Goal: Feedback & Contribution: Contribute content

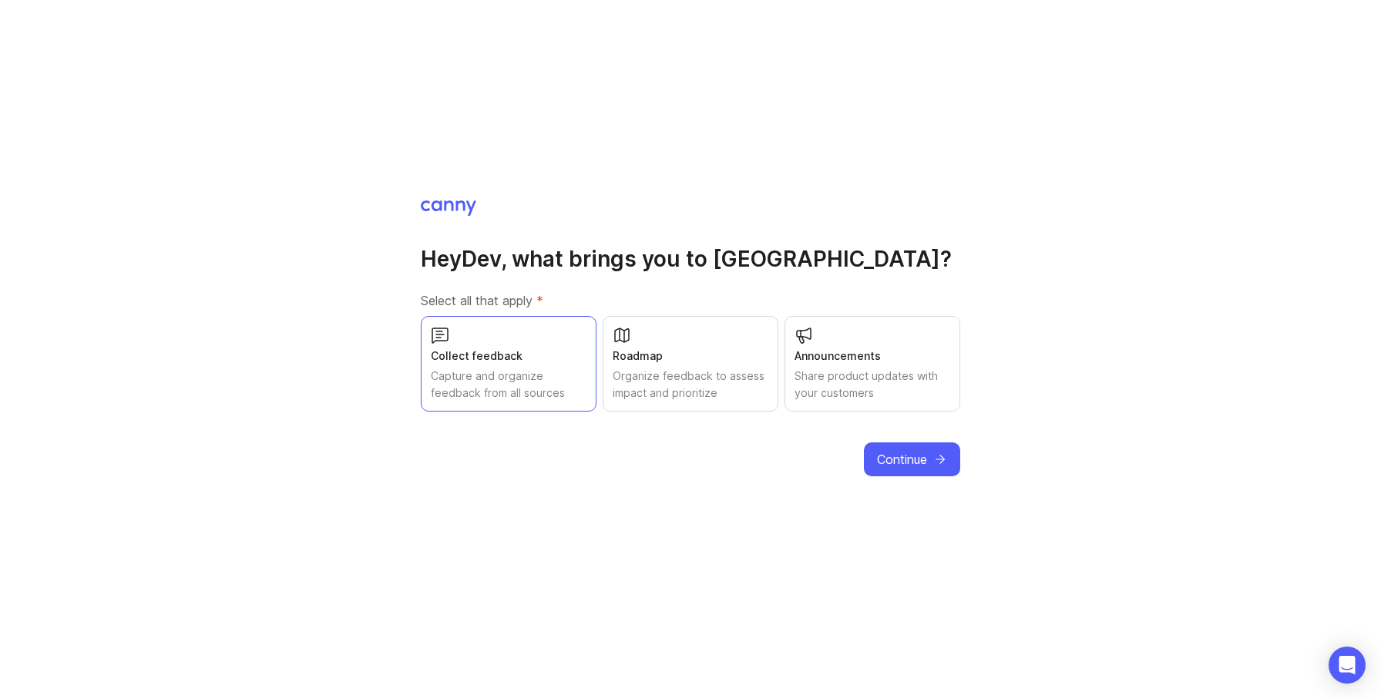
click at [580, 375] on div "Capture and organize feedback from all sources" at bounding box center [509, 385] width 156 height 34
click at [714, 378] on div "Organize feedback to assess impact and prioritize" at bounding box center [691, 385] width 156 height 34
click at [604, 368] on div "Roadmap Organize feedback to assess impact and prioritize" at bounding box center [691, 364] width 176 height 96
click at [546, 371] on div "Capture and organize feedback from all sources" at bounding box center [509, 385] width 156 height 34
click at [915, 450] on span "Continue" at bounding box center [902, 459] width 50 height 18
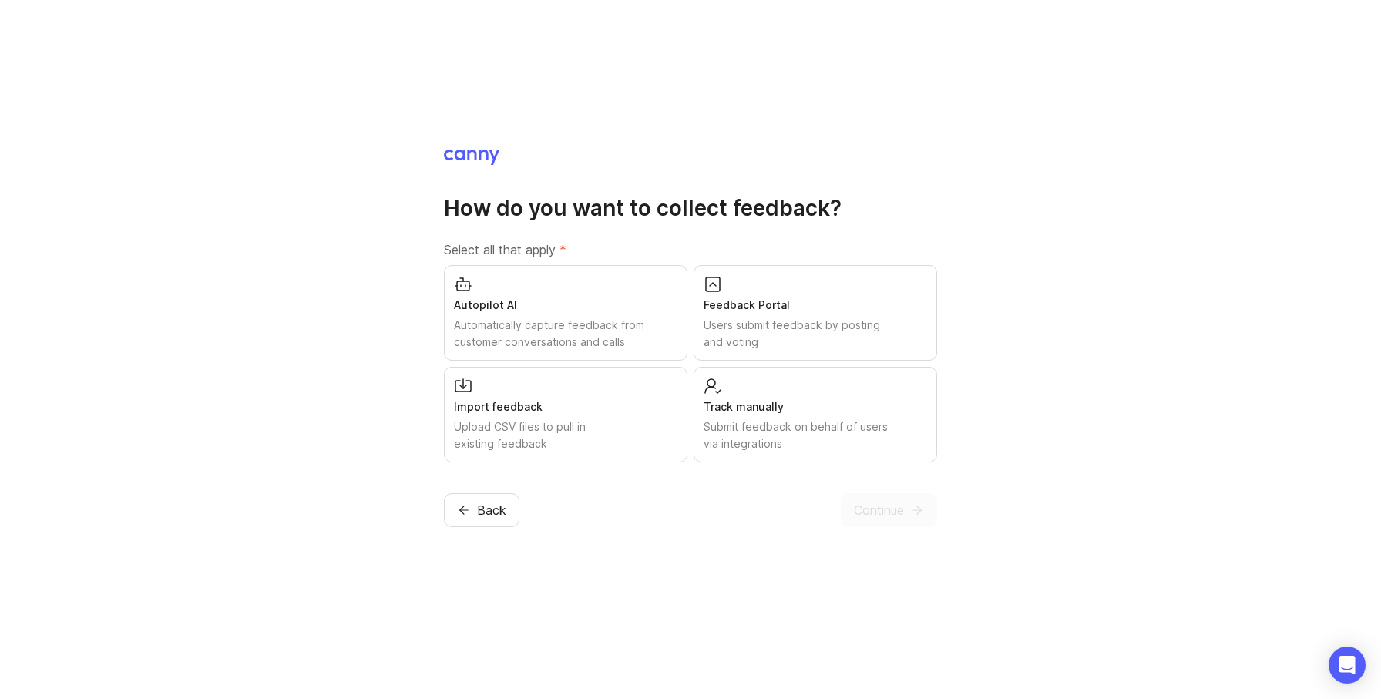
click at [882, 298] on div "Feedback Portal" at bounding box center [816, 305] width 224 height 17
click at [916, 520] on button "Continue" at bounding box center [889, 510] width 96 height 34
click at [916, 512] on div "Continue" at bounding box center [889, 510] width 96 height 34
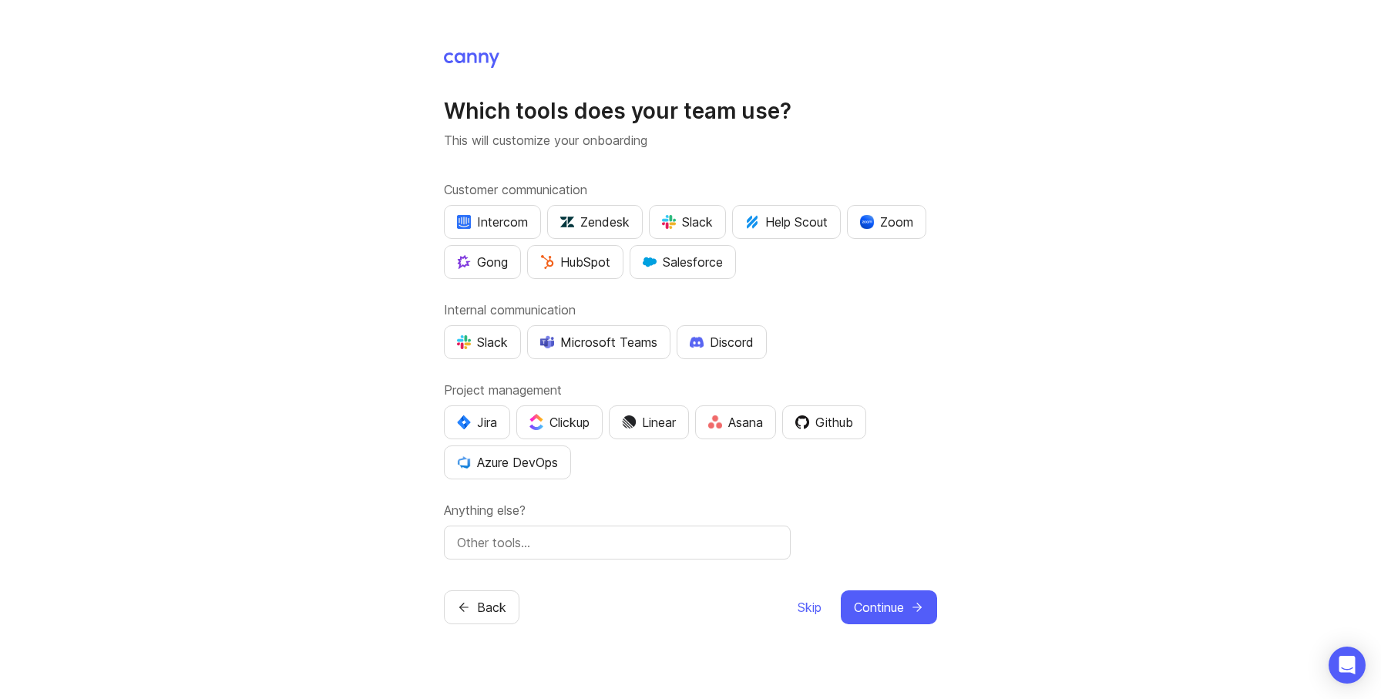
drag, startPoint x: 942, startPoint y: 571, endPoint x: 915, endPoint y: 621, distance: 56.9
click at [942, 571] on div "Which tools does your team use? This will customize your onboarding Customer co…" at bounding box center [690, 349] width 1381 height 699
click at [915, 621] on button "Continue" at bounding box center [889, 607] width 96 height 34
click at [818, 611] on div "Which tools does your team use? This will customize your onboarding Customer co…" at bounding box center [690, 349] width 1381 height 699
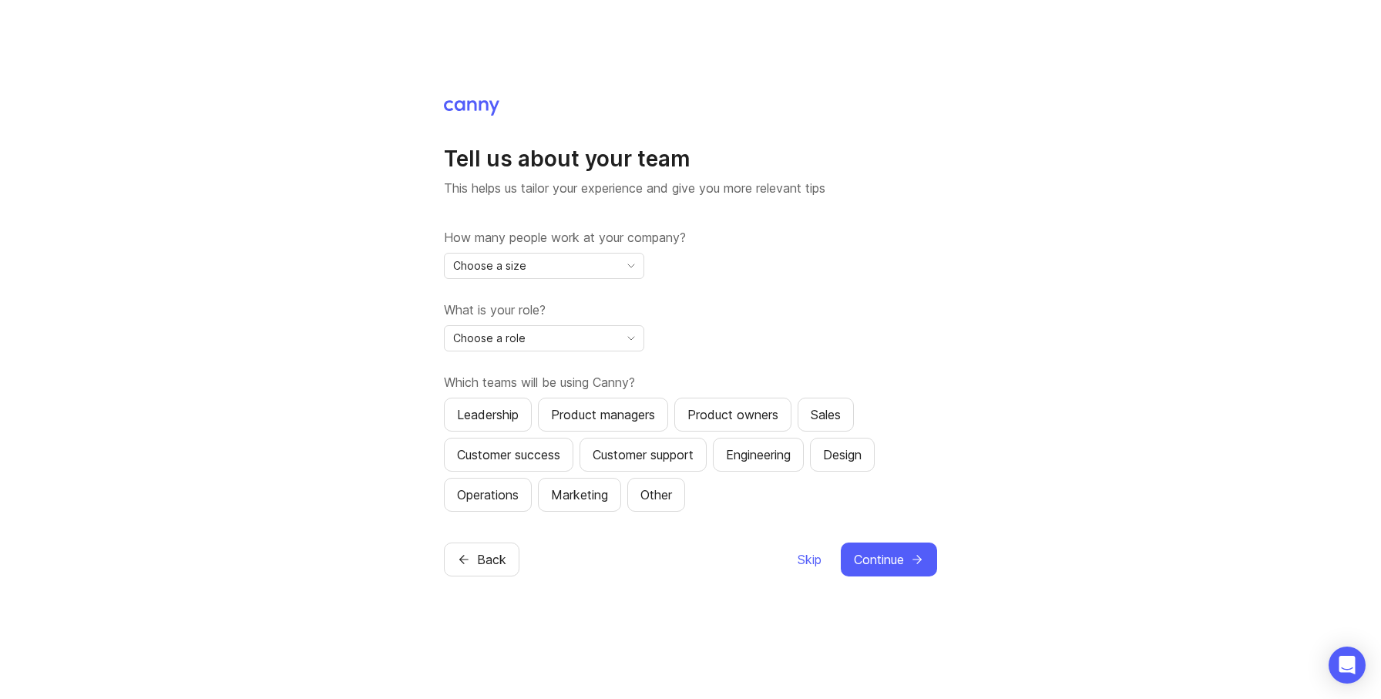
click at [818, 611] on div "Tell us about your team This helps us tailor your experience and give you more …" at bounding box center [690, 349] width 1381 height 699
click at [815, 547] on button "Skip" at bounding box center [809, 560] width 25 height 34
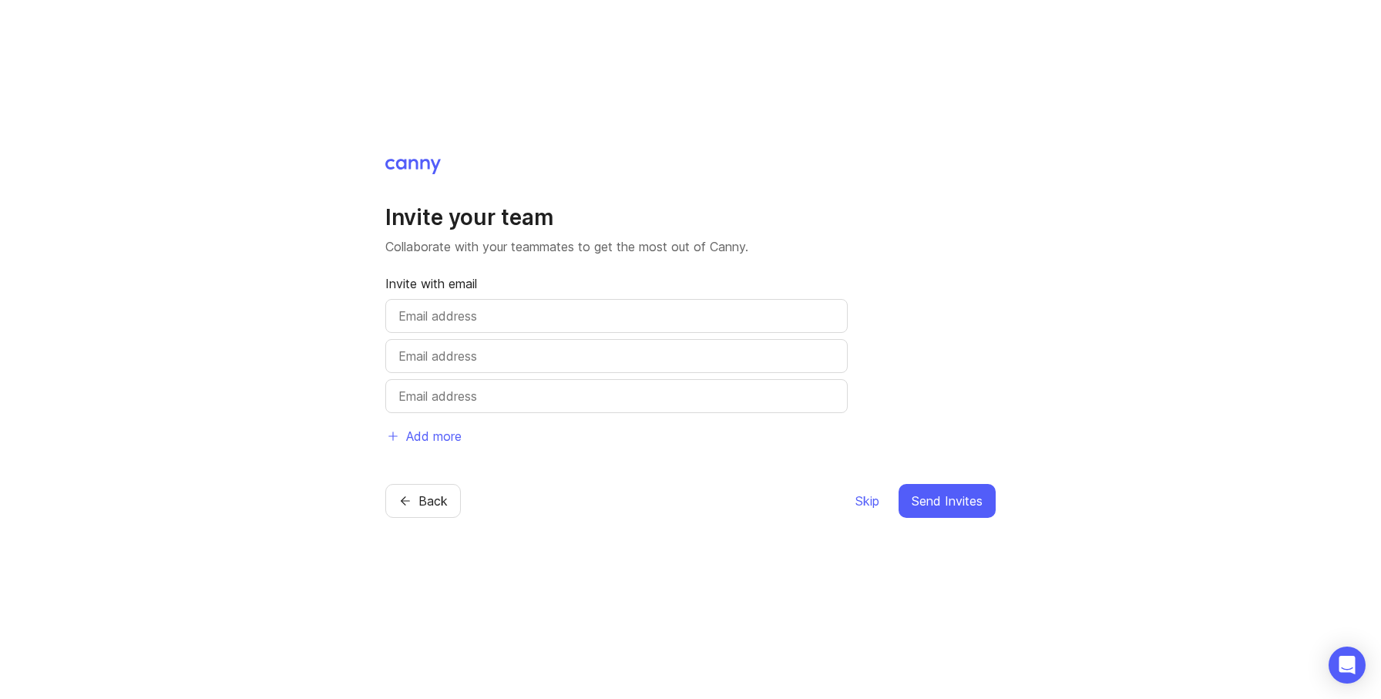
click at [846, 506] on div "Back Skip Send Invites" at bounding box center [690, 501] width 610 height 34
click at [852, 505] on div "Back Skip Send Invites" at bounding box center [690, 501] width 610 height 34
click at [861, 505] on span "Skip" at bounding box center [868, 501] width 24 height 18
click at [864, 506] on span "Skip" at bounding box center [868, 501] width 24 height 18
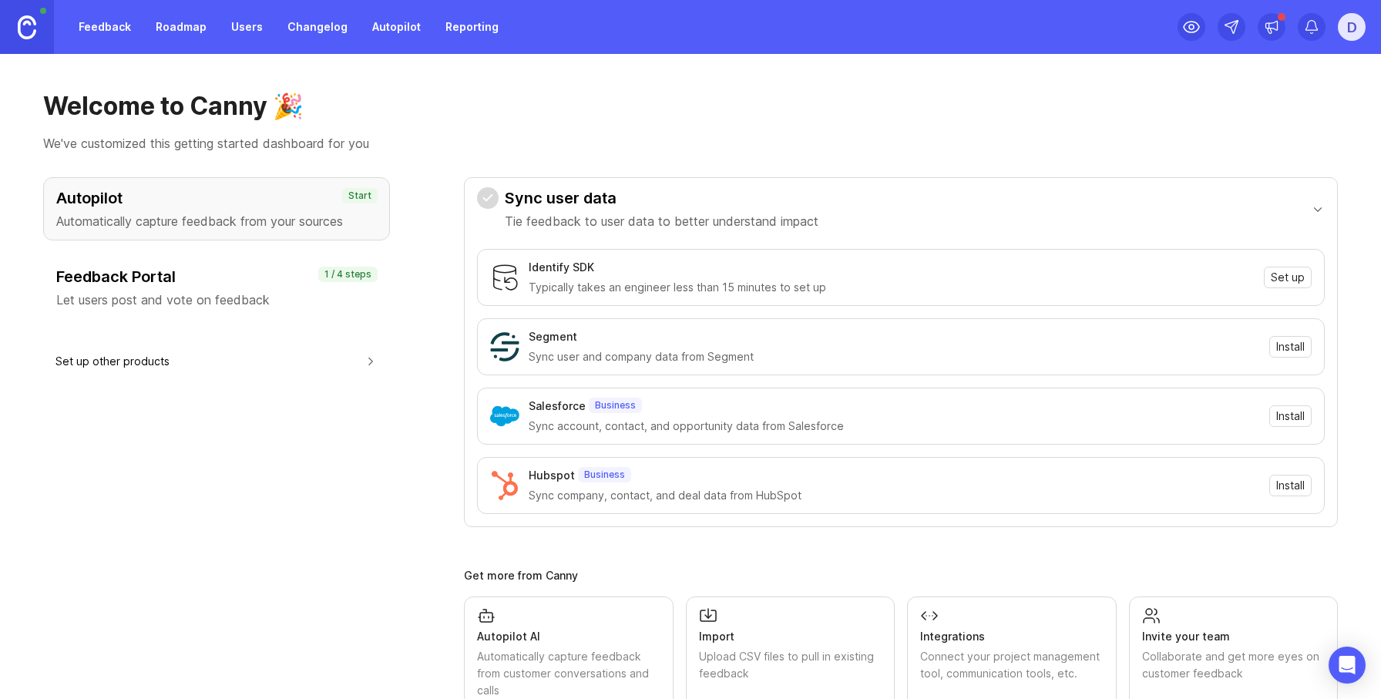
click at [376, 419] on div "Autopilot Automatically capture feedback from your sources Start Feedback Porta…" at bounding box center [216, 497] width 347 height 640
click at [116, 35] on link "Feedback" at bounding box center [104, 27] width 71 height 28
drag, startPoint x: 91, startPoint y: 25, endPoint x: 92, endPoint y: 53, distance: 28.6
click at [91, 25] on link "Feedback" at bounding box center [104, 27] width 71 height 28
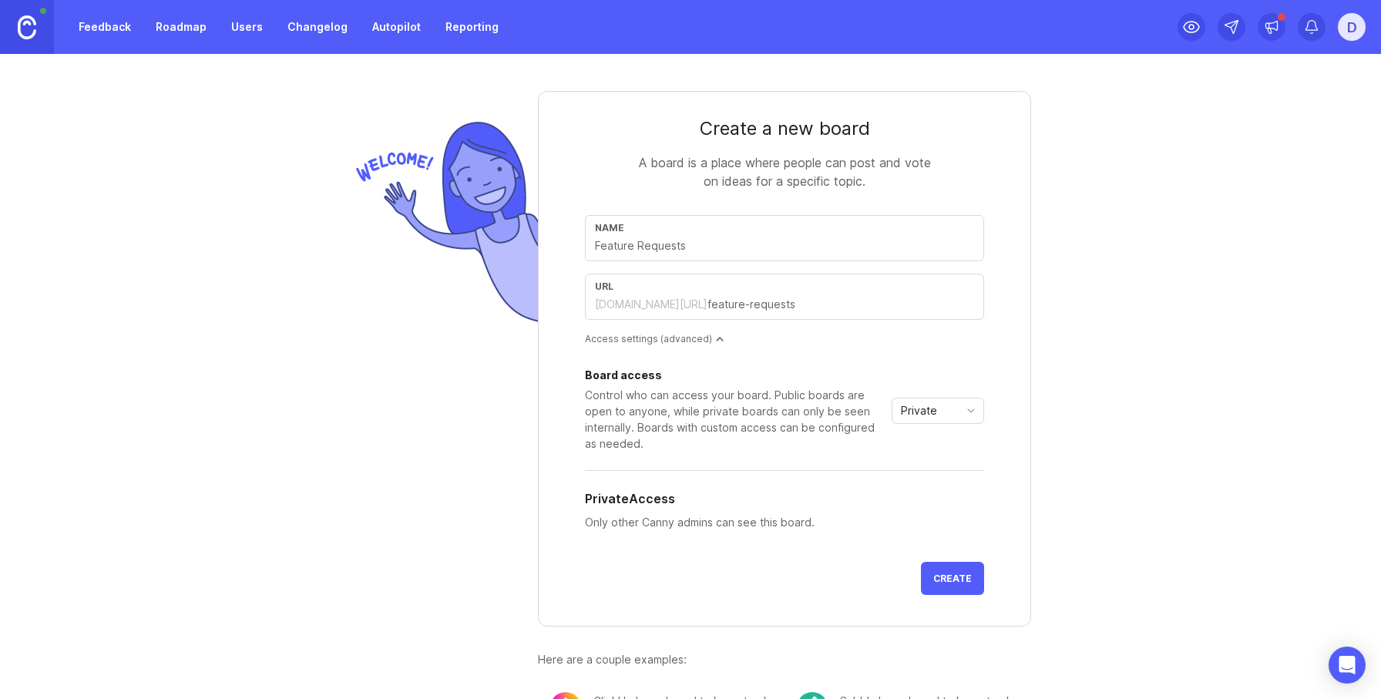
click at [945, 581] on span "Create" at bounding box center [952, 579] width 39 height 12
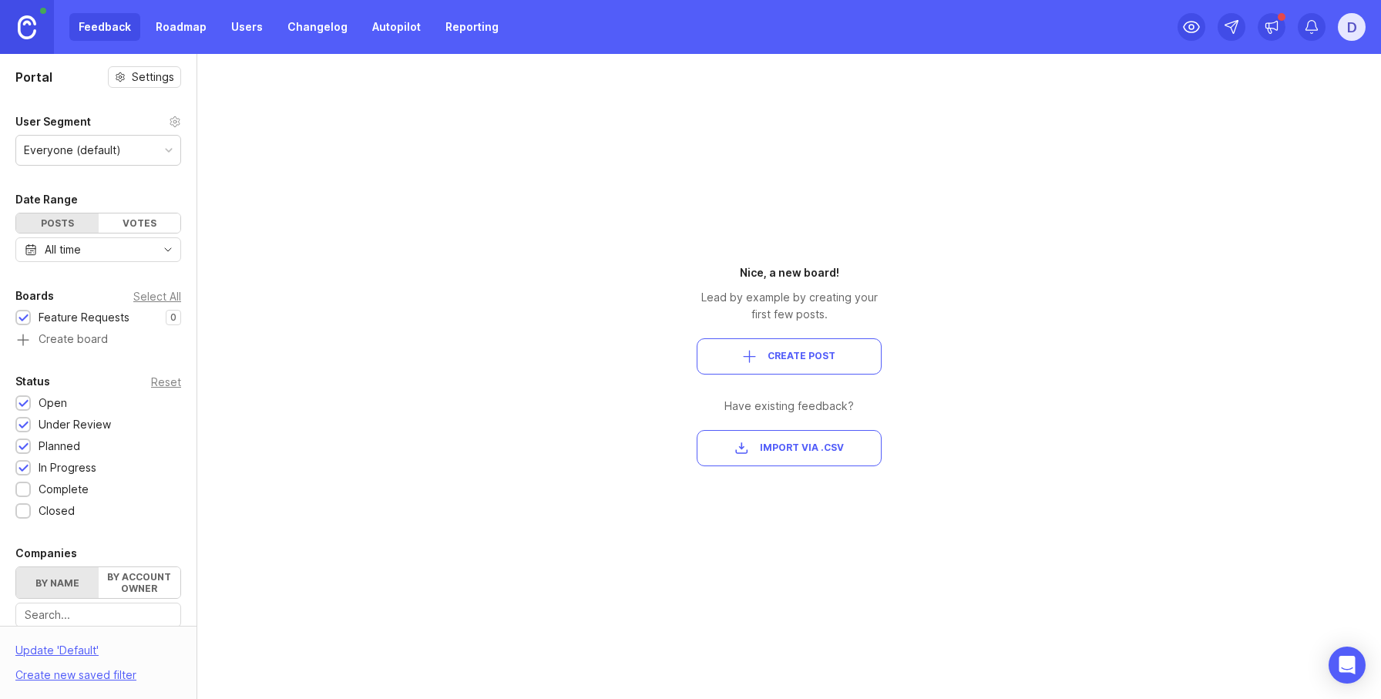
click at [1151, 456] on div "Portal Settings User Segment Everyone (default) Date Range Posts Votes All time…" at bounding box center [690, 376] width 1381 height 645
drag, startPoint x: 1351, startPoint y: 29, endPoint x: 1353, endPoint y: 45, distance: 17.1
click at [1351, 30] on div "D" at bounding box center [1352, 27] width 28 height 28
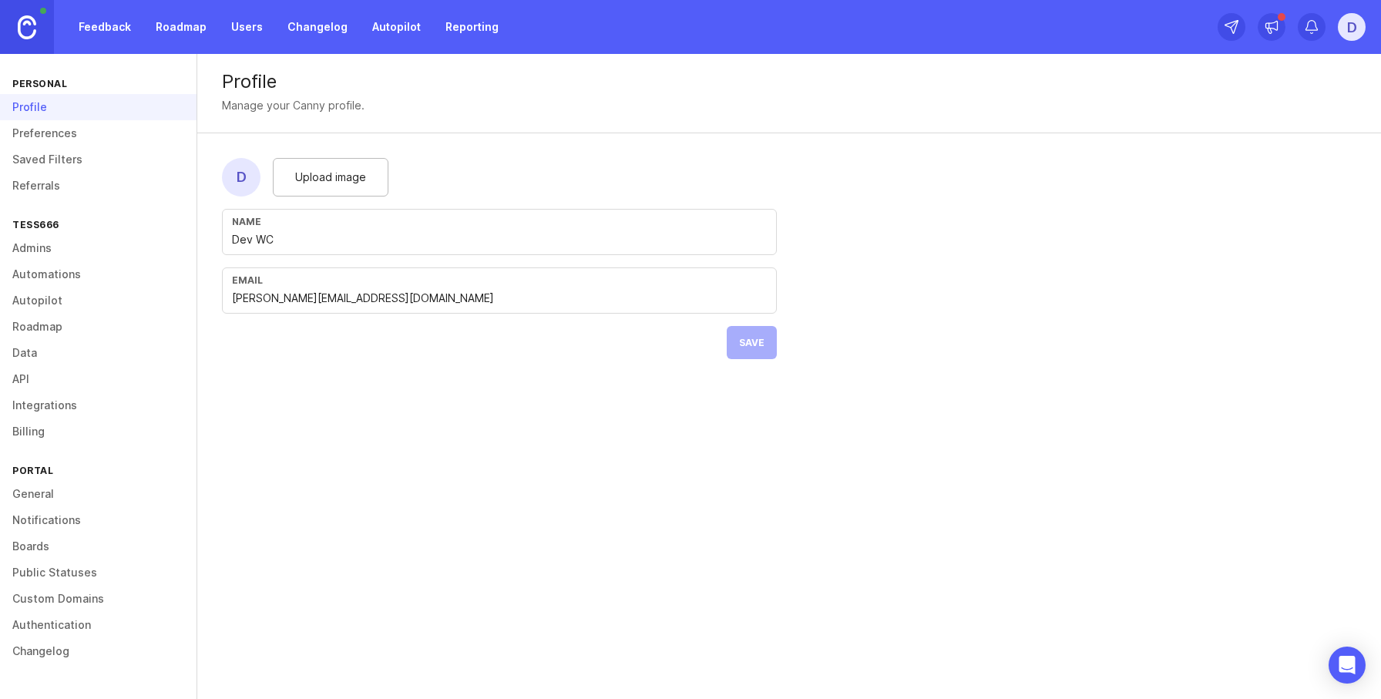
click at [58, 483] on link "General" at bounding box center [98, 494] width 197 height 26
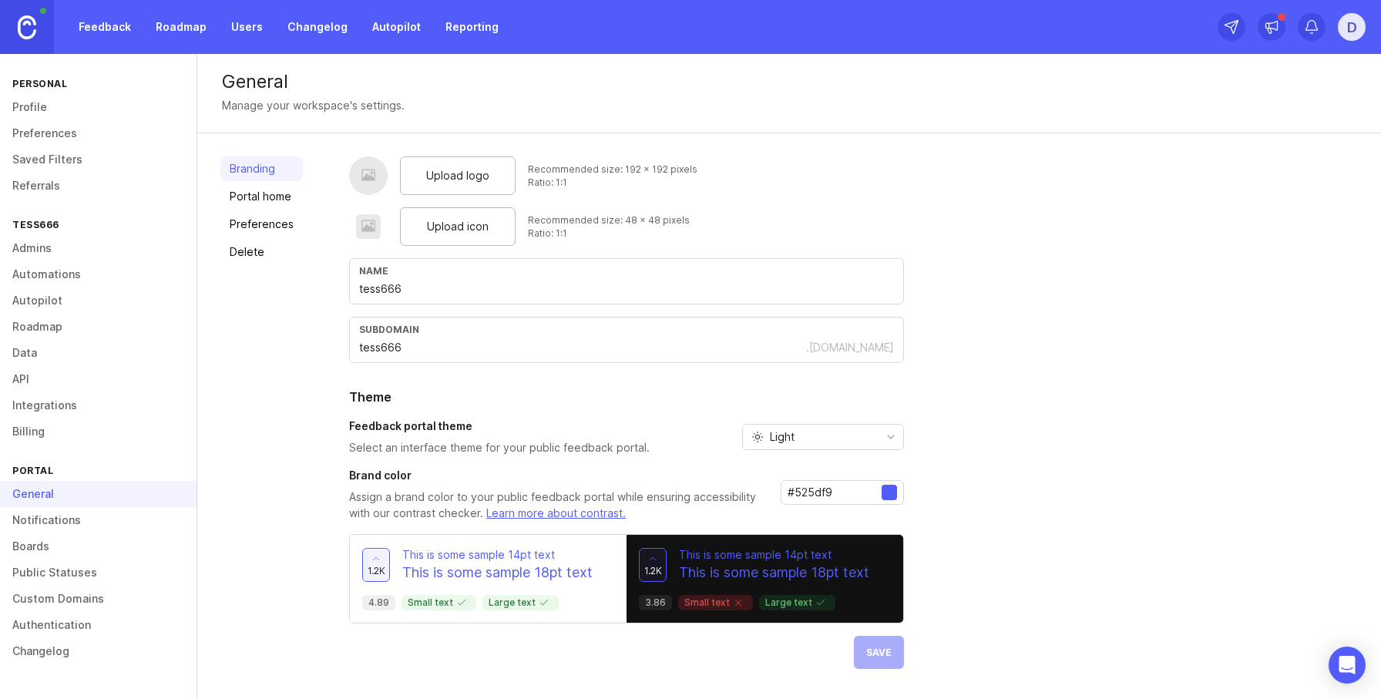
click at [44, 551] on link "Boards" at bounding box center [98, 546] width 197 height 26
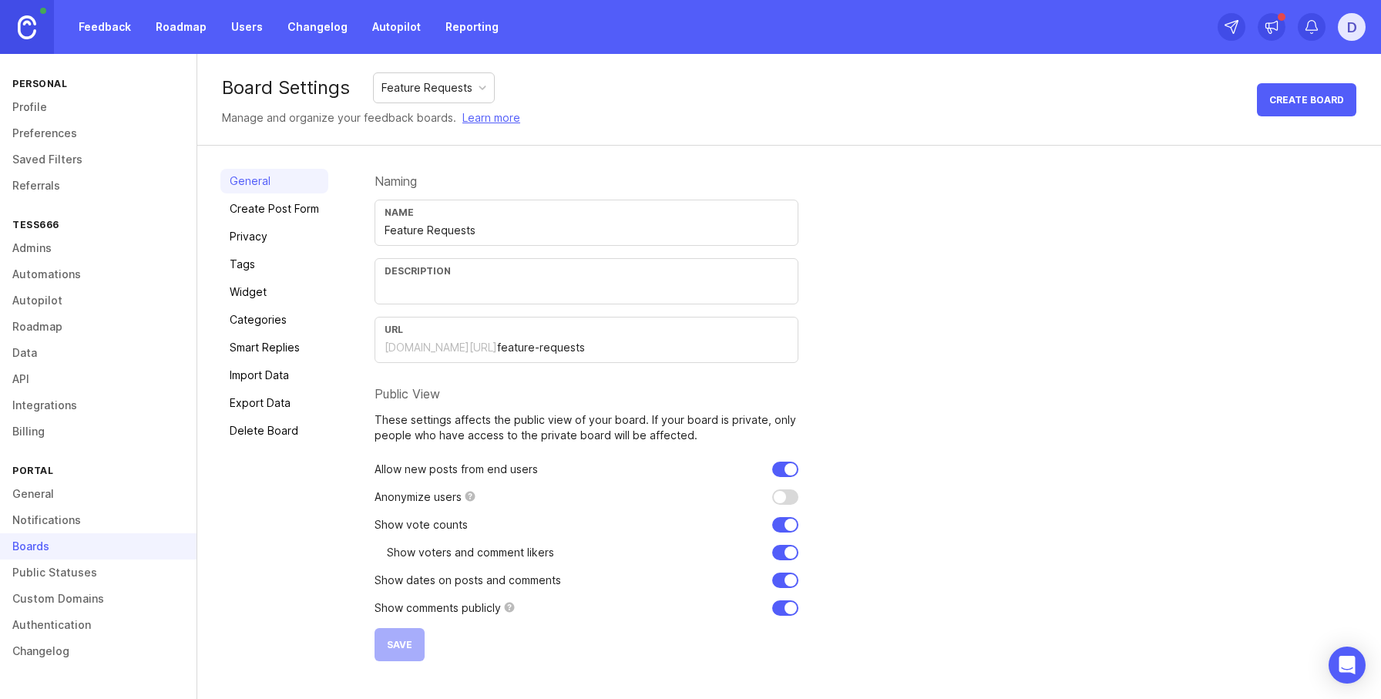
click at [785, 496] on input "checkbox" at bounding box center [785, 496] width 26 height 15
checkbox input "false"
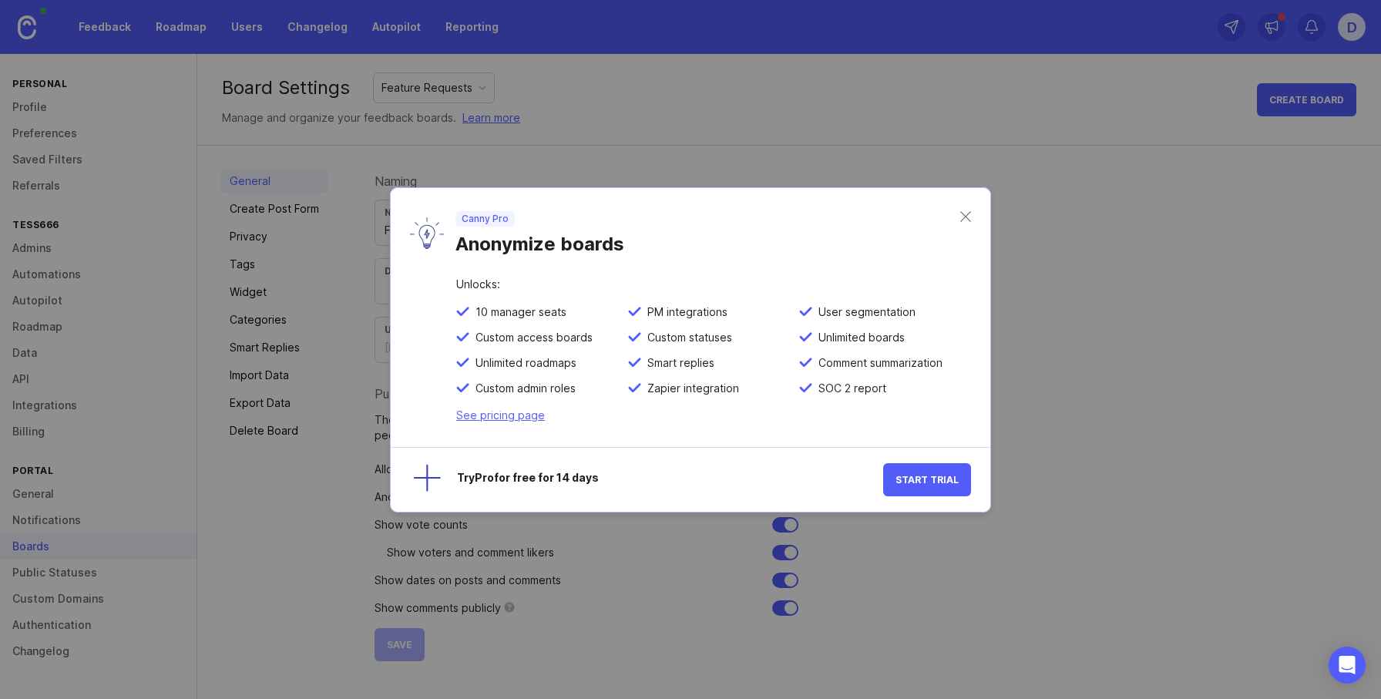
click at [950, 466] on button "Start Trial" at bounding box center [927, 479] width 88 height 33
checkbox input "false"
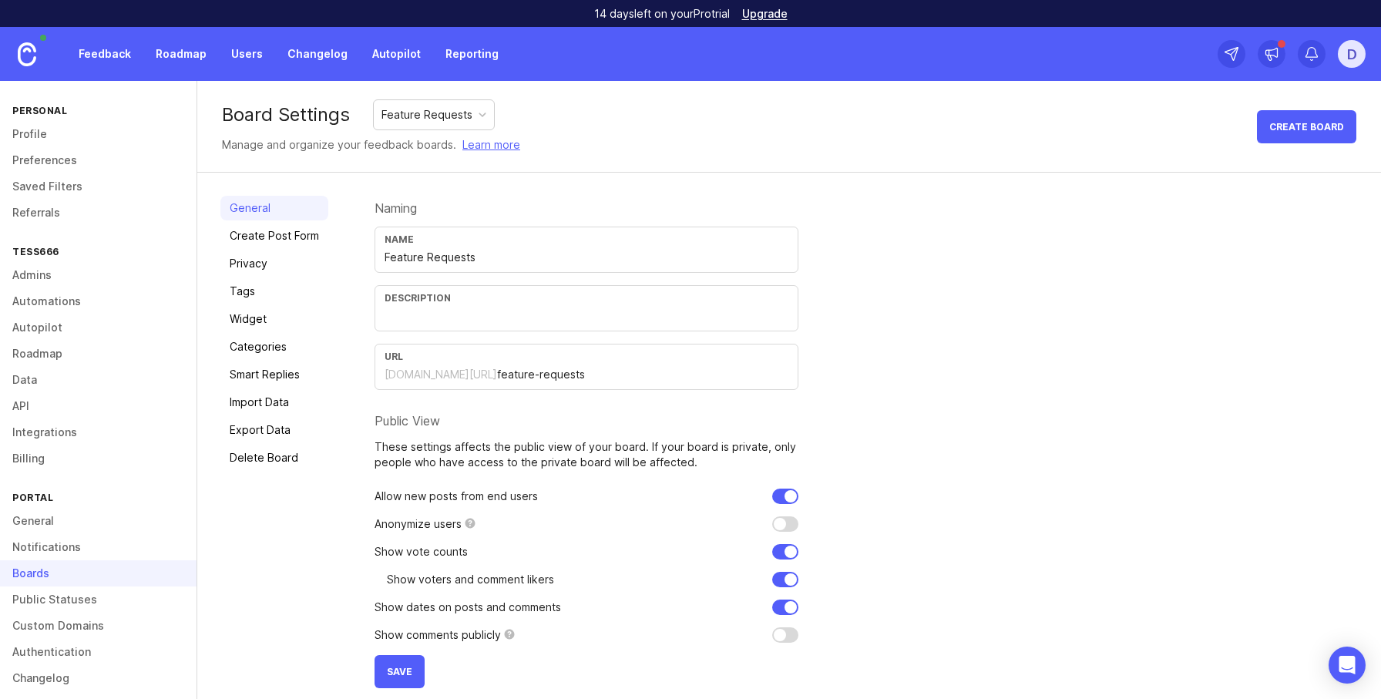
click at [782, 524] on input "checkbox" at bounding box center [785, 523] width 26 height 15
checkbox input "true"
drag, startPoint x: 392, startPoint y: 664, endPoint x: 873, endPoint y: 567, distance: 491.3
click at [392, 664] on button "Save" at bounding box center [400, 671] width 50 height 33
click at [982, 531] on div "Naming Name Feature Requests Description URL tess666.canny.io/ feature-requests…" at bounding box center [866, 442] width 983 height 493
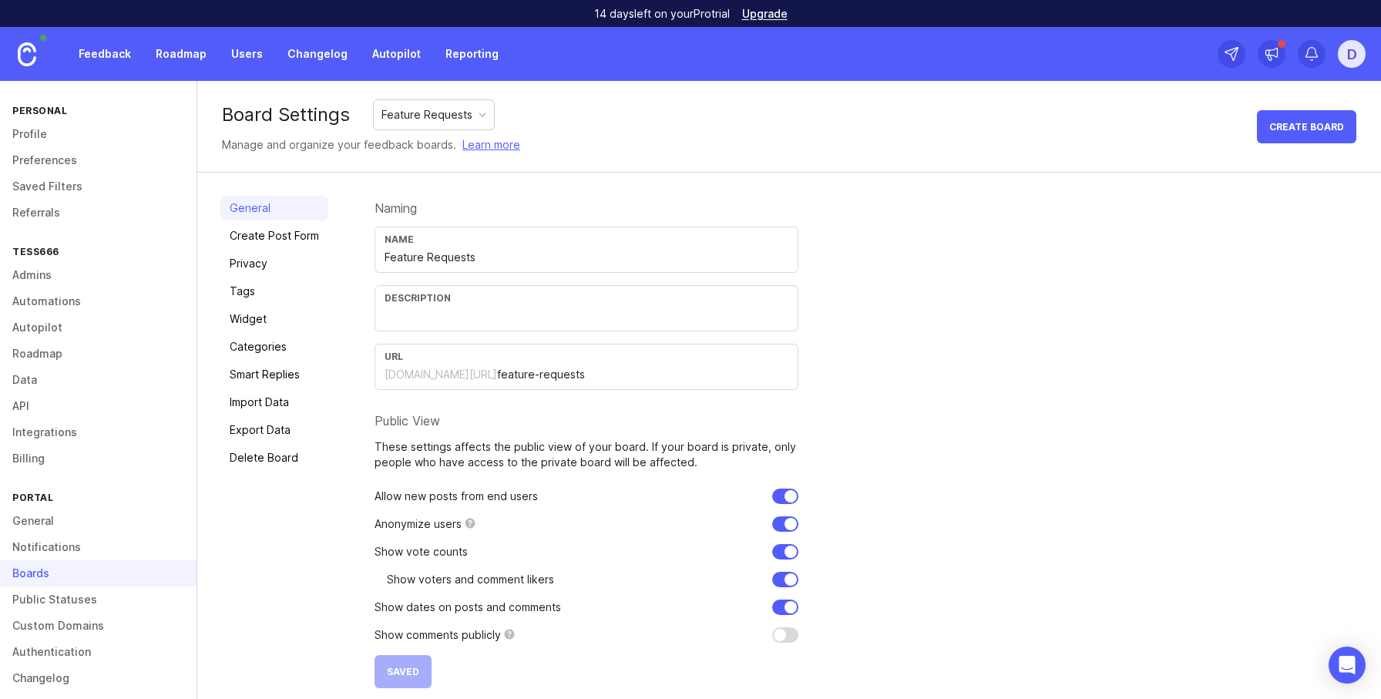
click at [1116, 263] on div "Naming Name Feature Requests Description URL tess666.canny.io/ feature-requests…" at bounding box center [866, 442] width 983 height 493
click at [1349, 45] on div "D" at bounding box center [1352, 54] width 28 height 28
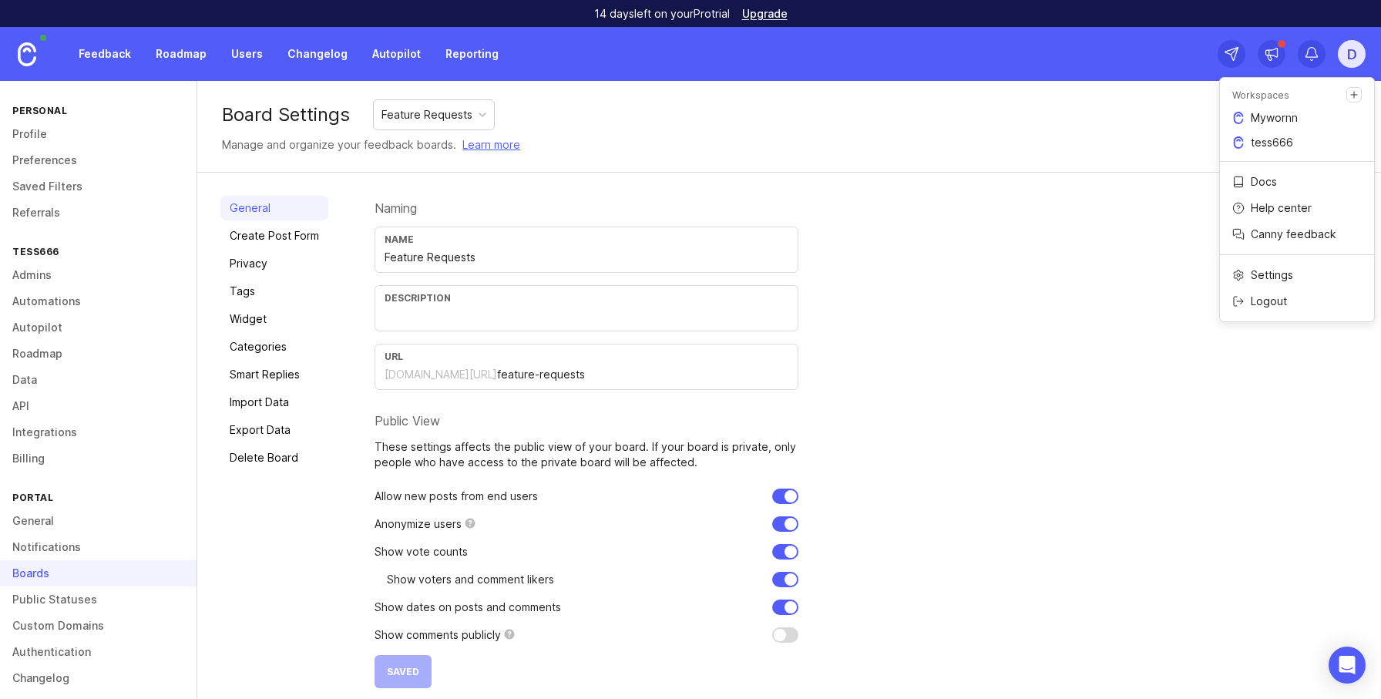
click at [1189, 241] on div "Naming Name Feature Requests Description URL tess666.canny.io/ feature-requests…" at bounding box center [866, 442] width 983 height 493
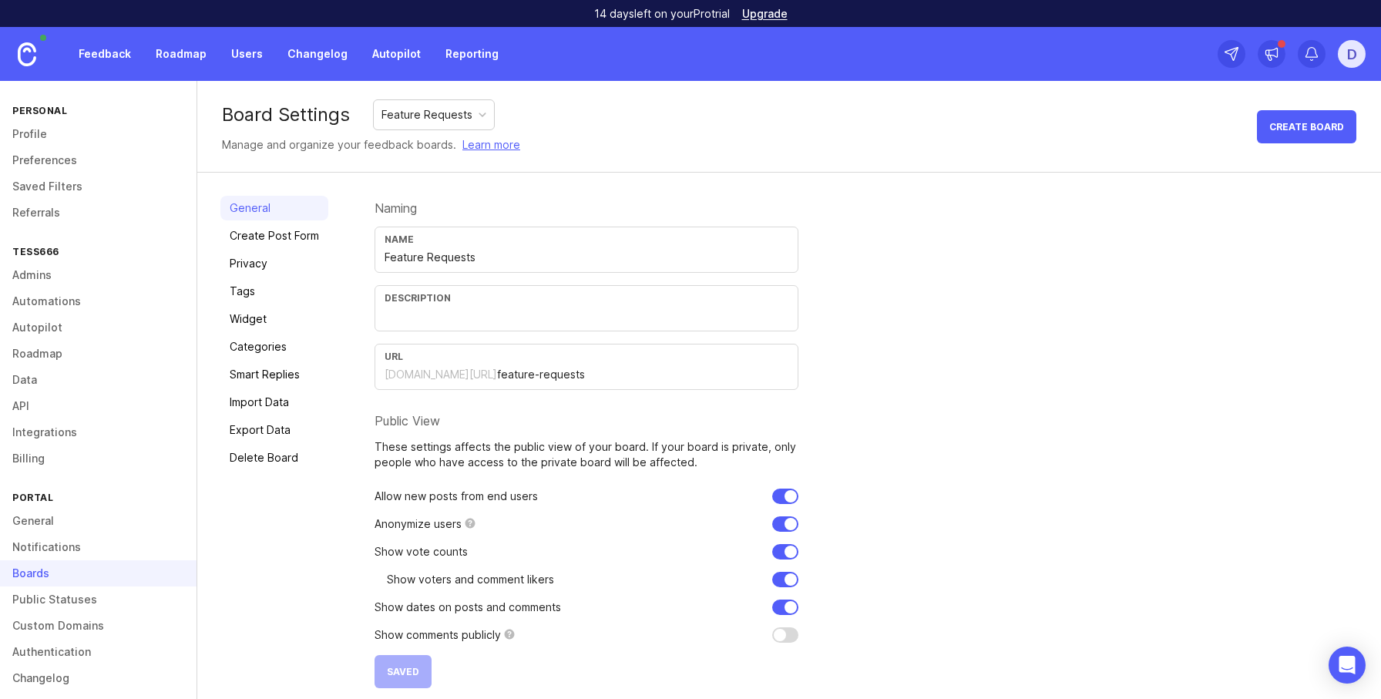
click at [100, 49] on link "Feedback" at bounding box center [104, 54] width 71 height 28
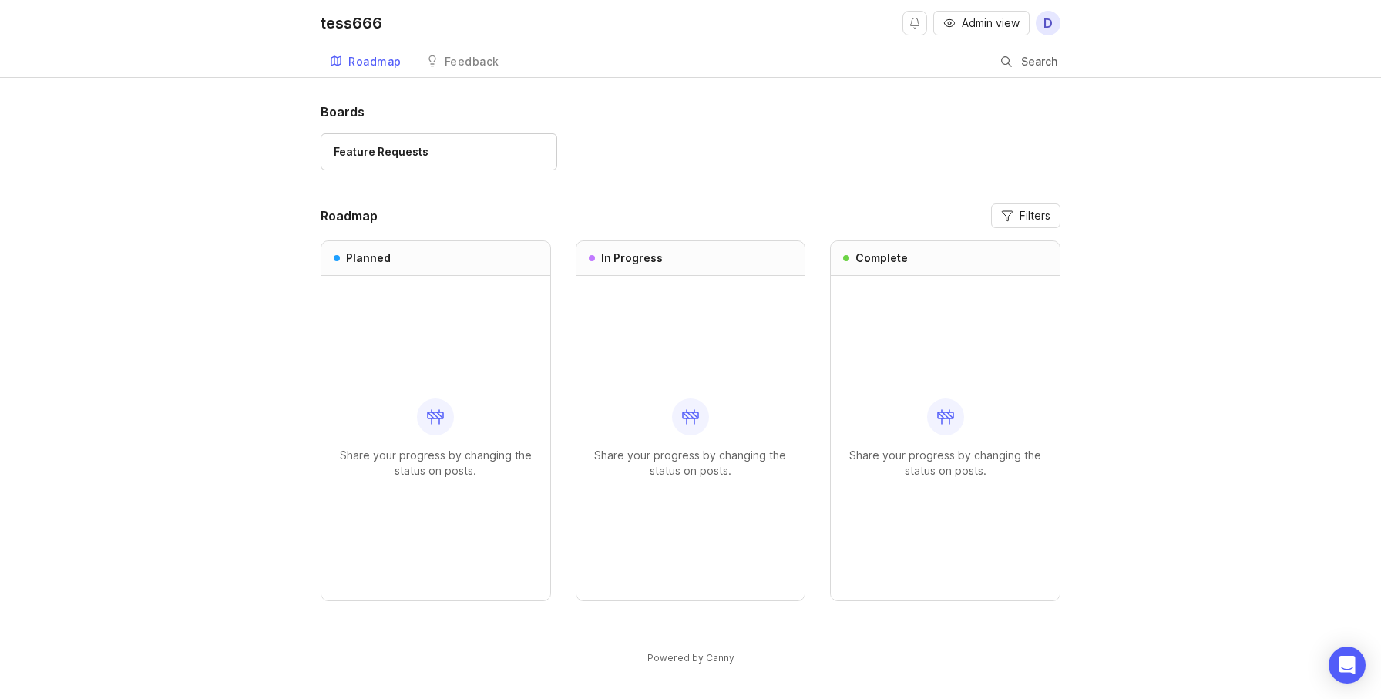
click at [422, 135] on link "Feature Requests" at bounding box center [439, 151] width 237 height 37
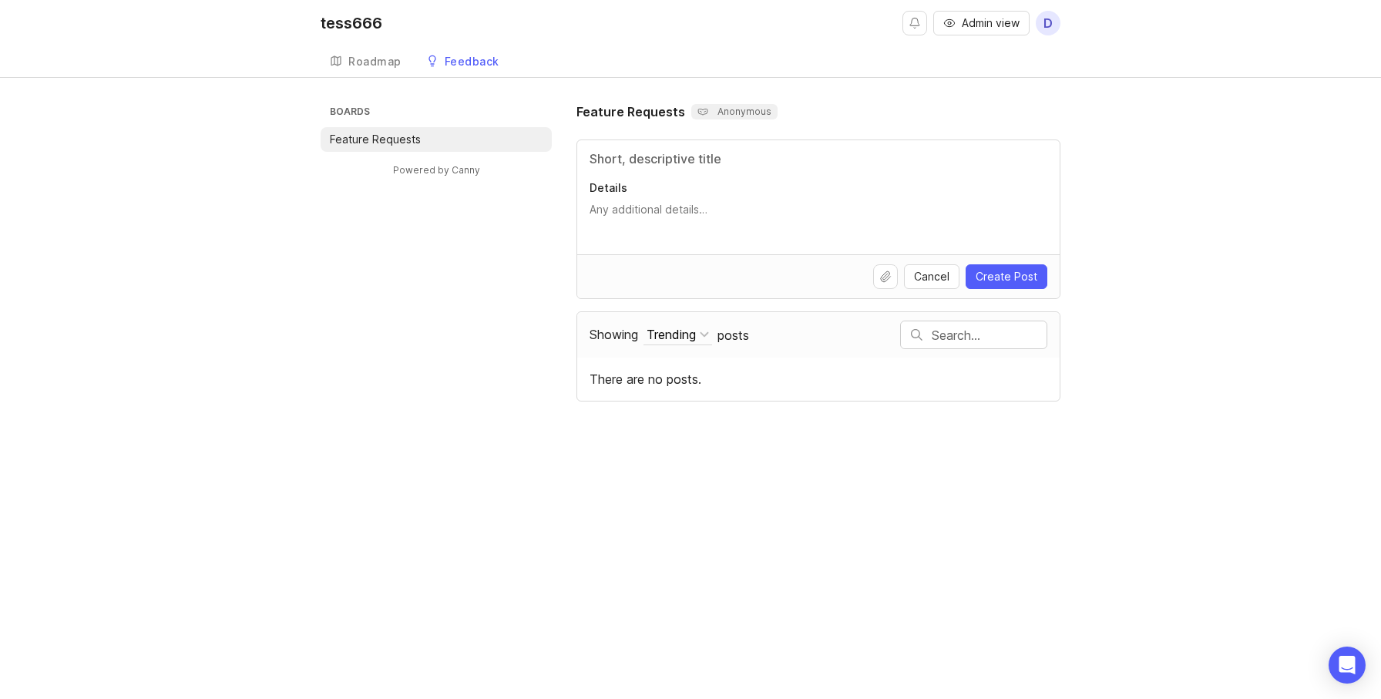
click at [1226, 314] on div "Boards Feature Requests Powered by Canny Feature Requests Anonymous Details Can…" at bounding box center [690, 252] width 1381 height 299
click at [1257, 291] on div "Boards Feature Requests Powered by Canny Feature Requests Anonymous Details Can…" at bounding box center [690, 252] width 1381 height 299
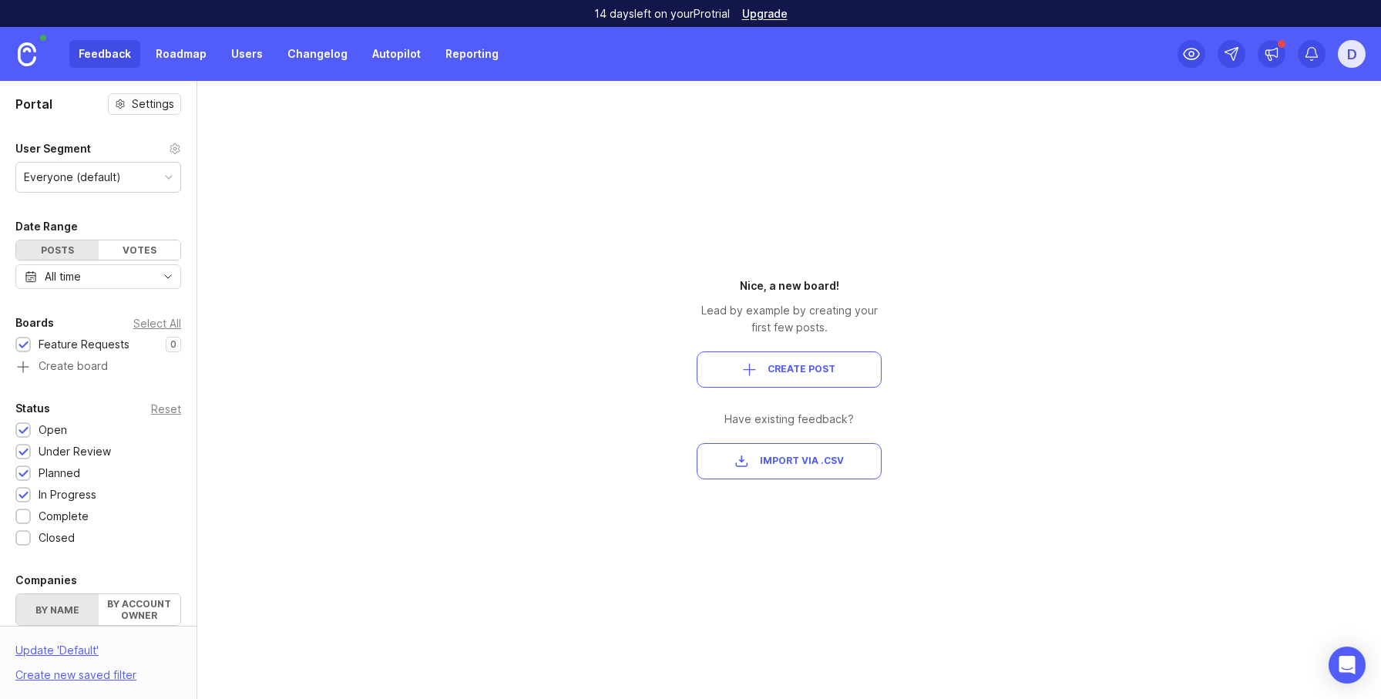
click at [390, 383] on div "Portal Settings User Segment Everyone (default) Date Range Posts Votes All time…" at bounding box center [690, 390] width 1381 height 618
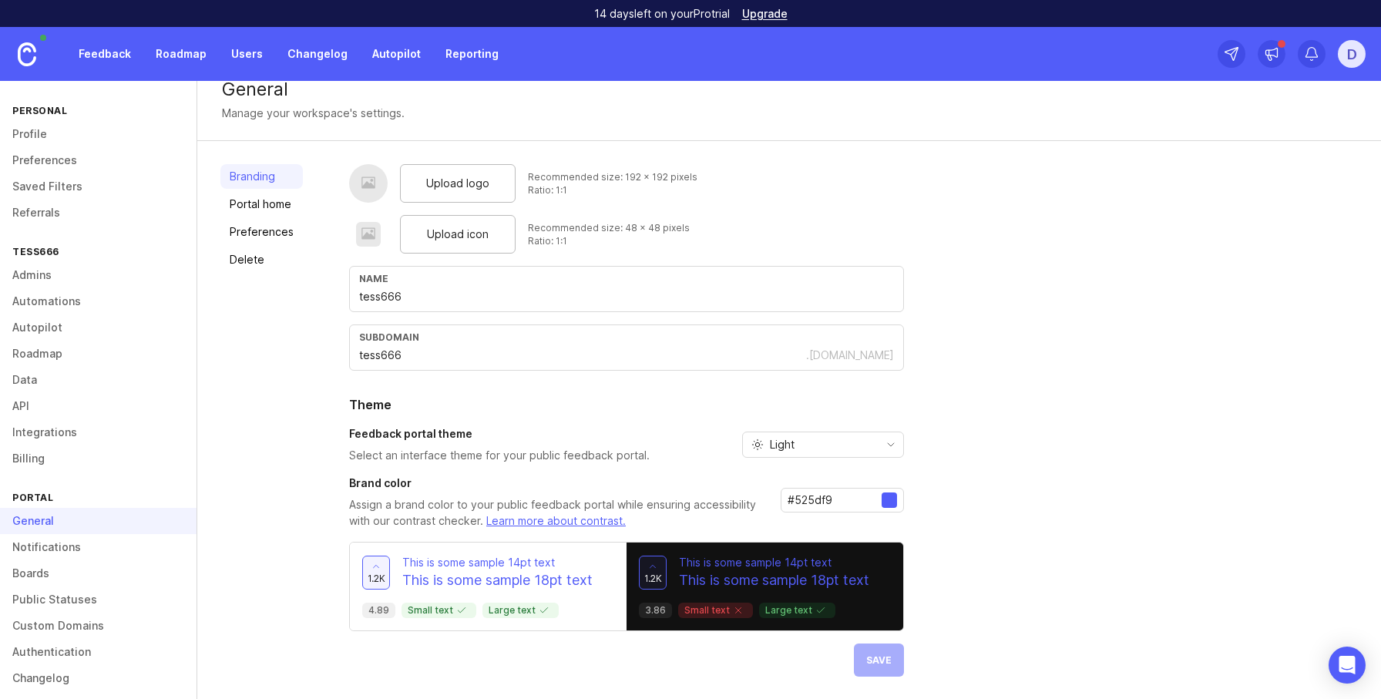
scroll to position [15, 0]
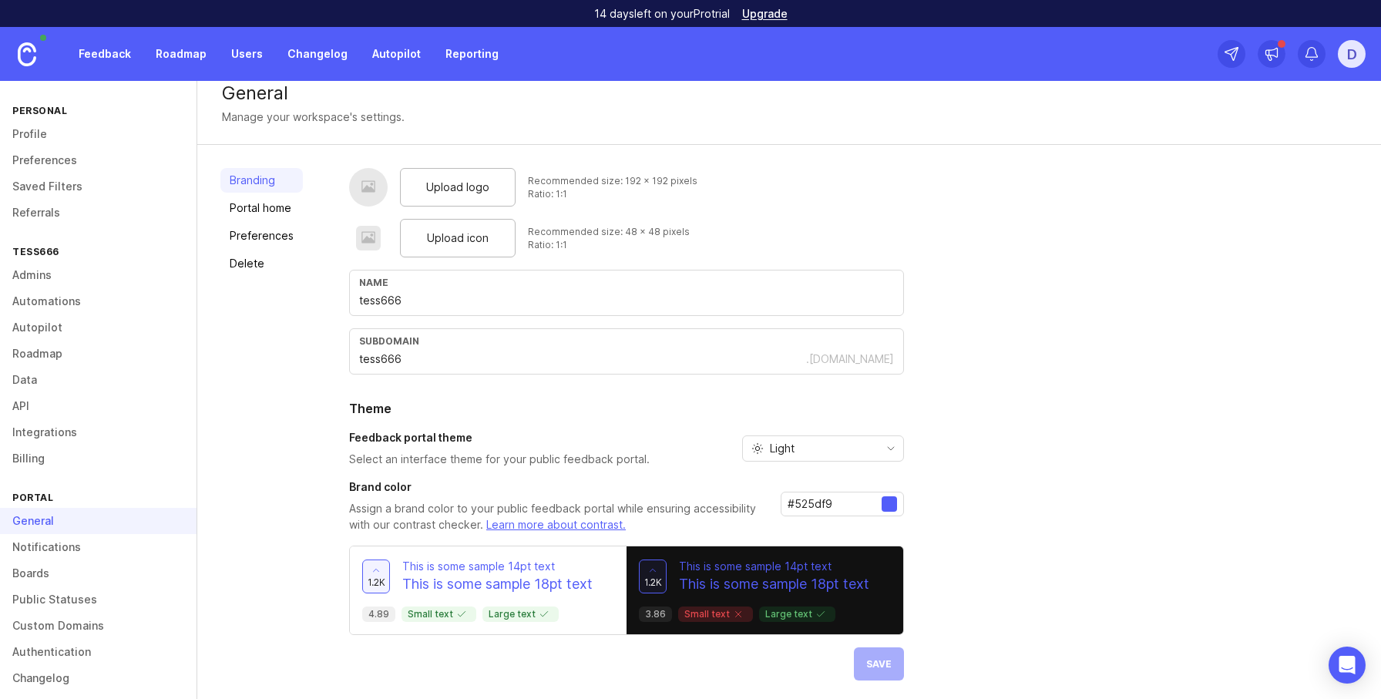
drag, startPoint x: 252, startPoint y: 206, endPoint x: 224, endPoint y: 300, distance: 98.0
click at [252, 207] on link "Portal home" at bounding box center [261, 208] width 82 height 25
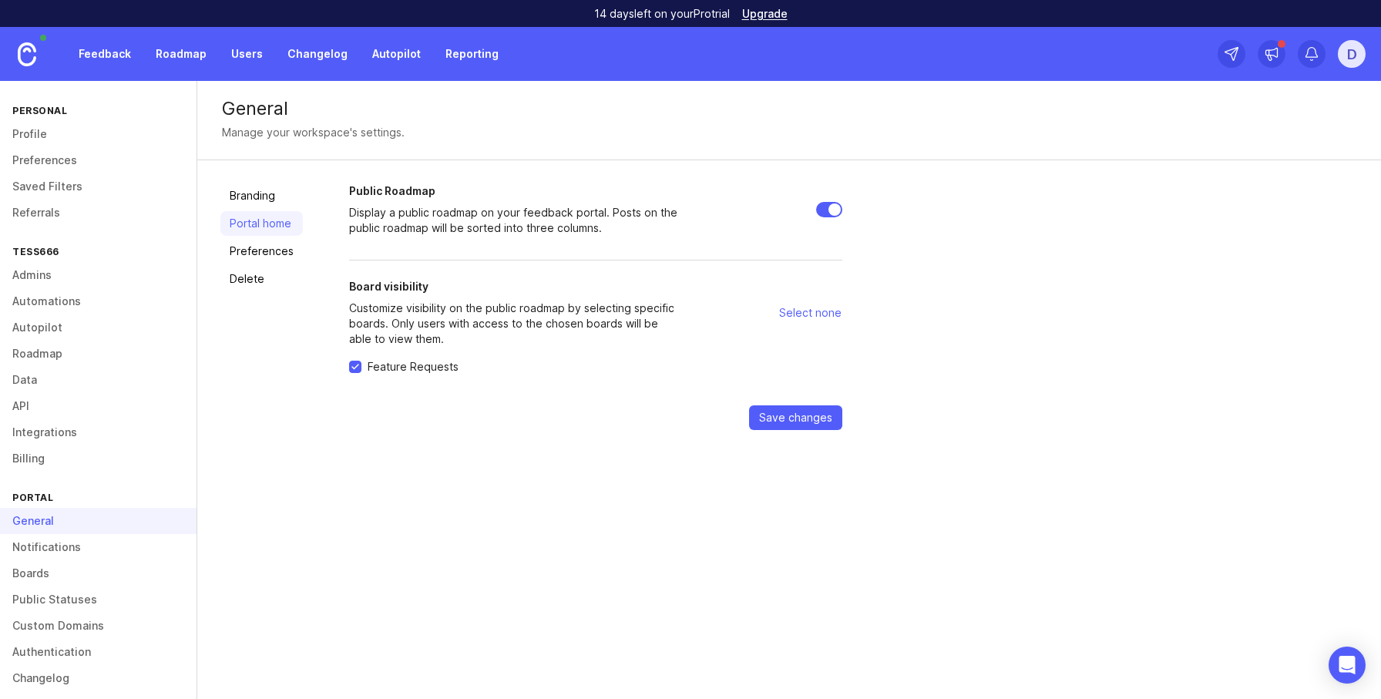
click at [509, 543] on div "General Manage your workspace's settings. Branding Portal home Preferences Dele…" at bounding box center [789, 390] width 1184 height 618
click at [830, 209] on input "Public Roadmap" at bounding box center [829, 209] width 26 height 15
checkbox input "true"
click at [891, 427] on div "Public Roadmap Display a public roadmap on your feedback portal. Posts on the p…" at bounding box center [853, 306] width 1009 height 247
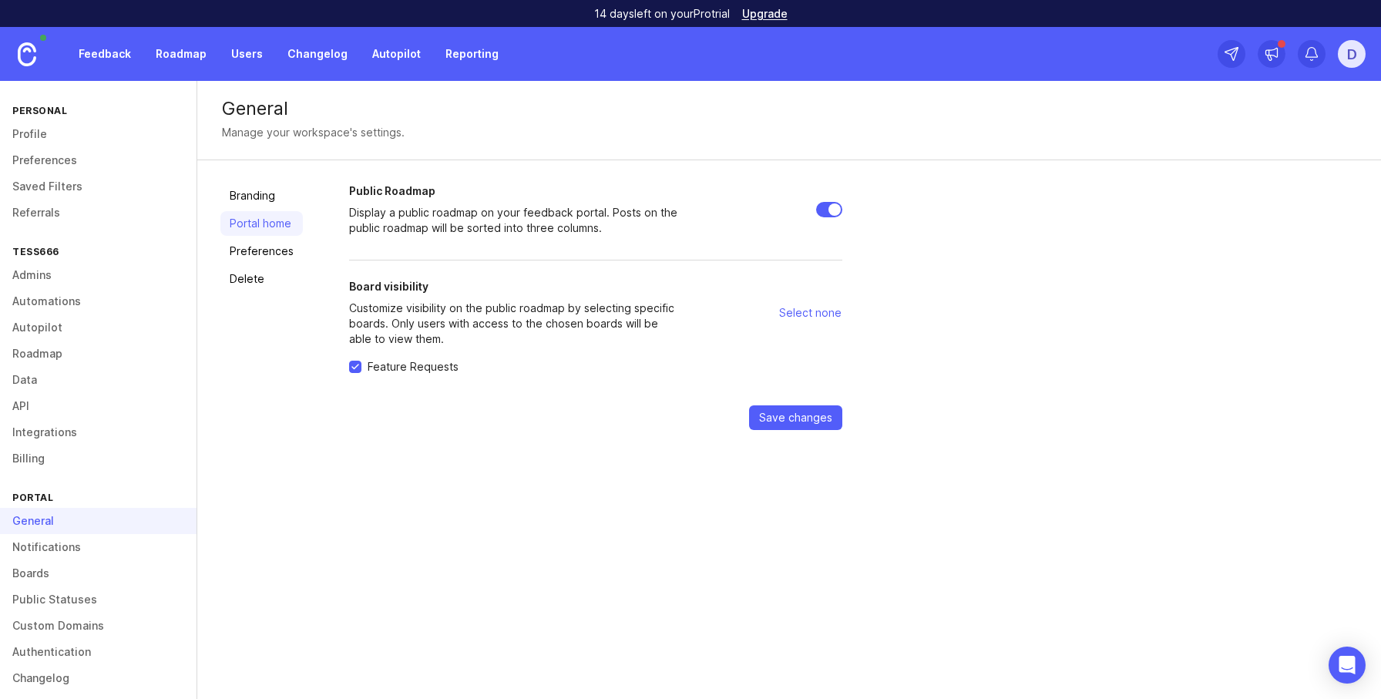
click at [812, 420] on span "Save changes" at bounding box center [795, 417] width 73 height 15
click at [1042, 482] on div "General Manage your workspace's settings. Branding Portal home Preferences Dele…" at bounding box center [789, 390] width 1184 height 618
click at [60, 577] on link "Boards" at bounding box center [98, 573] width 197 height 26
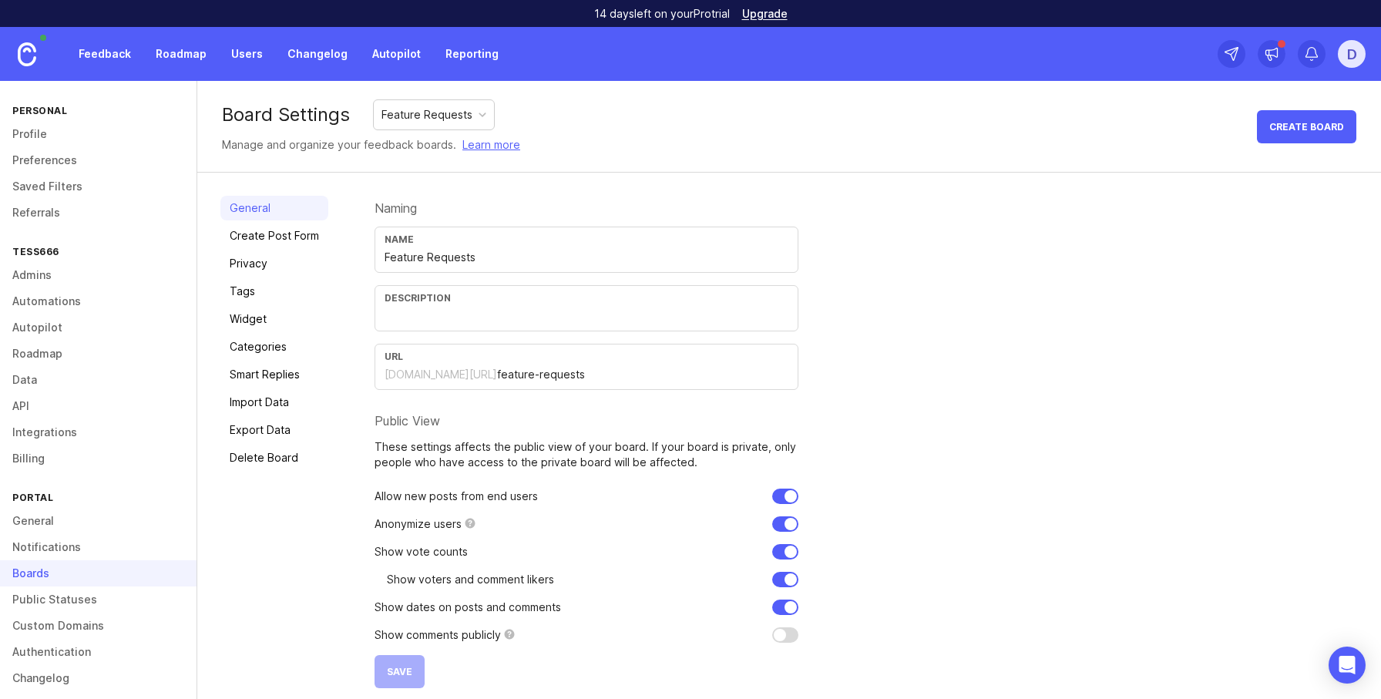
click at [262, 234] on link "Create Post Form" at bounding box center [274, 236] width 108 height 25
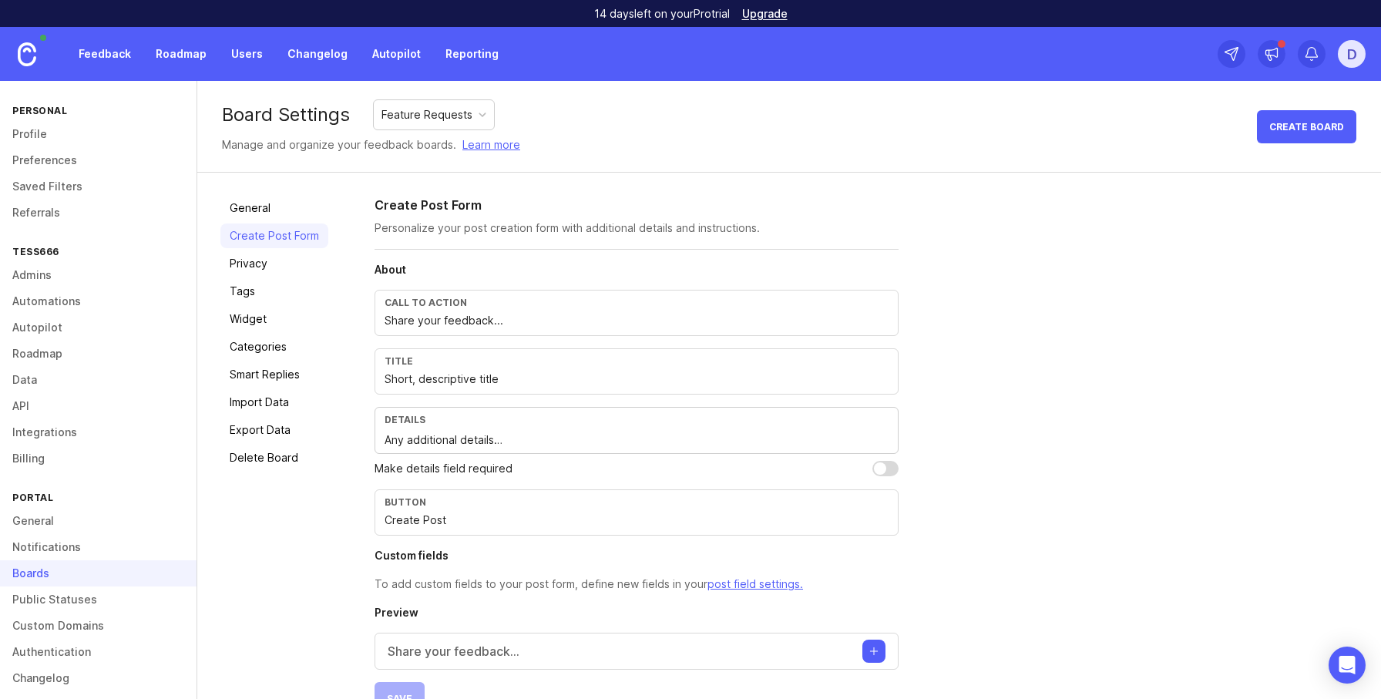
scroll to position [39, 0]
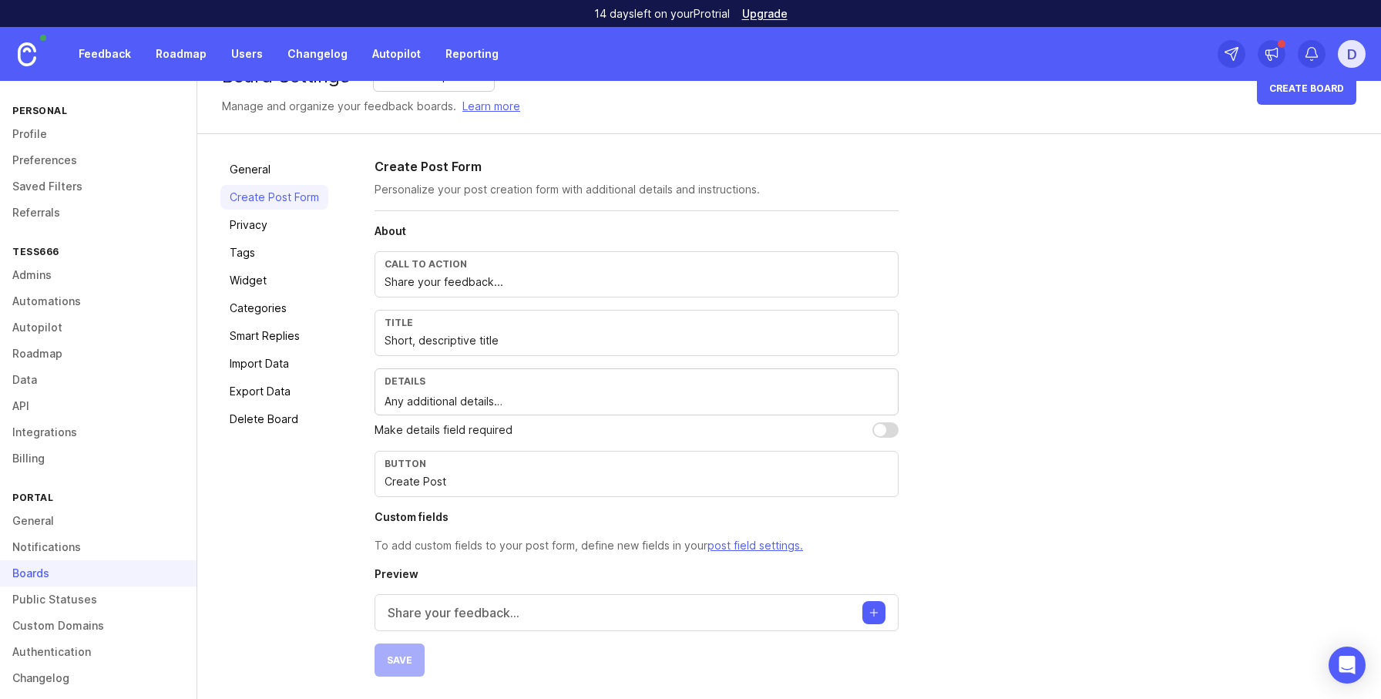
click at [237, 227] on link "Privacy" at bounding box center [274, 225] width 108 height 25
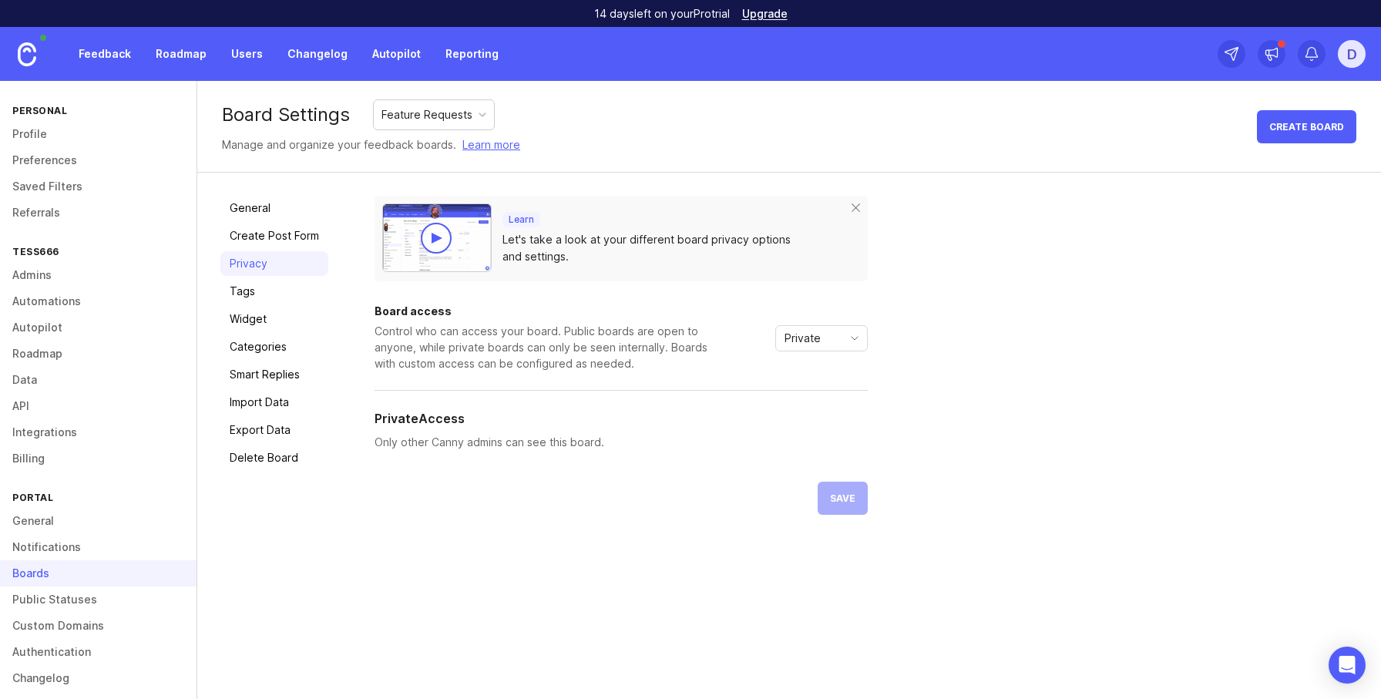
click at [806, 338] on span "Private" at bounding box center [803, 338] width 36 height 17
click at [803, 422] on span "Custom" at bounding box center [804, 419] width 39 height 17
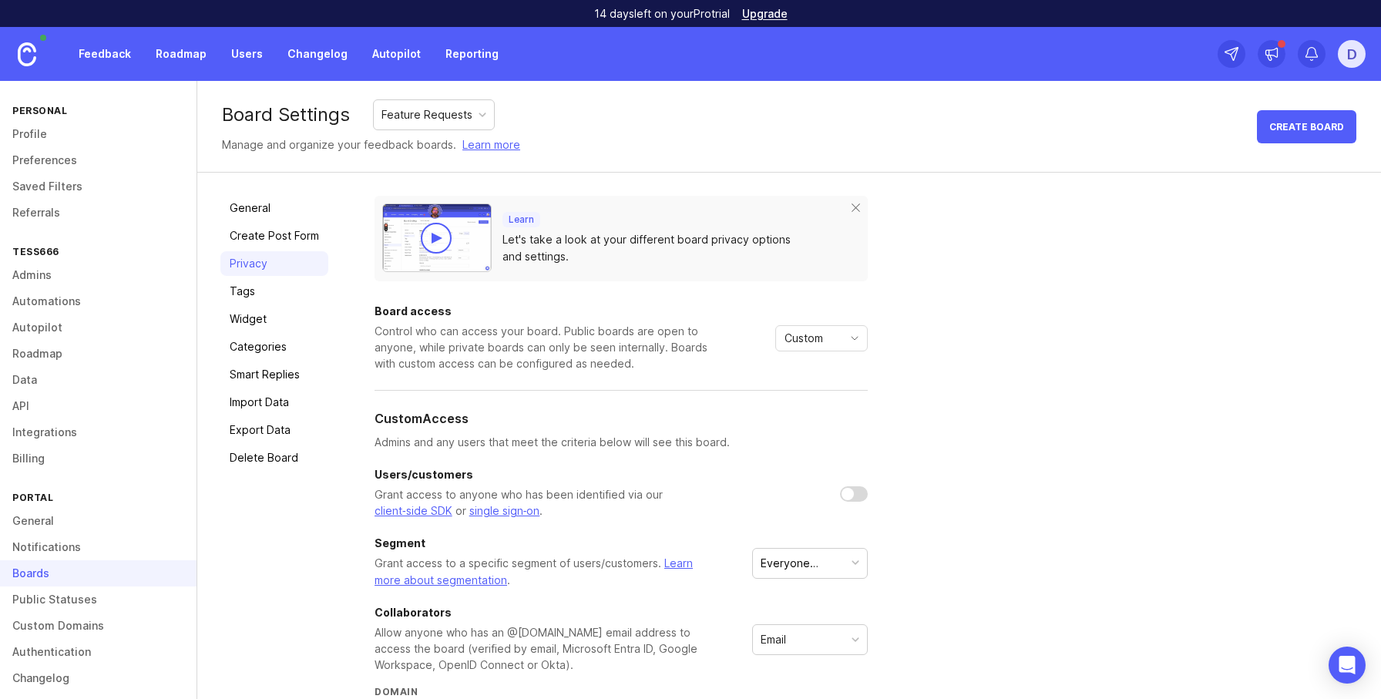
click at [804, 347] on div "Custom" at bounding box center [809, 338] width 66 height 25
click at [812, 368] on span "Private" at bounding box center [803, 368] width 36 height 17
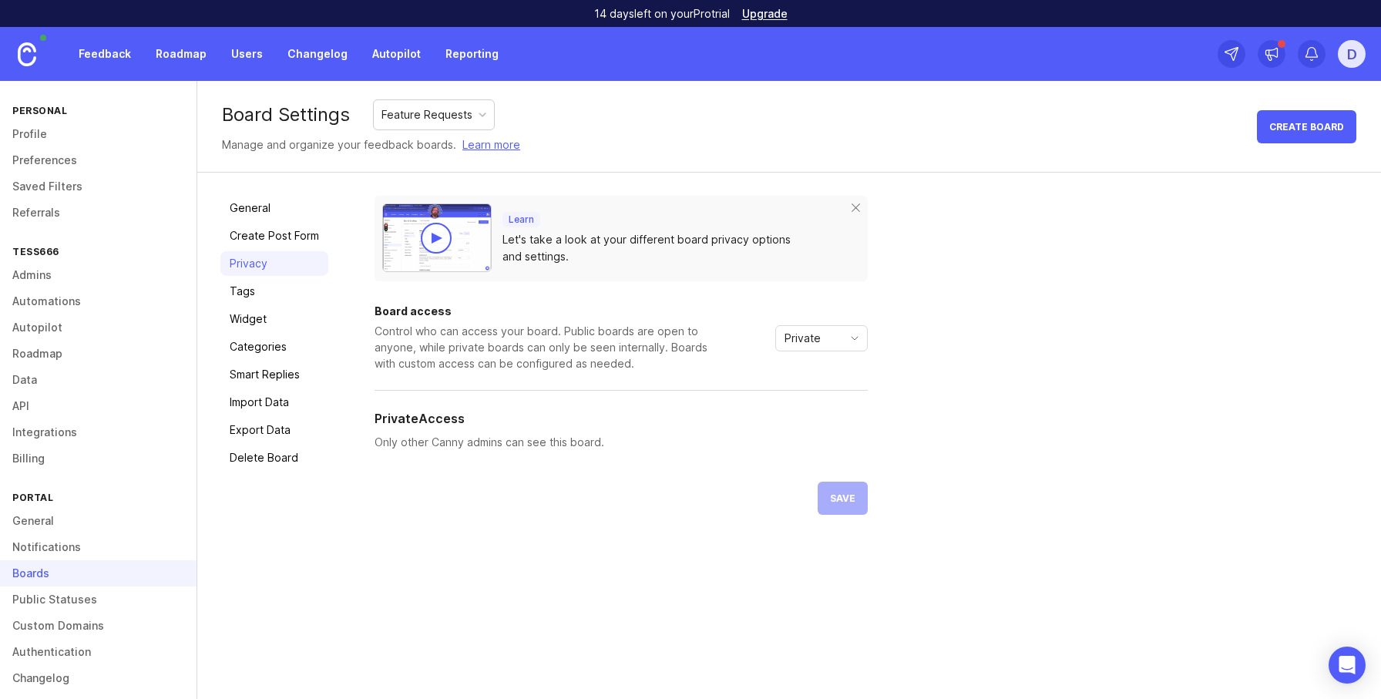
click at [806, 339] on span "Private" at bounding box center [803, 338] width 36 height 17
drag, startPoint x: 811, startPoint y: 393, endPoint x: 831, endPoint y: 486, distance: 95.4
click at [811, 394] on span "Public" at bounding box center [800, 393] width 31 height 17
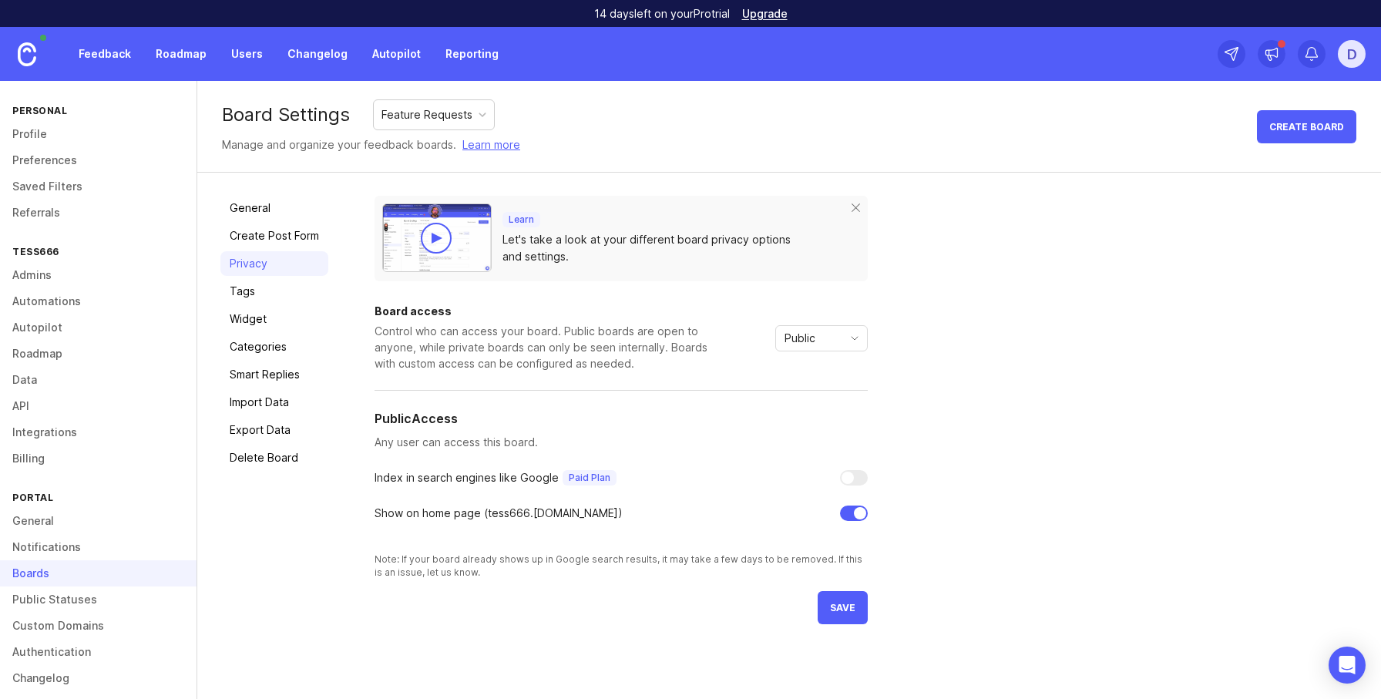
drag, startPoint x: 832, startPoint y: 495, endPoint x: 836, endPoint y: 514, distance: 19.5
click at [833, 503] on div "Board access Control who can access your board. Public boards are open to anyon…" at bounding box center [621, 442] width 493 height 273
drag, startPoint x: 871, startPoint y: 445, endPoint x: 859, endPoint y: 495, distance: 51.4
click at [871, 446] on div "Learn Let's take a look at your different board privacy options and settings. B…" at bounding box center [866, 410] width 983 height 429
click at [859, 496] on div "Board access Control who can access your board. Public boards are open to anyon…" at bounding box center [621, 442] width 493 height 273
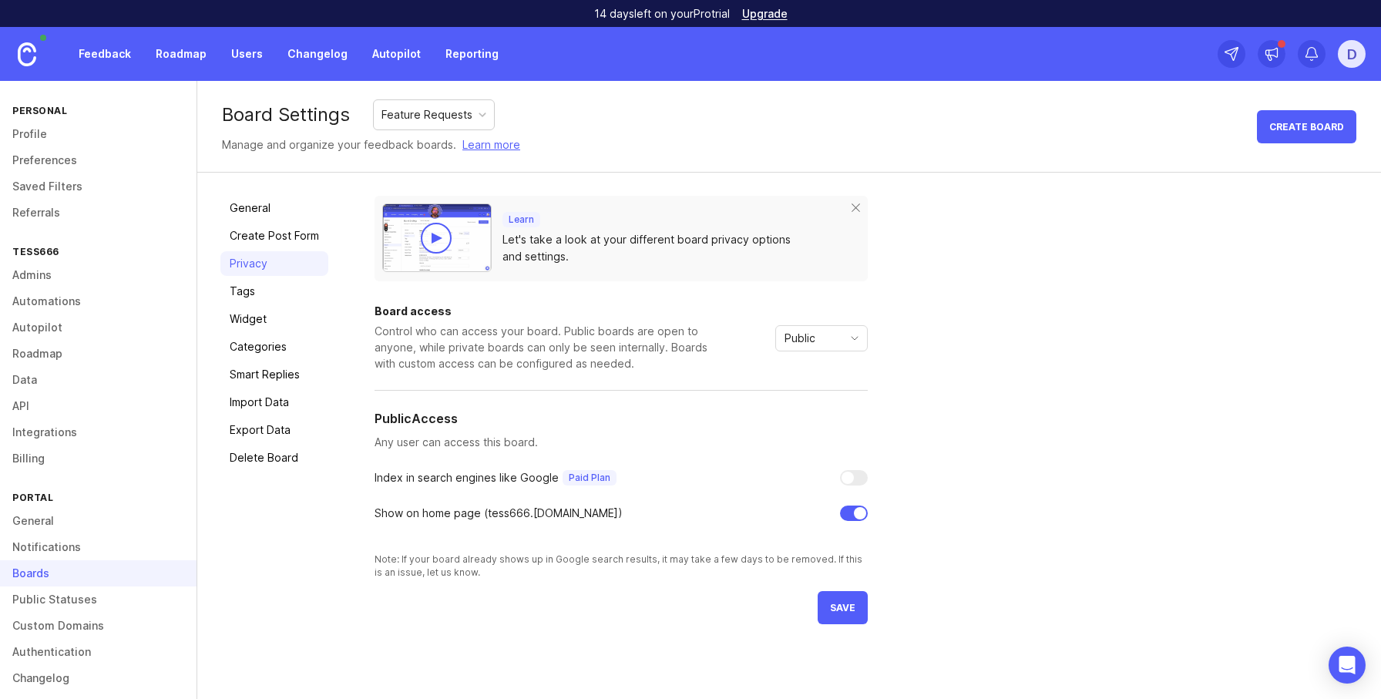
drag, startPoint x: 859, startPoint y: 476, endPoint x: 848, endPoint y: 584, distance: 108.5
click at [859, 476] on div at bounding box center [854, 477] width 28 height 15
drag, startPoint x: 866, startPoint y: 476, endPoint x: 863, endPoint y: 489, distance: 13.3
click at [865, 480] on div at bounding box center [854, 477] width 28 height 15
click at [859, 477] on div at bounding box center [854, 477] width 28 height 15
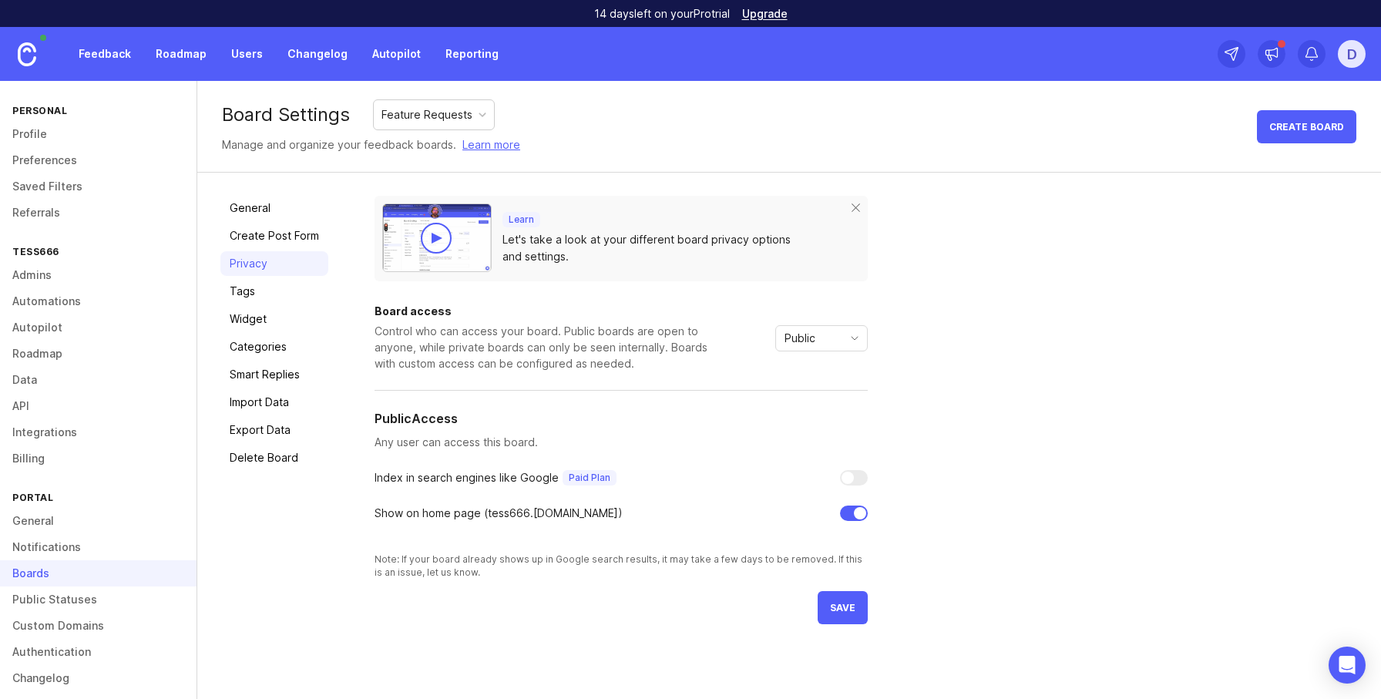
drag, startPoint x: 423, startPoint y: 473, endPoint x: 509, endPoint y: 489, distance: 87.1
click at [481, 486] on div "Board access Control who can access your board. Public boards are open to anyon…" at bounding box center [621, 442] width 493 height 273
click at [1060, 549] on div "Learn Let's take a look at your different board privacy options and settings. B…" at bounding box center [866, 410] width 983 height 429
click at [859, 478] on div at bounding box center [854, 477] width 28 height 15
click at [846, 479] on div at bounding box center [848, 478] width 12 height 12
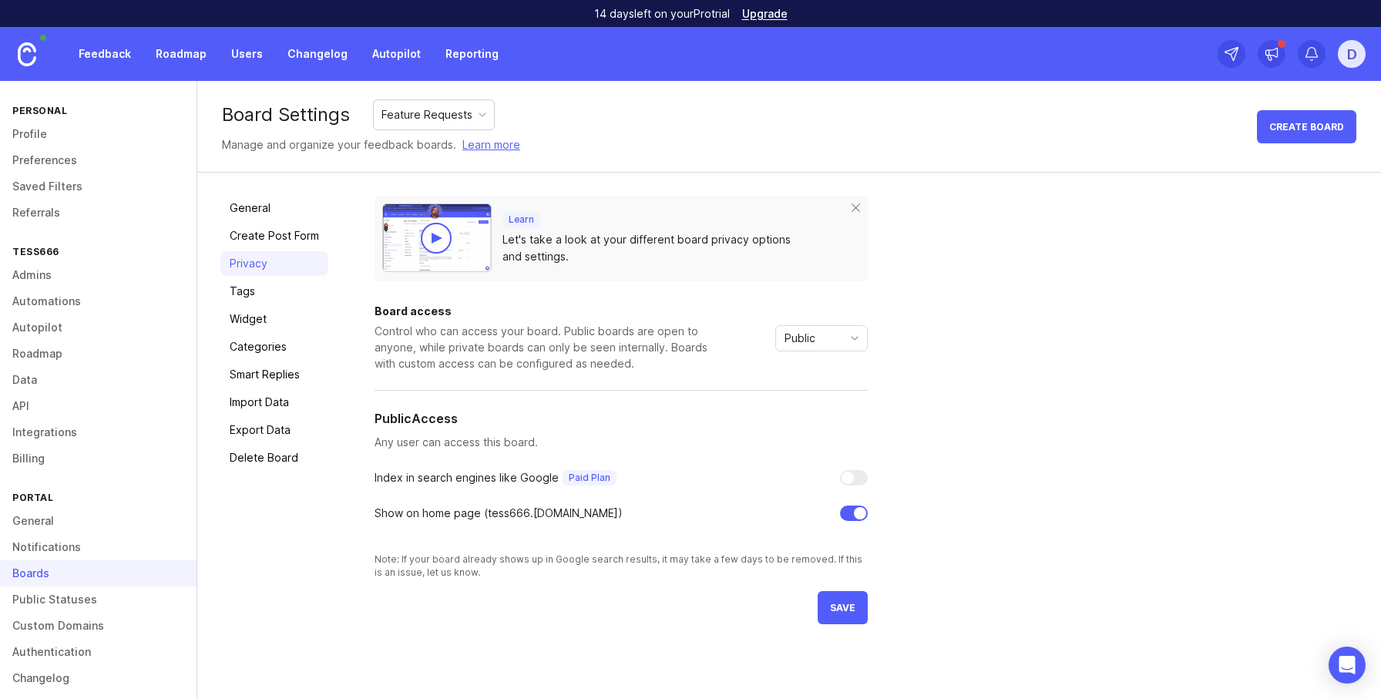
click at [846, 479] on div at bounding box center [848, 478] width 12 height 12
drag, startPoint x: 846, startPoint y: 479, endPoint x: 841, endPoint y: 598, distance: 119.6
click at [846, 479] on div at bounding box center [848, 478] width 12 height 12
click at [841, 600] on button "save" at bounding box center [843, 607] width 50 height 33
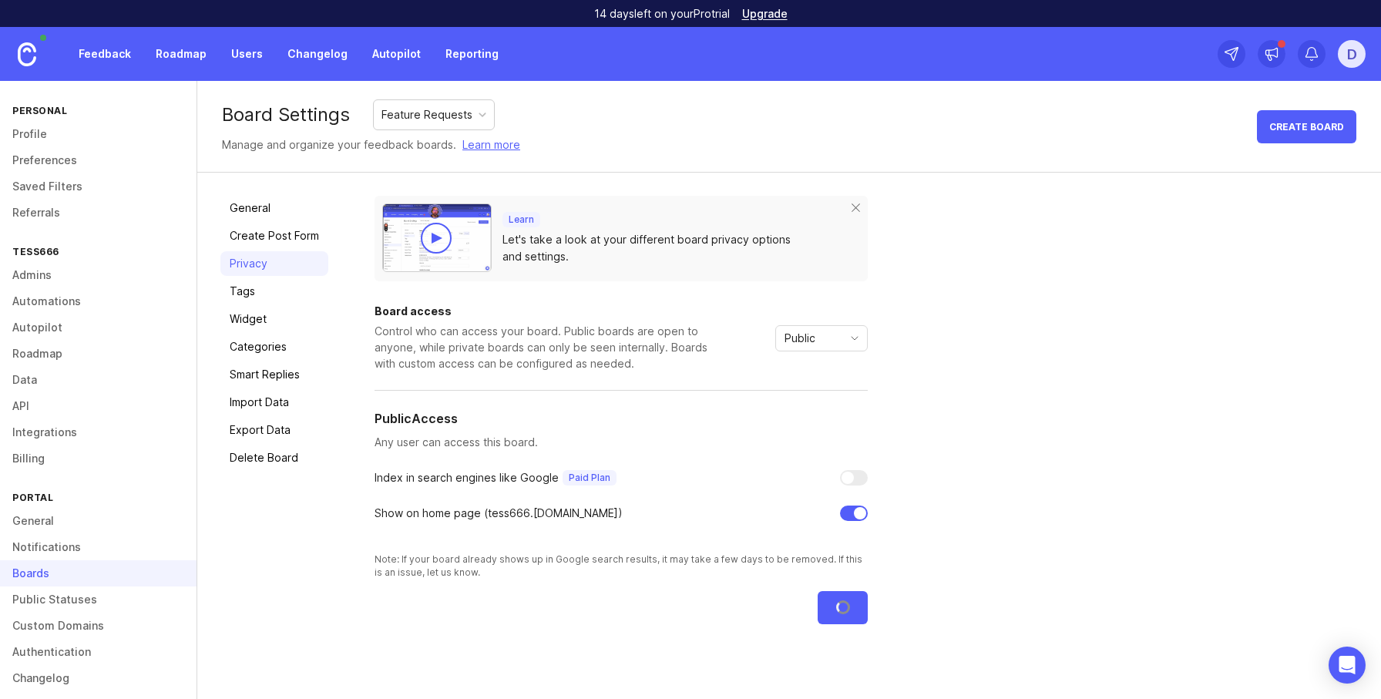
click at [1071, 506] on div "Learn Let's take a look at your different board privacy options and settings. B…" at bounding box center [866, 410] width 983 height 429
drag, startPoint x: 114, startPoint y: 36, endPoint x: 118, endPoint y: 51, distance: 15.1
click at [115, 40] on div "Feedback Roadmap Users Changelog Autopilot Reporting" at bounding box center [254, 54] width 508 height 54
click at [118, 51] on link "Feedback" at bounding box center [104, 54] width 71 height 28
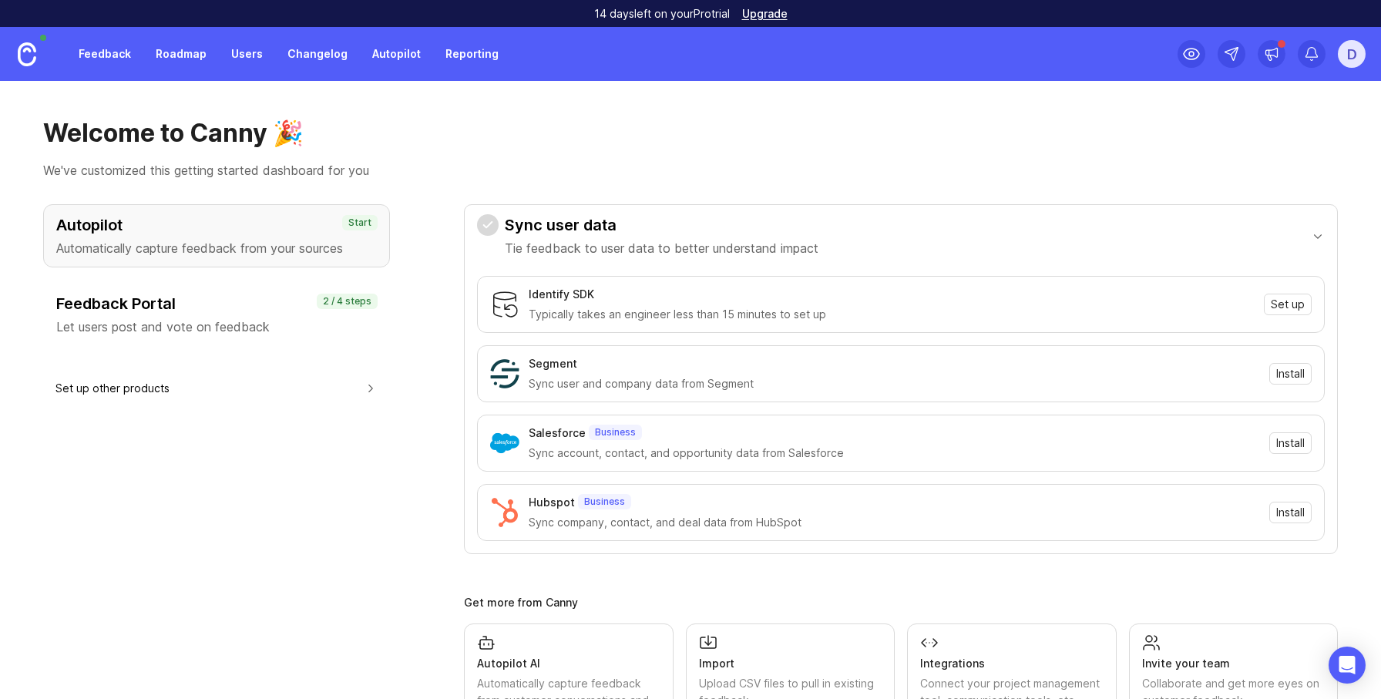
click at [96, 57] on link "Feedback" at bounding box center [104, 54] width 71 height 28
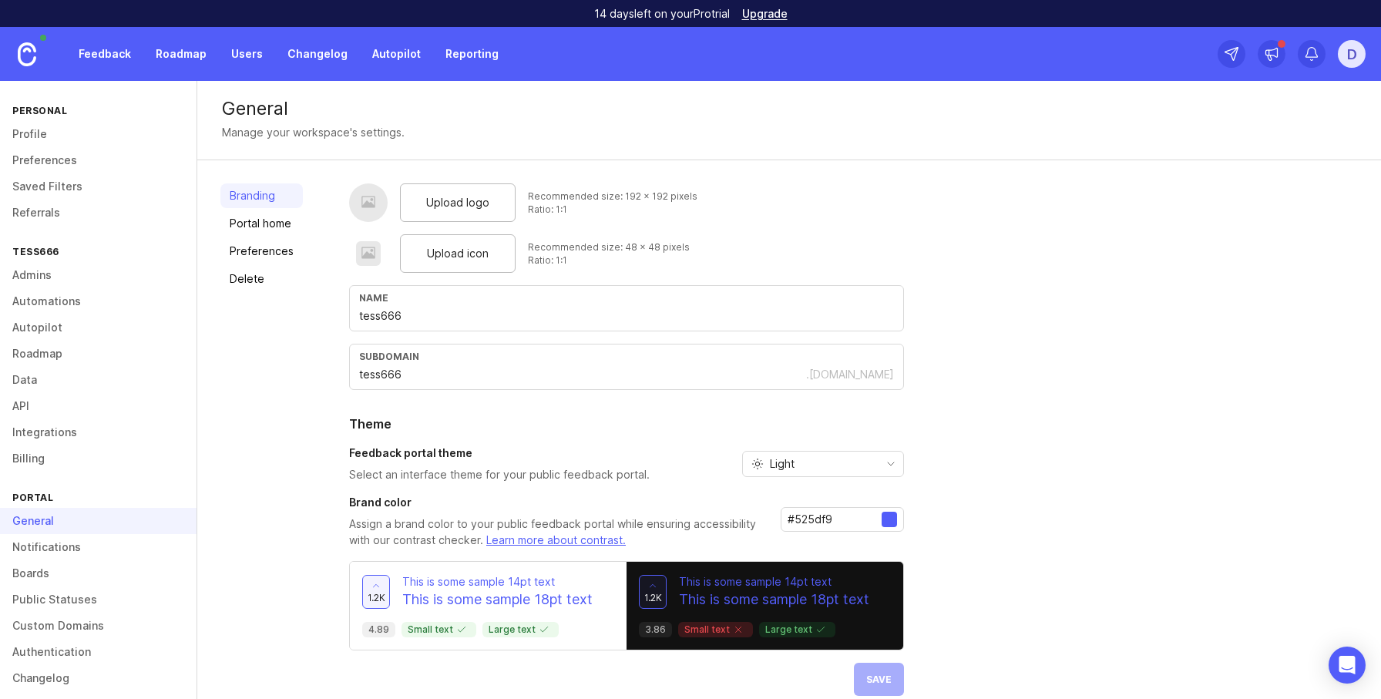
click at [39, 576] on link "Boards" at bounding box center [98, 573] width 197 height 26
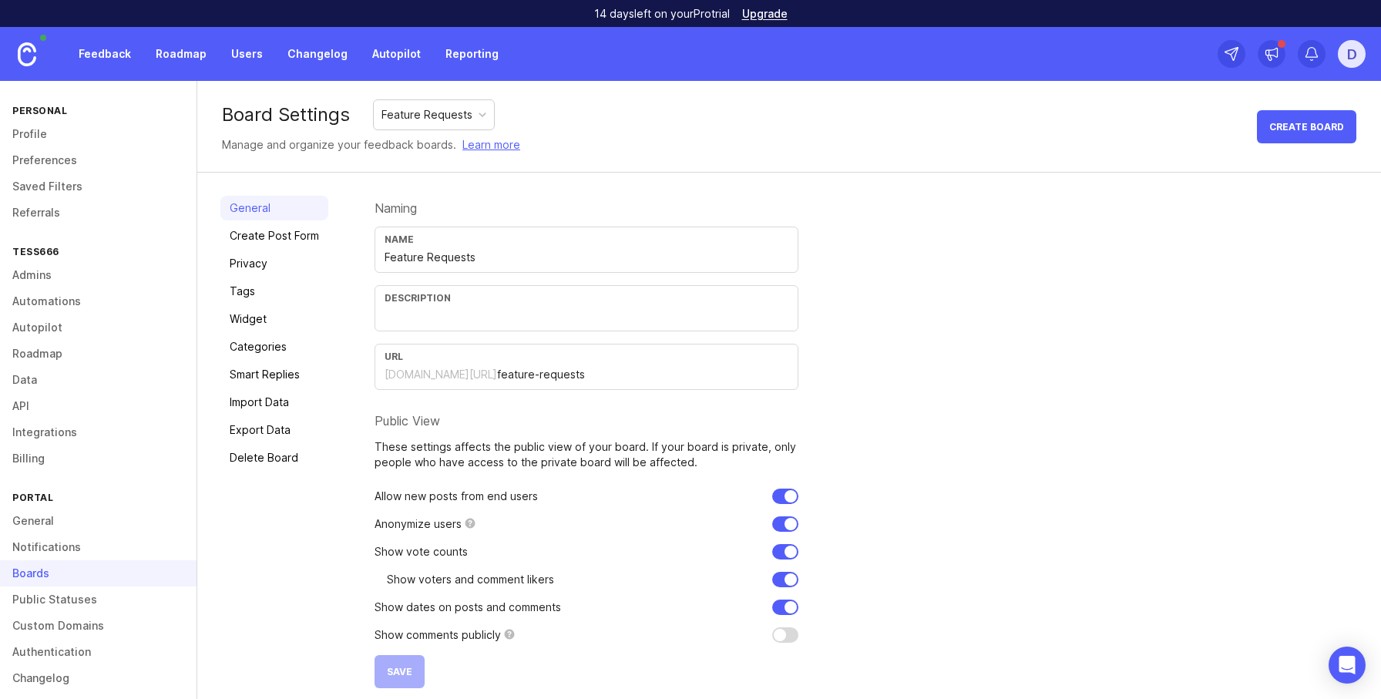
click at [254, 257] on link "Privacy" at bounding box center [274, 263] width 108 height 25
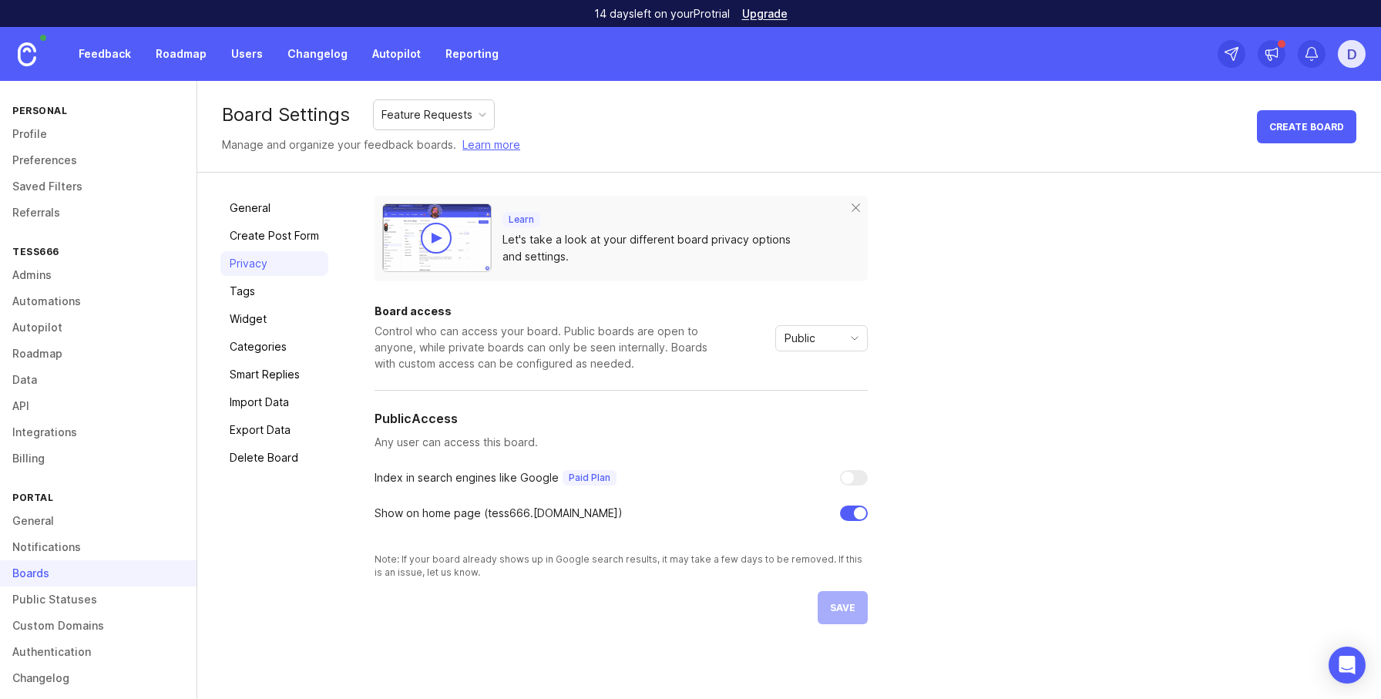
click at [822, 325] on div "Public" at bounding box center [821, 338] width 92 height 26
click at [959, 479] on div "Learn Let's take a look at your different board privacy options and settings. B…" at bounding box center [866, 410] width 983 height 429
click at [277, 243] on link "Create Post Form" at bounding box center [274, 236] width 108 height 25
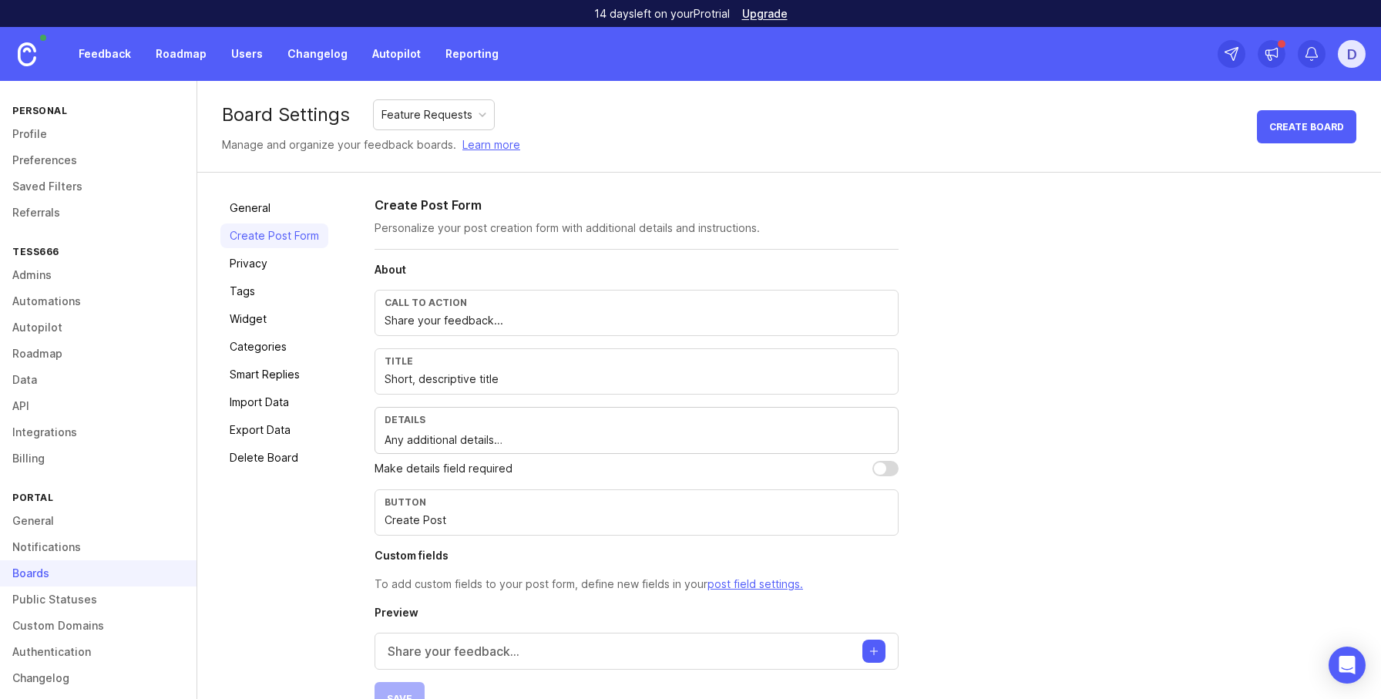
scroll to position [39, 0]
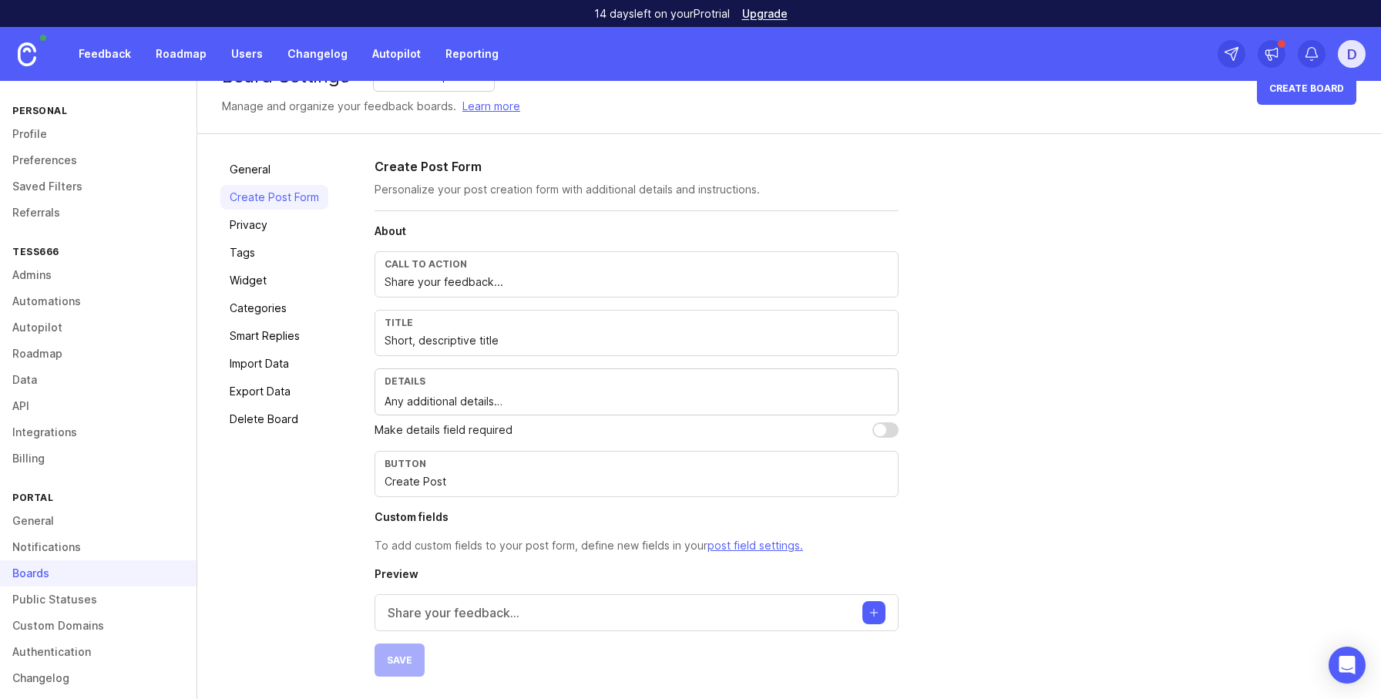
click at [264, 166] on link "General" at bounding box center [274, 169] width 108 height 25
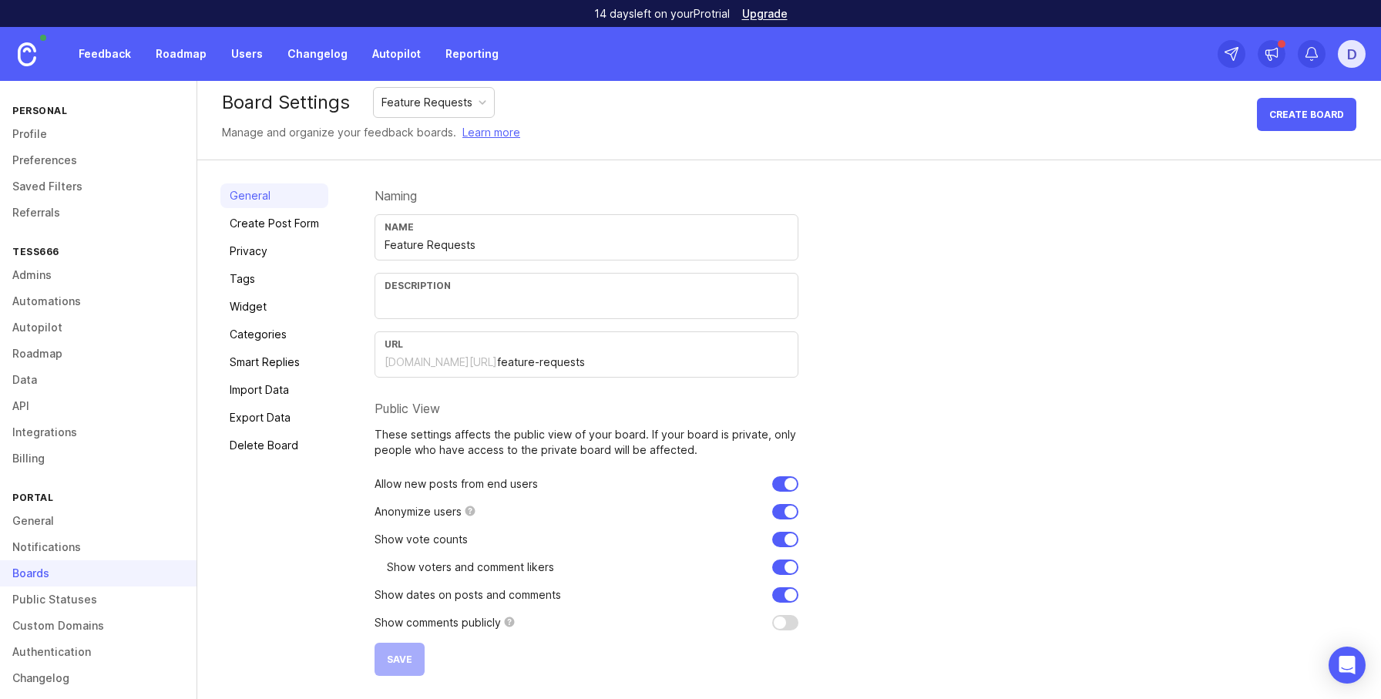
scroll to position [12, 0]
click at [364, 472] on div "General Create Post Form Privacy Tags Widget Categories Smart Replies Import Da…" at bounding box center [789, 430] width 1184 height 539
click at [417, 486] on p "Allow new posts from end users" at bounding box center [456, 484] width 163 height 15
drag, startPoint x: 417, startPoint y: 486, endPoint x: 563, endPoint y: 482, distance: 146.5
click at [563, 482] on div "Allow new posts from end users" at bounding box center [587, 484] width 424 height 15
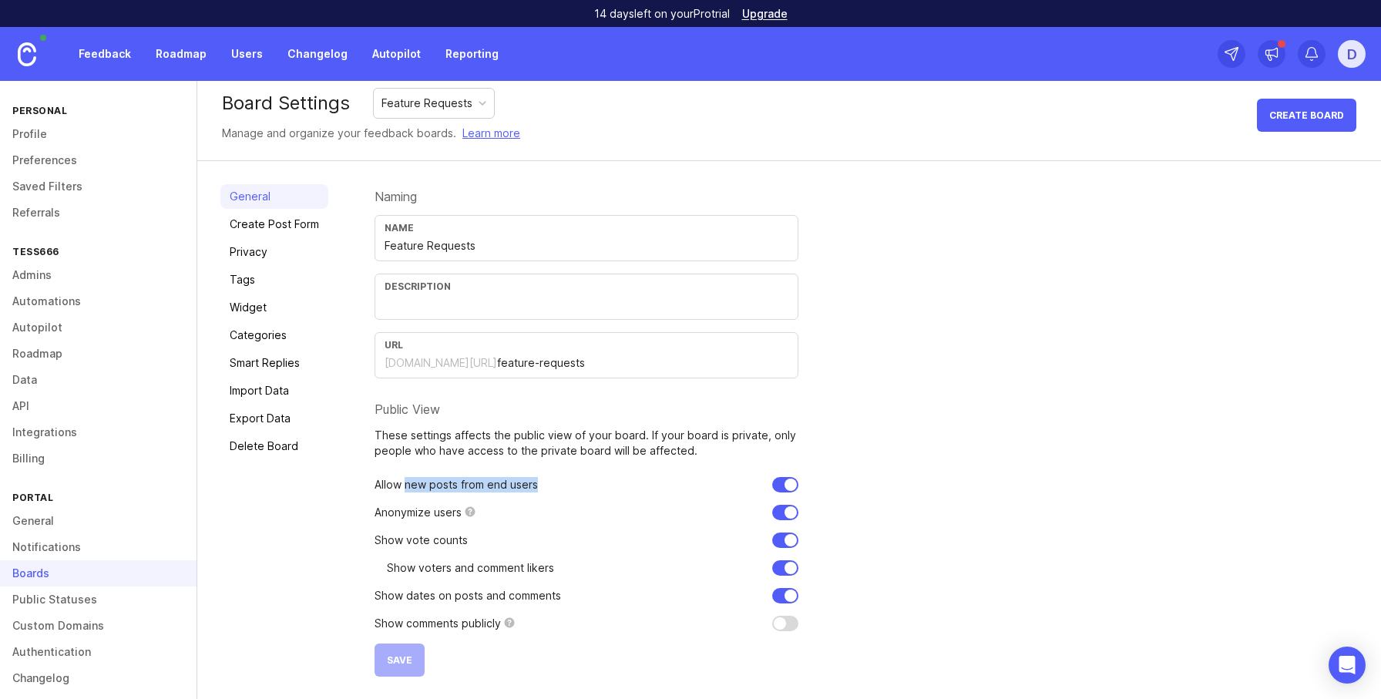
click at [563, 482] on div "Allow new posts from end users" at bounding box center [587, 484] width 424 height 15
click at [403, 519] on p "Anonymize users" at bounding box center [418, 512] width 87 height 15
drag, startPoint x: 403, startPoint y: 519, endPoint x: 425, endPoint y: 519, distance: 21.6
click at [422, 519] on p "Anonymize users" at bounding box center [418, 512] width 87 height 15
click at [379, 560] on div "Show voters and comment likers" at bounding box center [587, 567] width 424 height 15
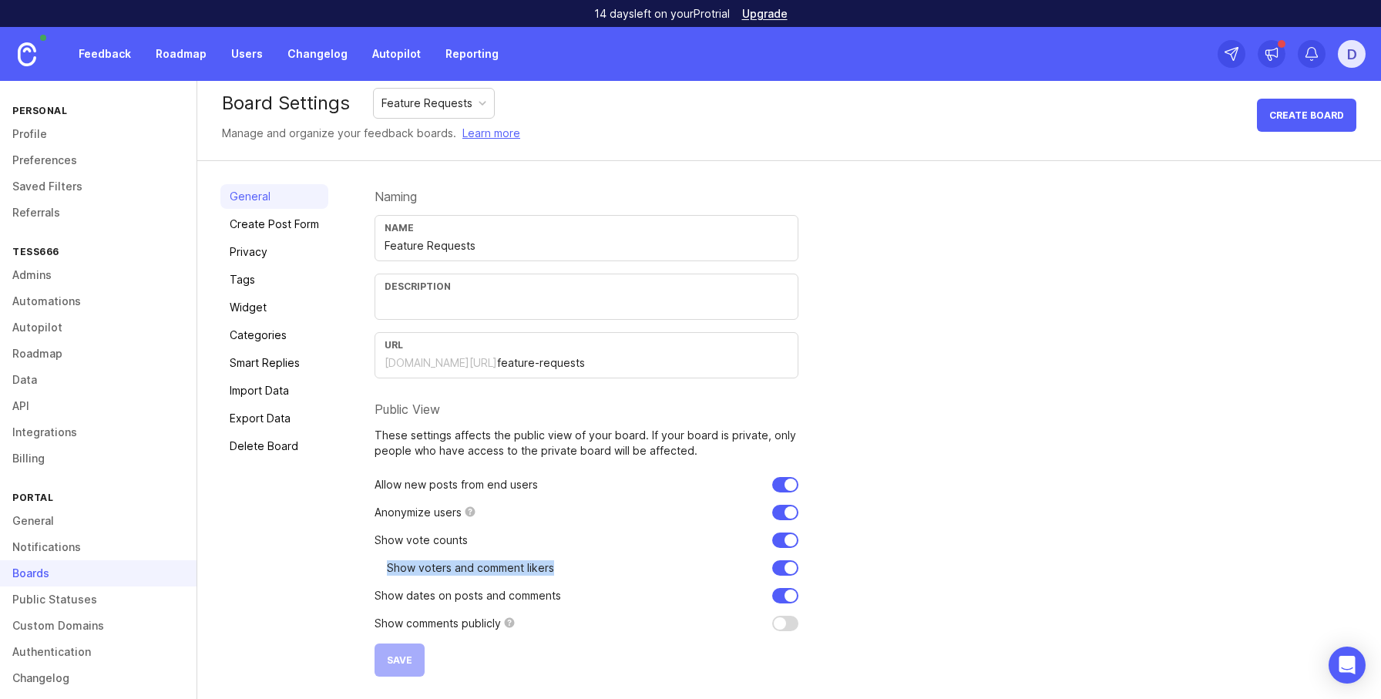
drag, startPoint x: 558, startPoint y: 566, endPoint x: 628, endPoint y: 567, distance: 70.2
click at [628, 567] on div "Show voters and comment likers" at bounding box center [587, 567] width 424 height 15
click at [385, 599] on p "Show dates on posts and comments" at bounding box center [468, 595] width 187 height 15
drag, startPoint x: 385, startPoint y: 599, endPoint x: 560, endPoint y: 593, distance: 174.3
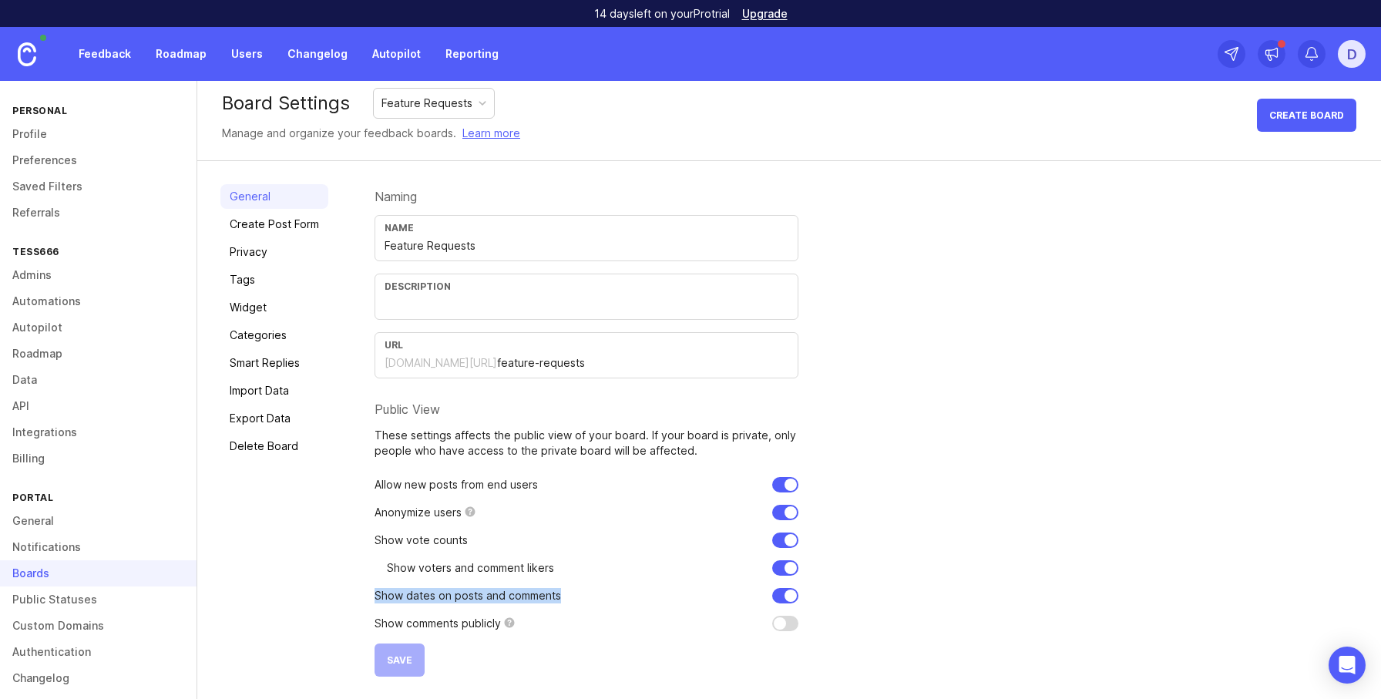
click at [560, 593] on div "Show dates on posts and comments" at bounding box center [587, 595] width 424 height 15
drag, startPoint x: 777, startPoint y: 617, endPoint x: 791, endPoint y: 620, distance: 14.2
click at [778, 617] on input "checkbox" at bounding box center [785, 623] width 26 height 15
checkbox input "true"
drag, startPoint x: 839, startPoint y: 620, endPoint x: 288, endPoint y: 649, distance: 551.1
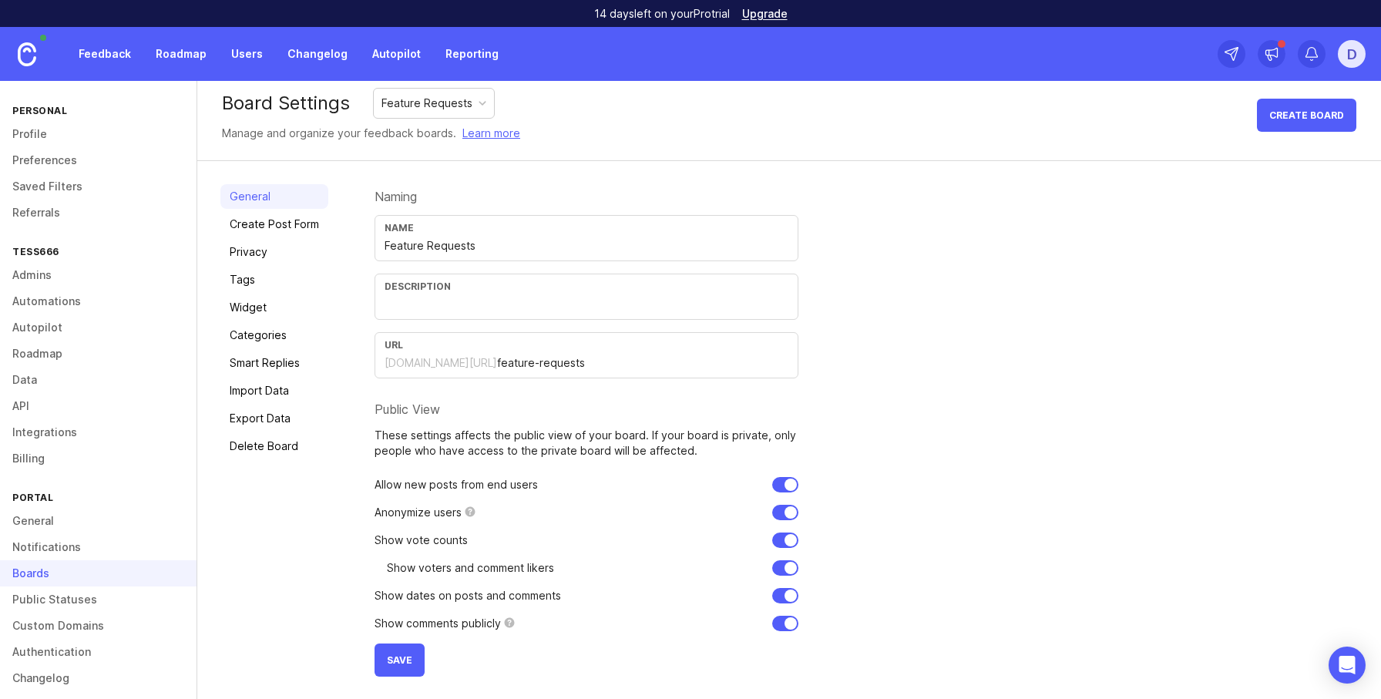
click at [801, 626] on div "Naming Name Feature Requests Description URL tess666.canny.io/ feature-requests…" at bounding box center [866, 430] width 983 height 493
click at [394, 664] on span "Save" at bounding box center [399, 660] width 25 height 12
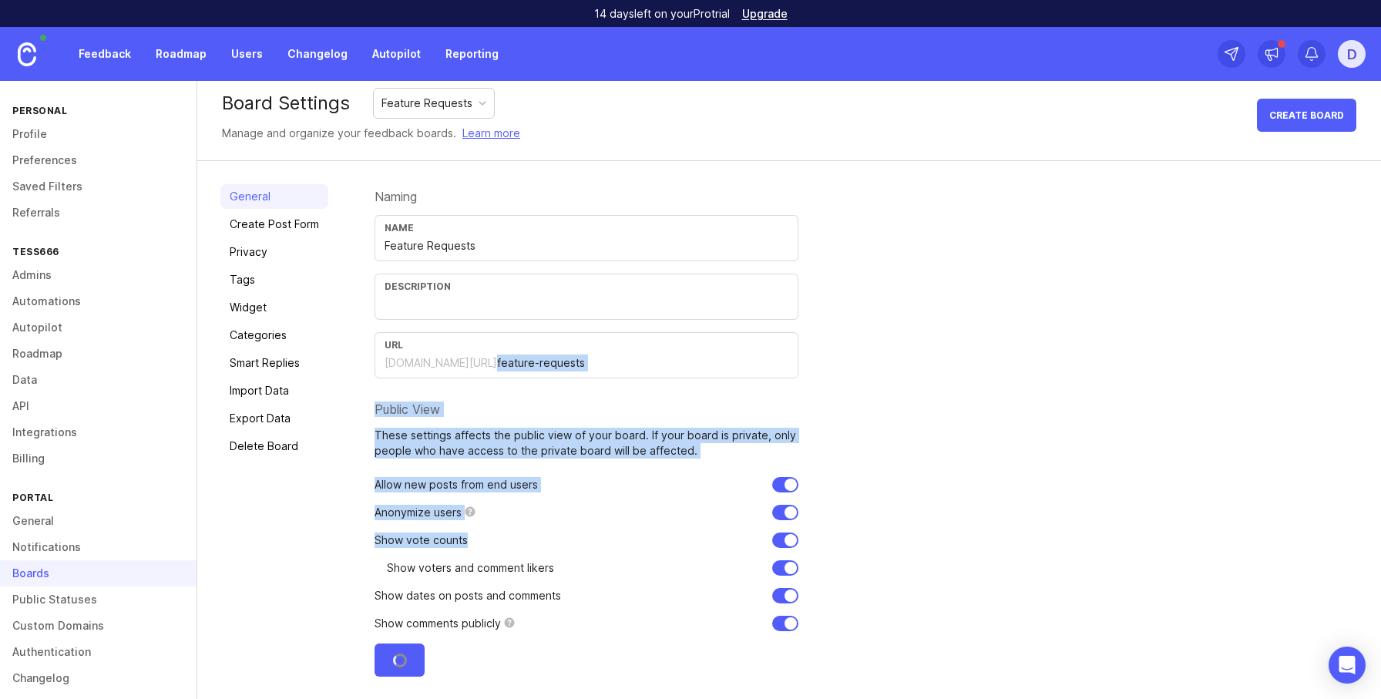
drag, startPoint x: 462, startPoint y: 329, endPoint x: 865, endPoint y: 543, distance: 455.5
click at [482, 550] on form "Naming Name Feature Requests Description URL tess666.canny.io/ feature-requests…" at bounding box center [587, 430] width 424 height 493
click at [1040, 493] on div "Naming Name Feature Requests Description URL tess666.canny.io/ feature-requests…" at bounding box center [866, 430] width 983 height 493
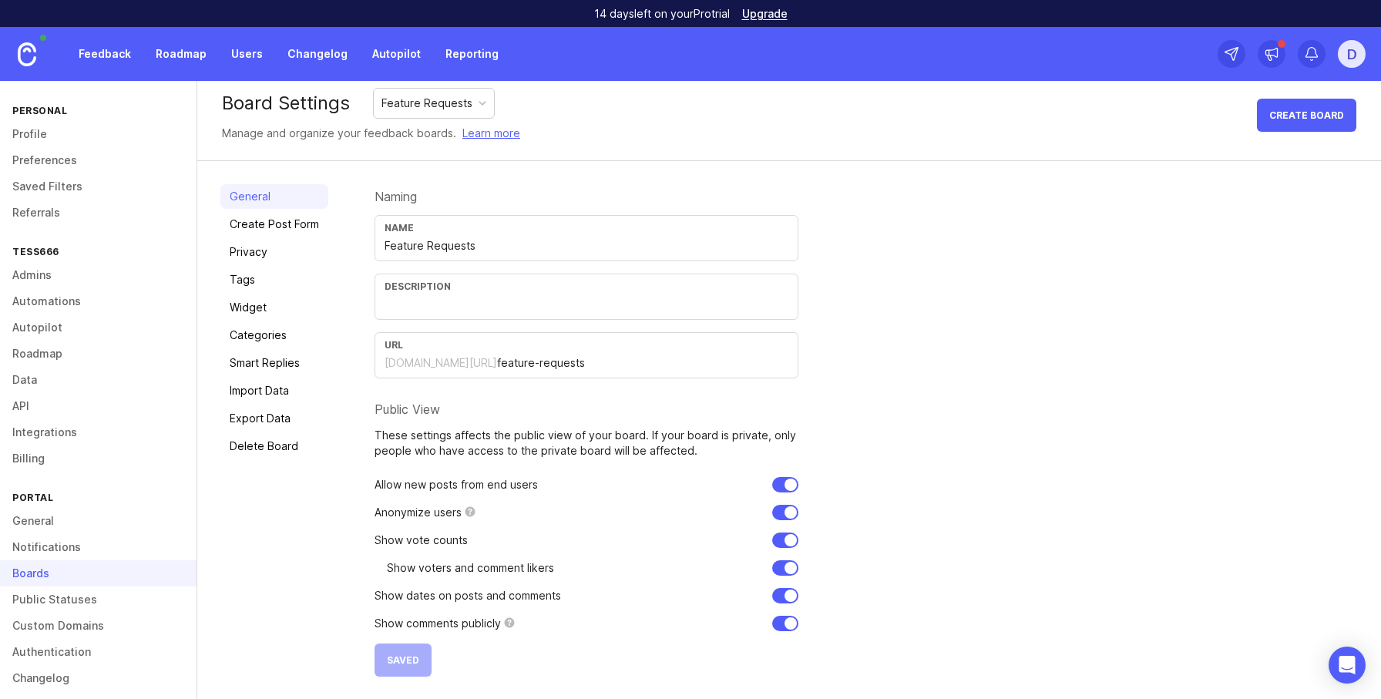
click at [269, 252] on link "Privacy" at bounding box center [274, 252] width 108 height 25
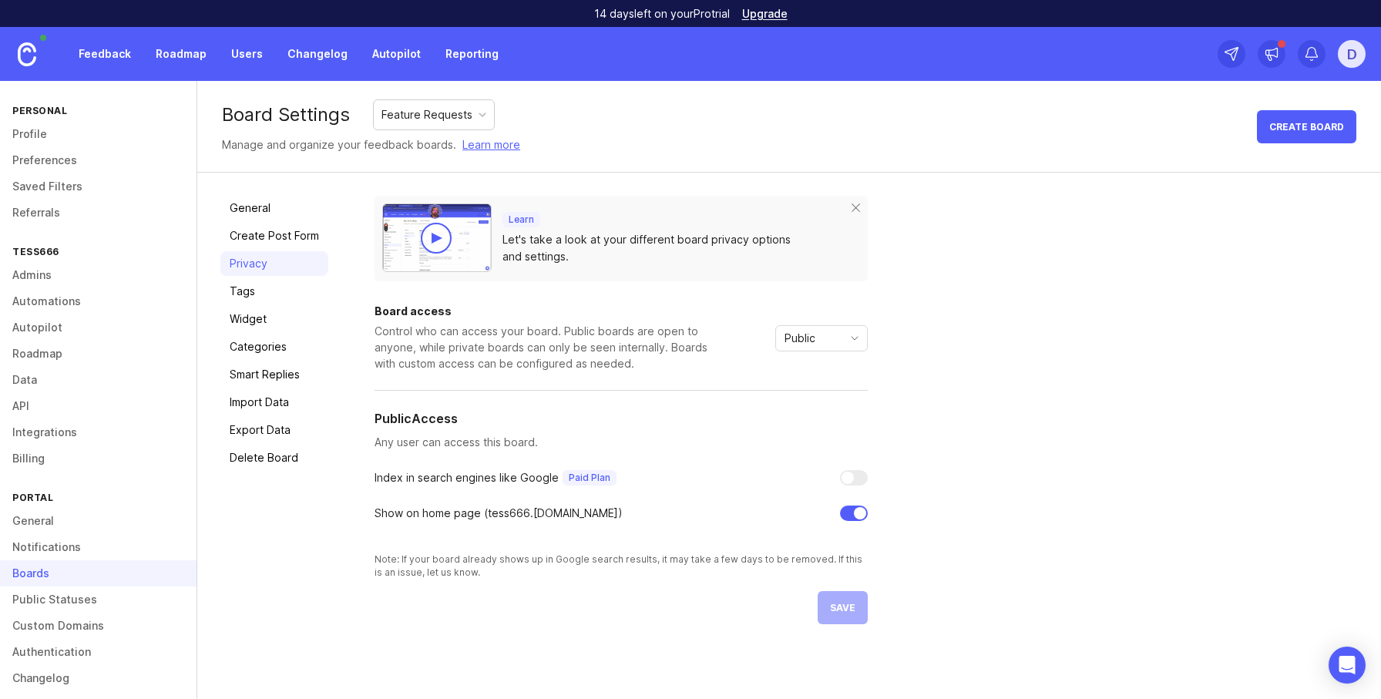
click at [1089, 435] on div "Learn Let's take a look at your different board privacy options and settings. B…" at bounding box center [866, 410] width 983 height 429
click at [260, 225] on link "Create Post Form" at bounding box center [274, 236] width 108 height 25
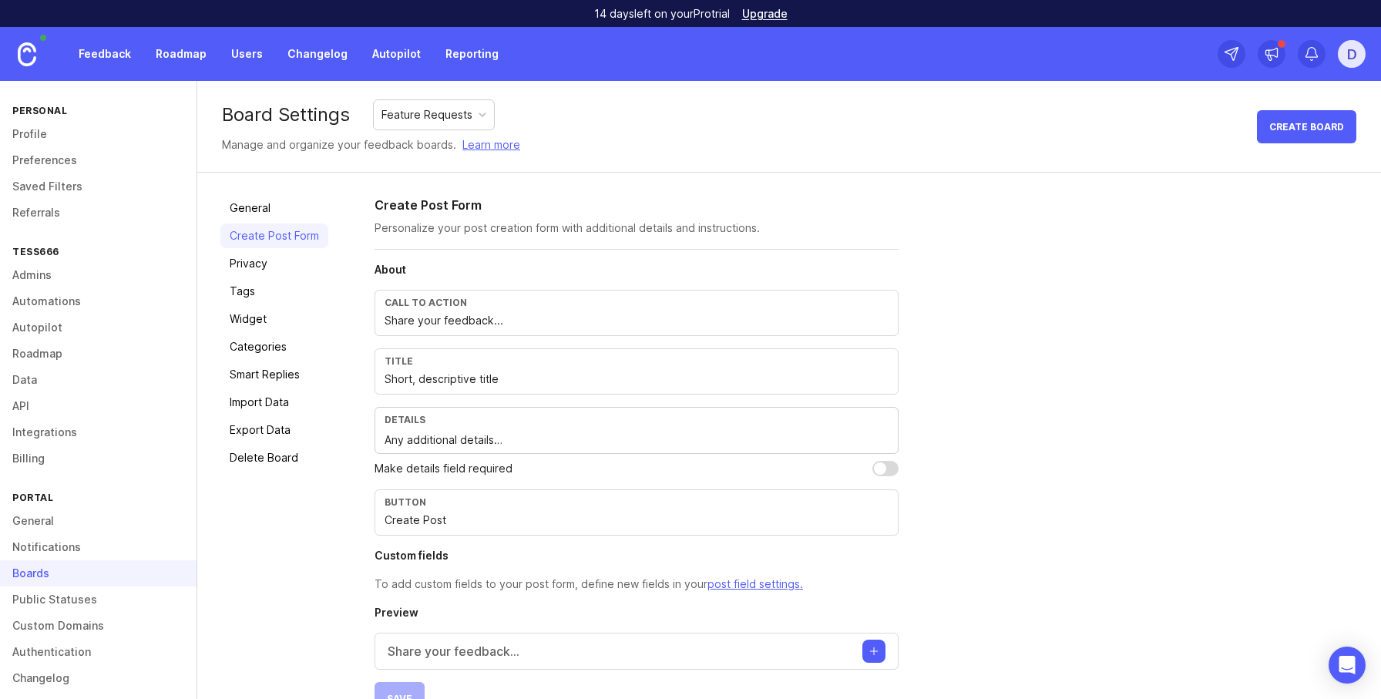
click at [89, 602] on link "Public Statuses" at bounding box center [98, 600] width 197 height 26
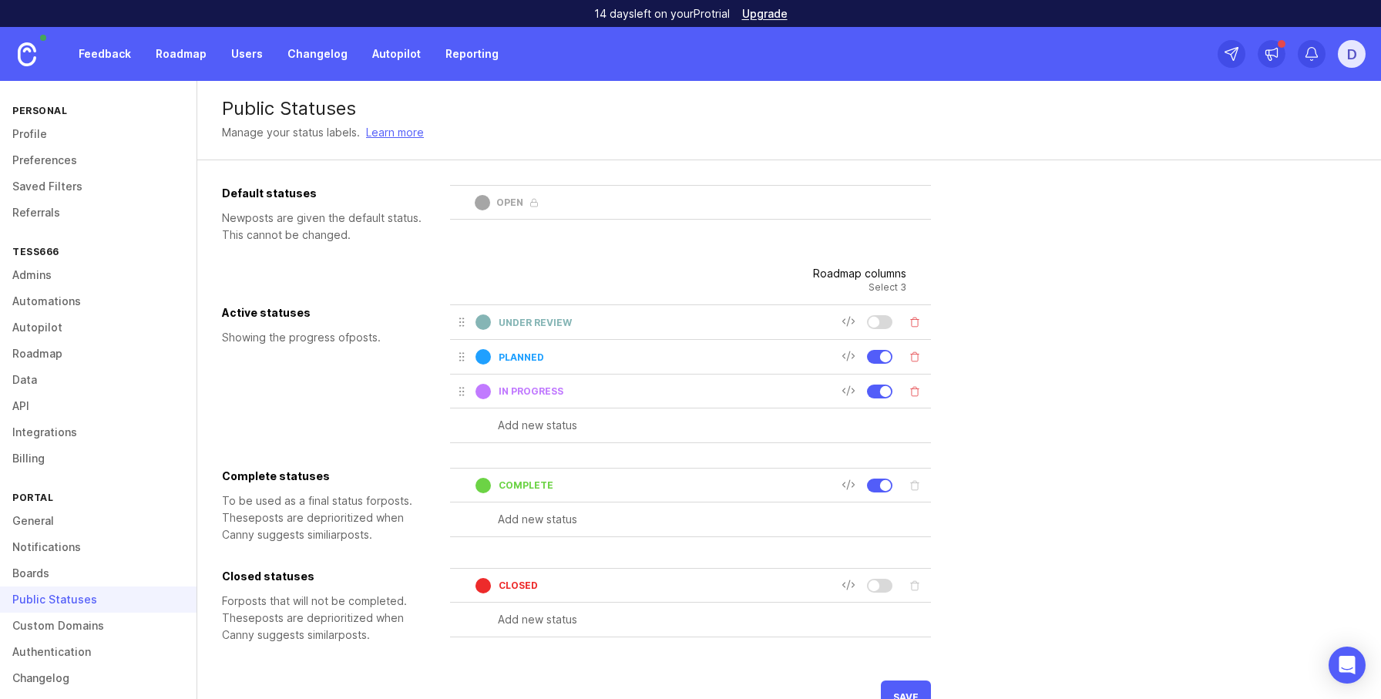
click at [61, 688] on link "Changelog" at bounding box center [98, 678] width 197 height 26
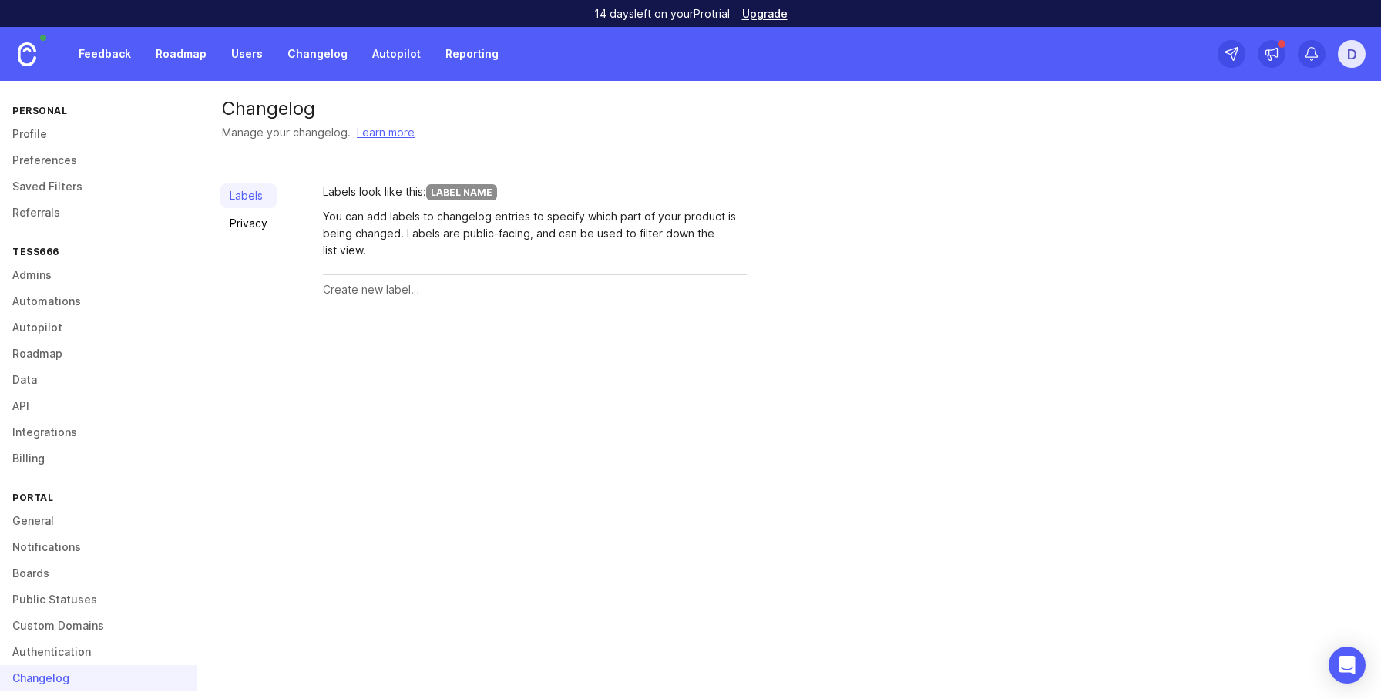
click at [76, 646] on link "Authentication" at bounding box center [98, 652] width 197 height 26
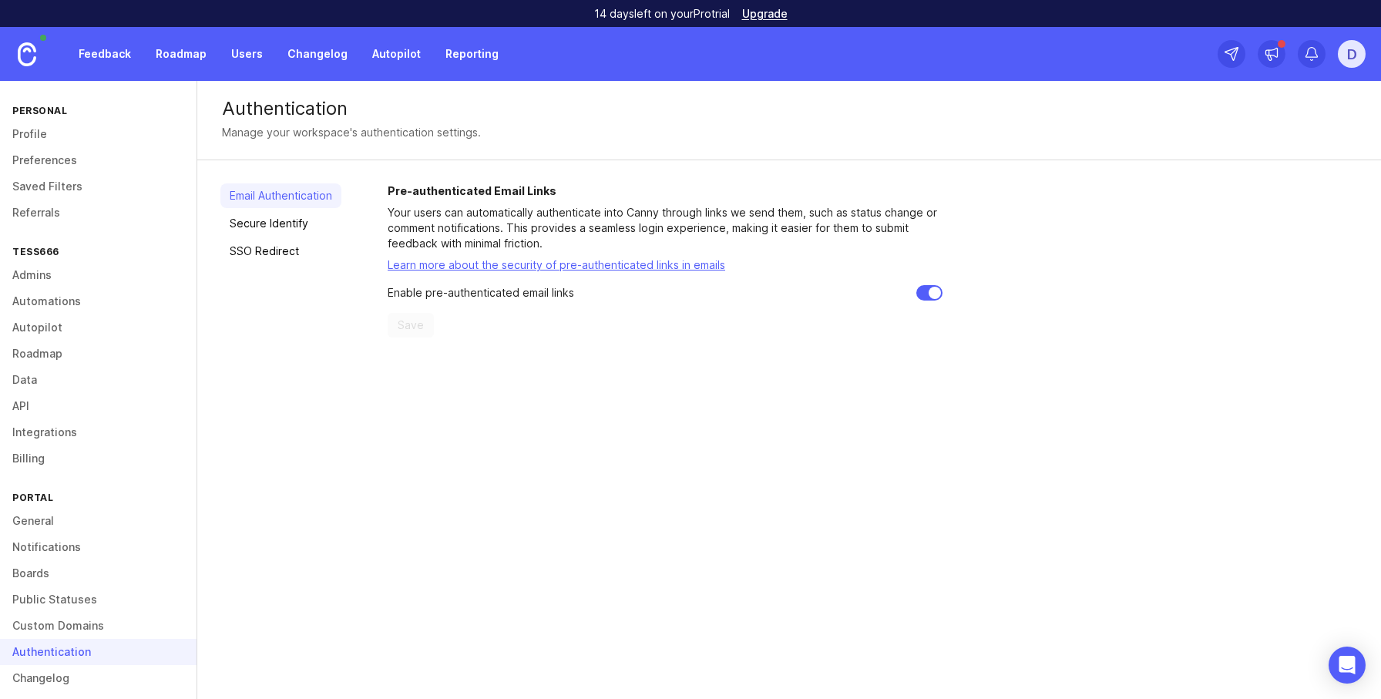
click at [72, 632] on link "Custom Domains" at bounding box center [98, 626] width 197 height 26
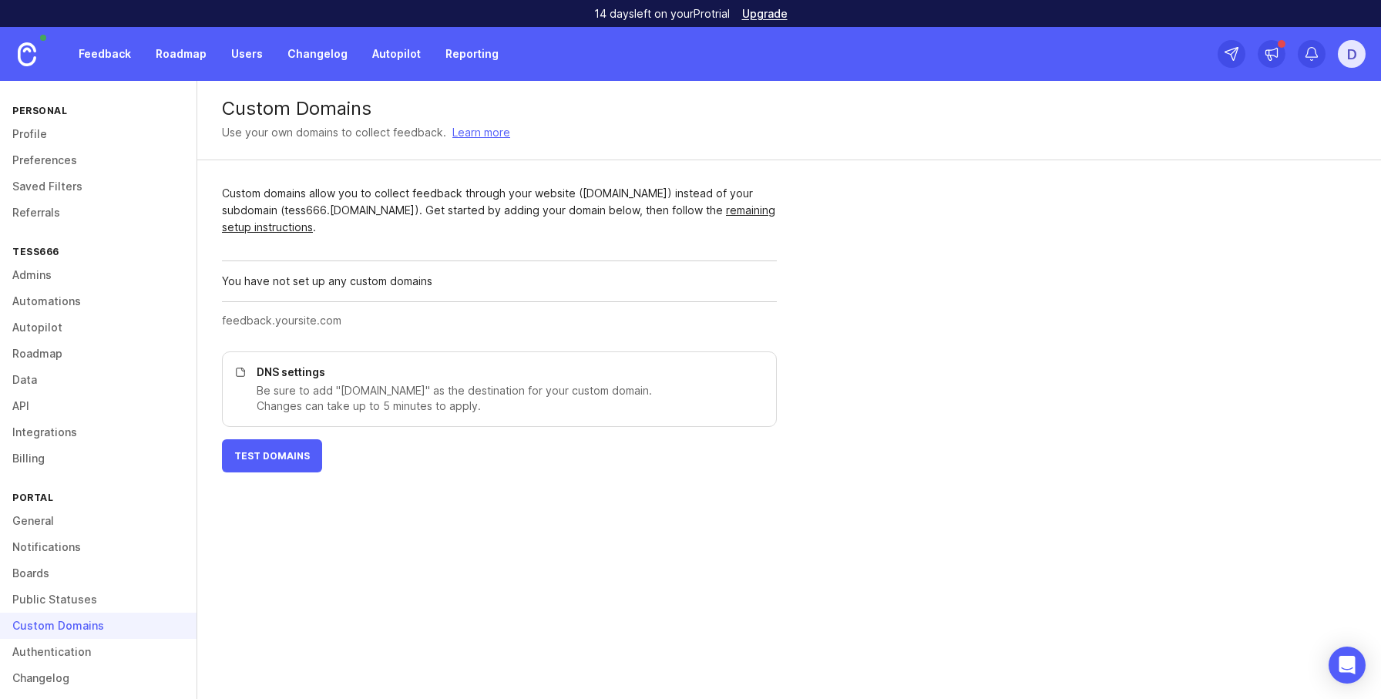
click at [75, 602] on link "Public Statuses" at bounding box center [98, 600] width 197 height 26
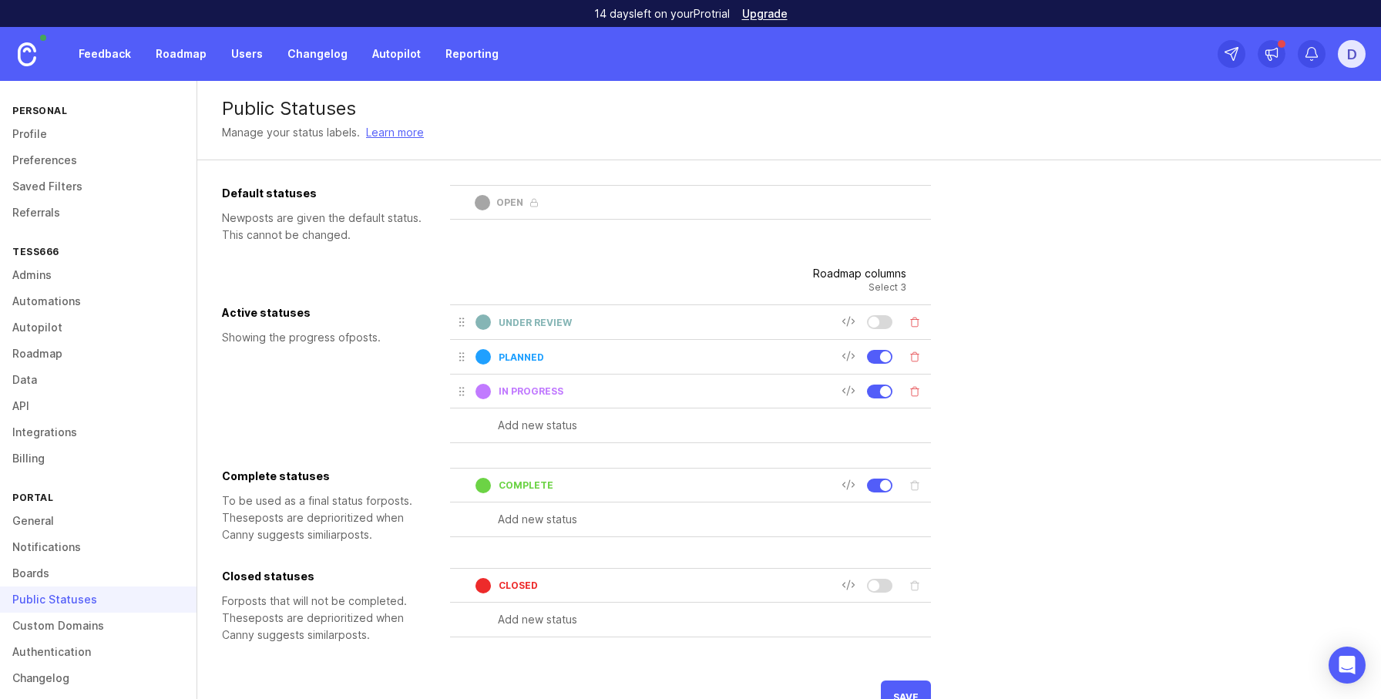
scroll to position [39, 0]
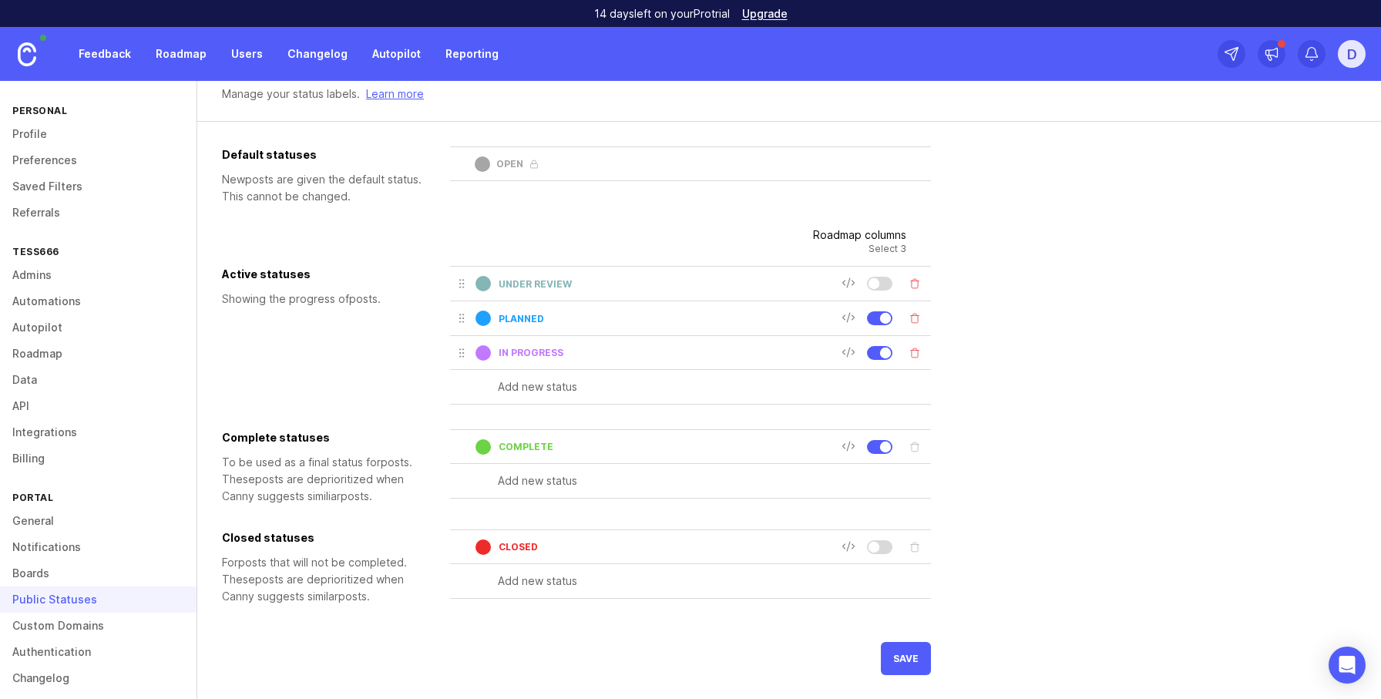
click at [35, 560] on link "Boards" at bounding box center [98, 573] width 197 height 26
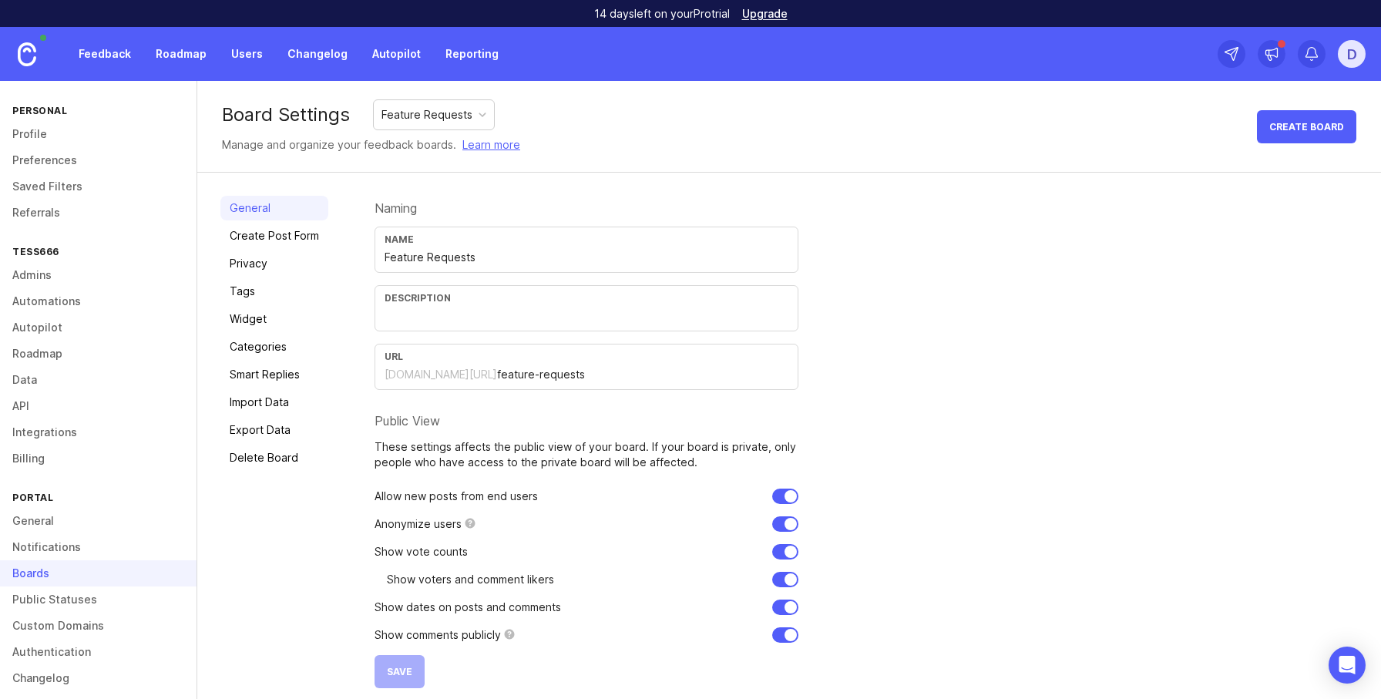
click at [44, 570] on div "Boards" at bounding box center [98, 573] width 197 height 26
click at [1351, 236] on div "Naming Name Feature Requests Description URL tess666.canny.io/ feature-requests…" at bounding box center [866, 442] width 983 height 493
click at [319, 236] on link "Create Post Form" at bounding box center [274, 236] width 108 height 25
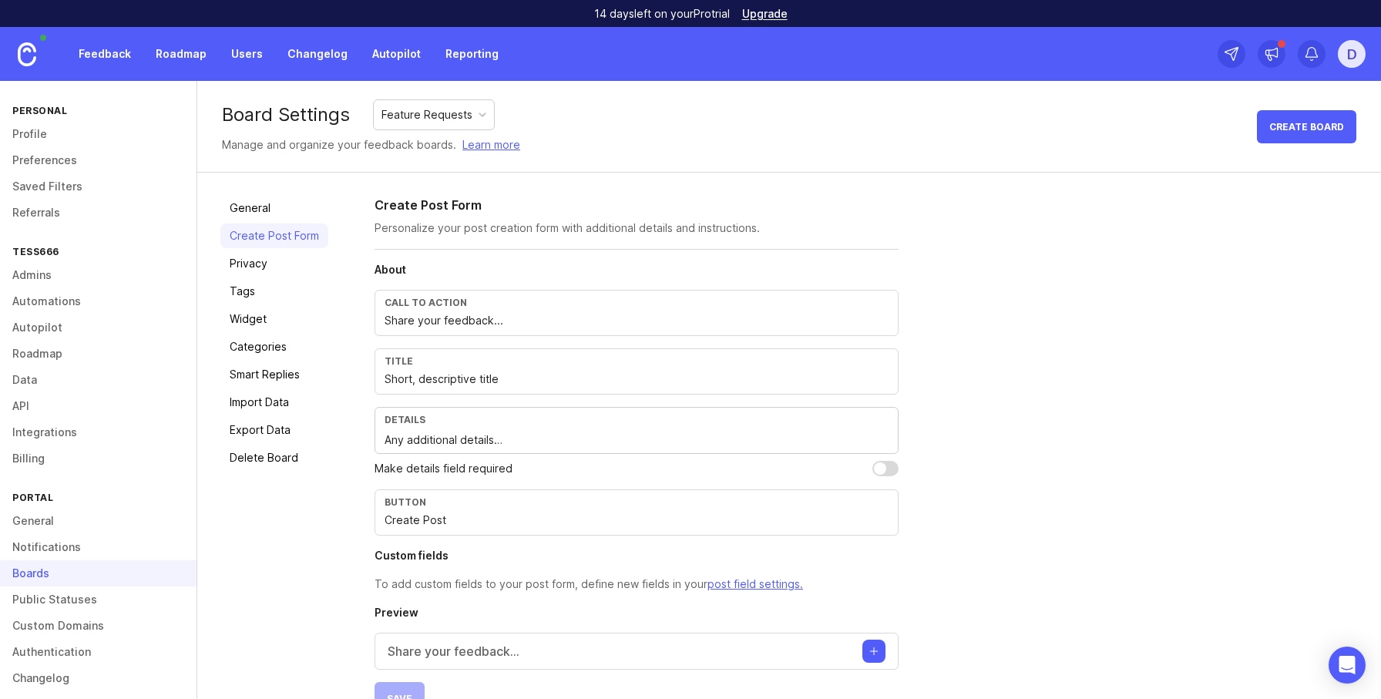
scroll to position [39, 0]
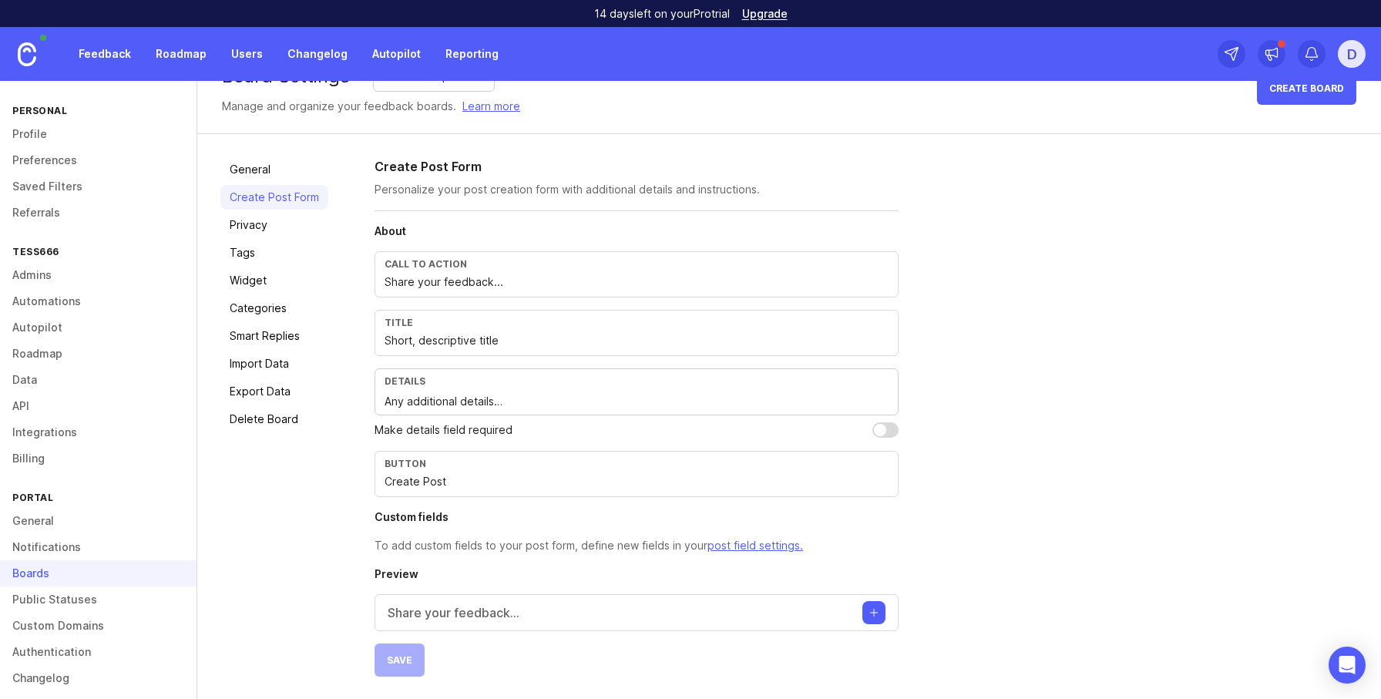
click at [270, 220] on link "Privacy" at bounding box center [274, 225] width 108 height 25
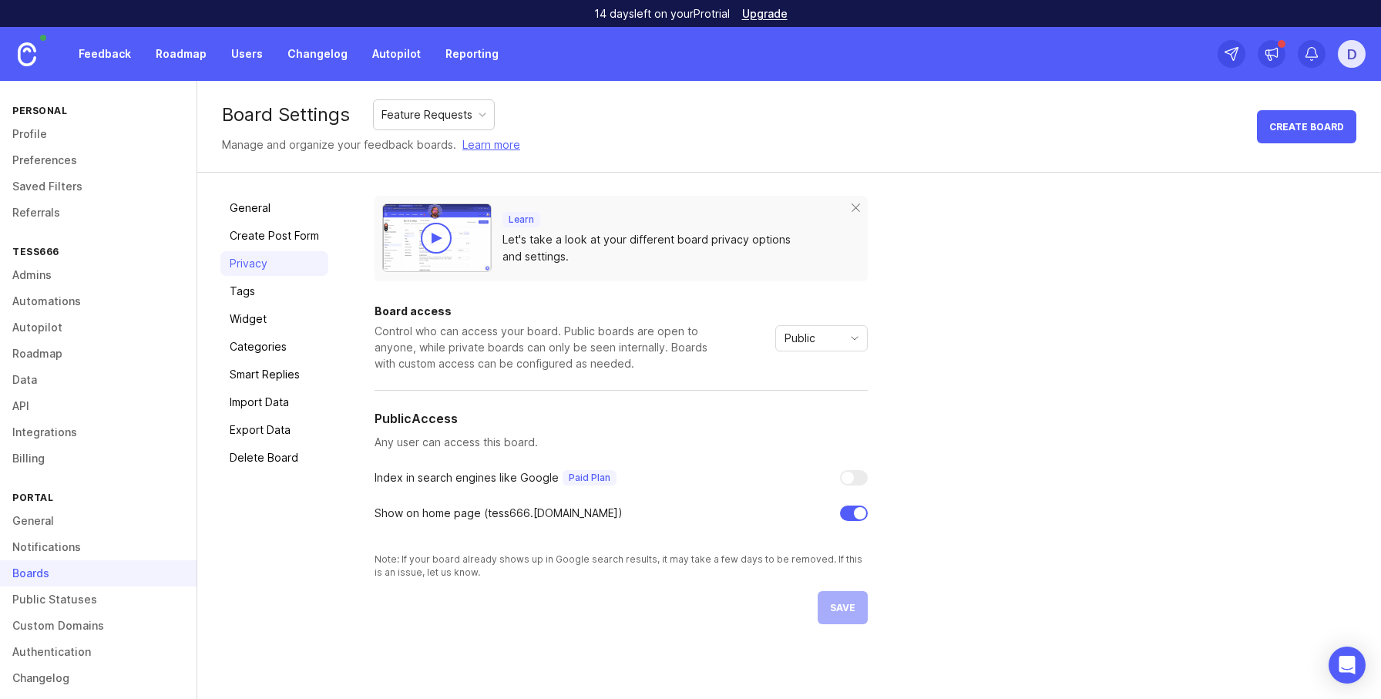
click at [266, 299] on link "Tags" at bounding box center [274, 291] width 108 height 25
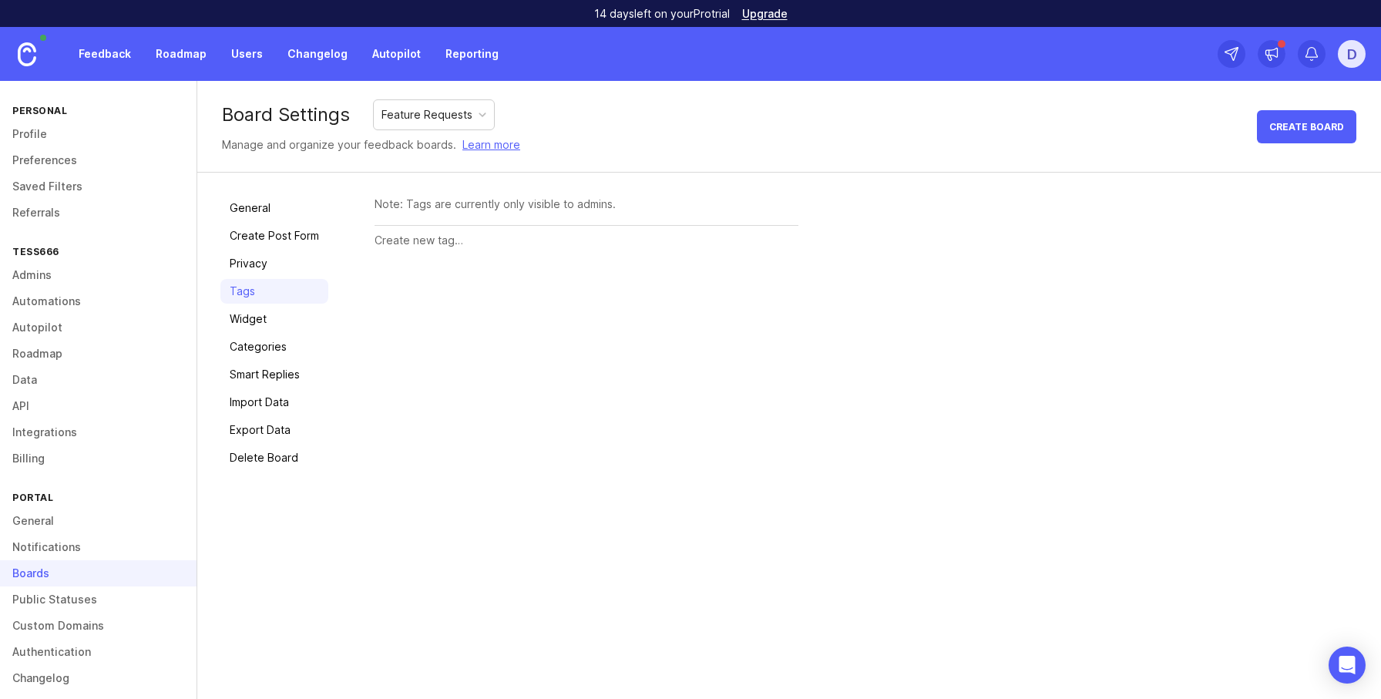
click at [277, 322] on link "Widget" at bounding box center [274, 319] width 108 height 25
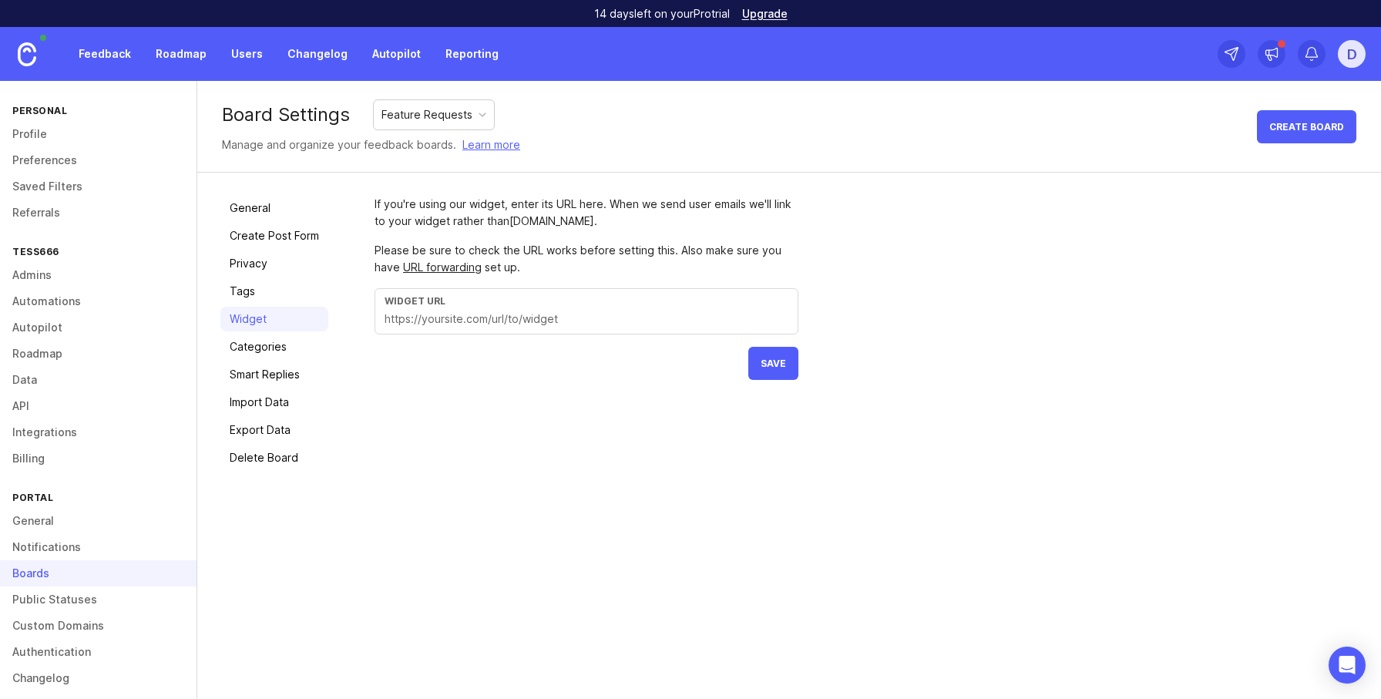
click at [276, 345] on link "Categories" at bounding box center [274, 347] width 108 height 25
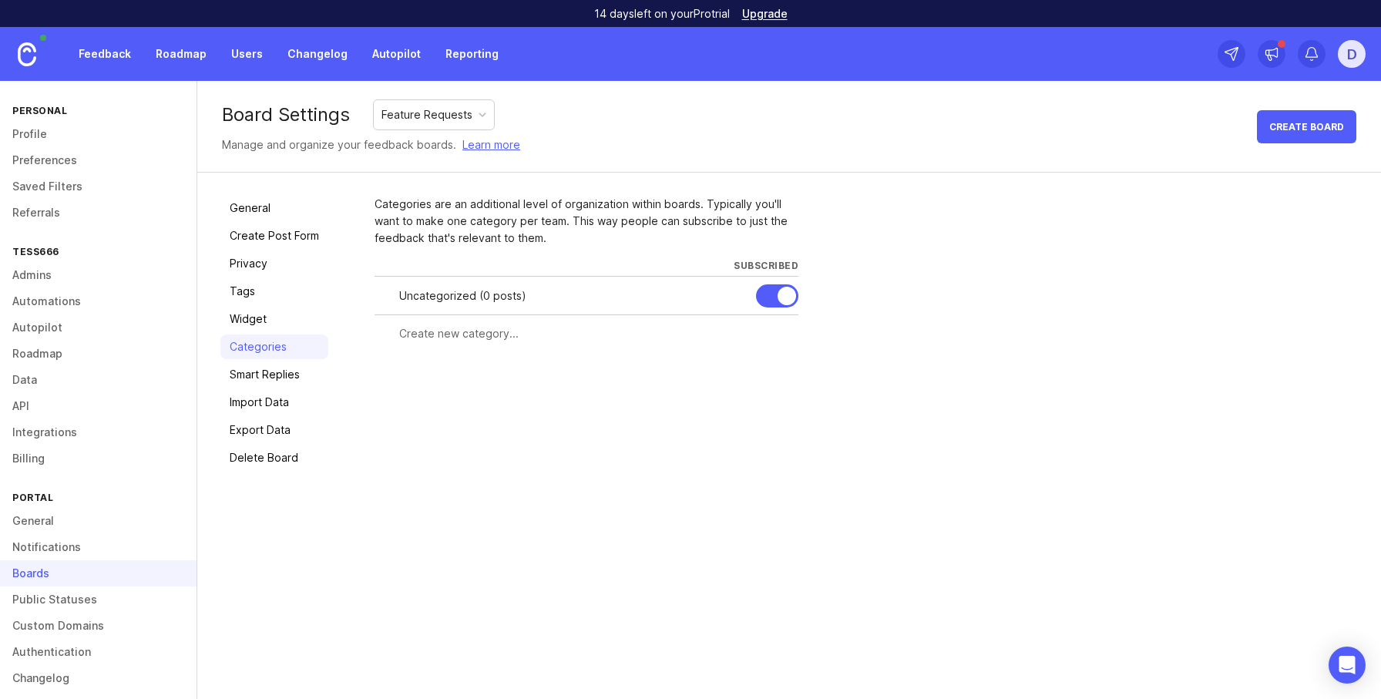
click at [279, 375] on link "Smart Replies" at bounding box center [274, 374] width 108 height 25
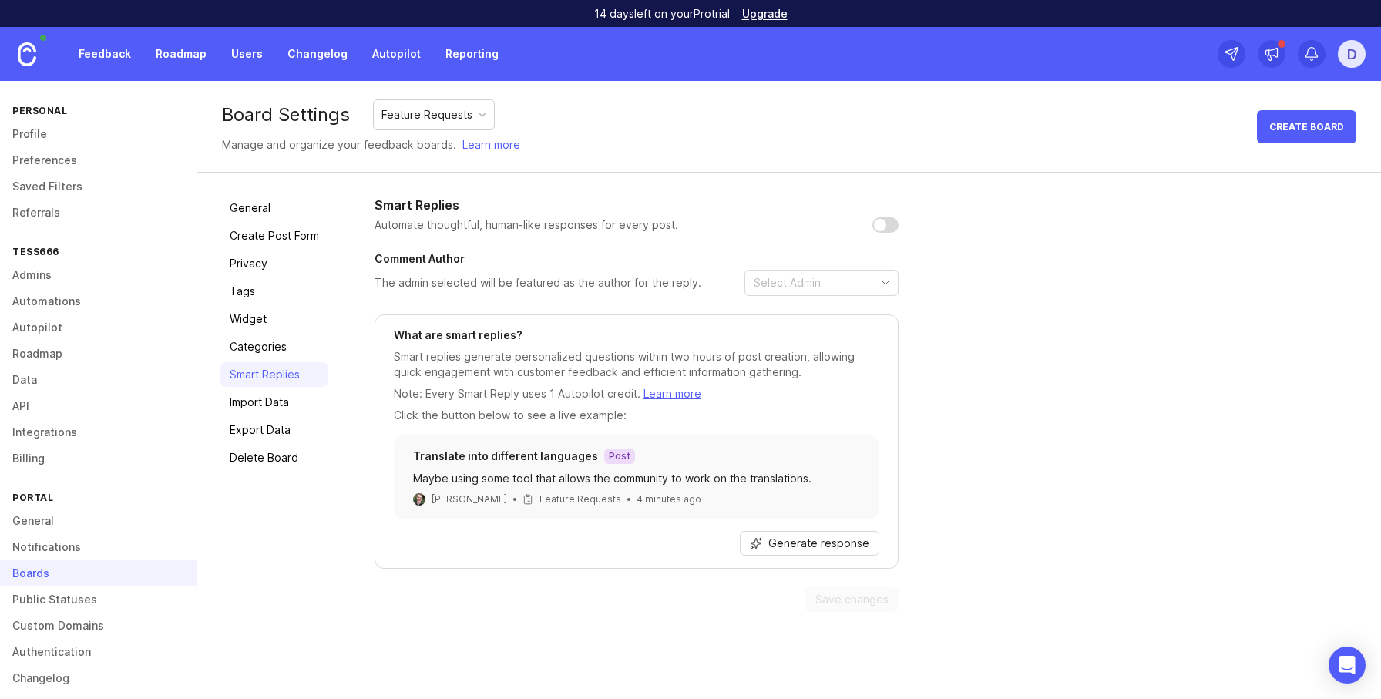
click at [287, 429] on link "Export Data" at bounding box center [274, 430] width 108 height 25
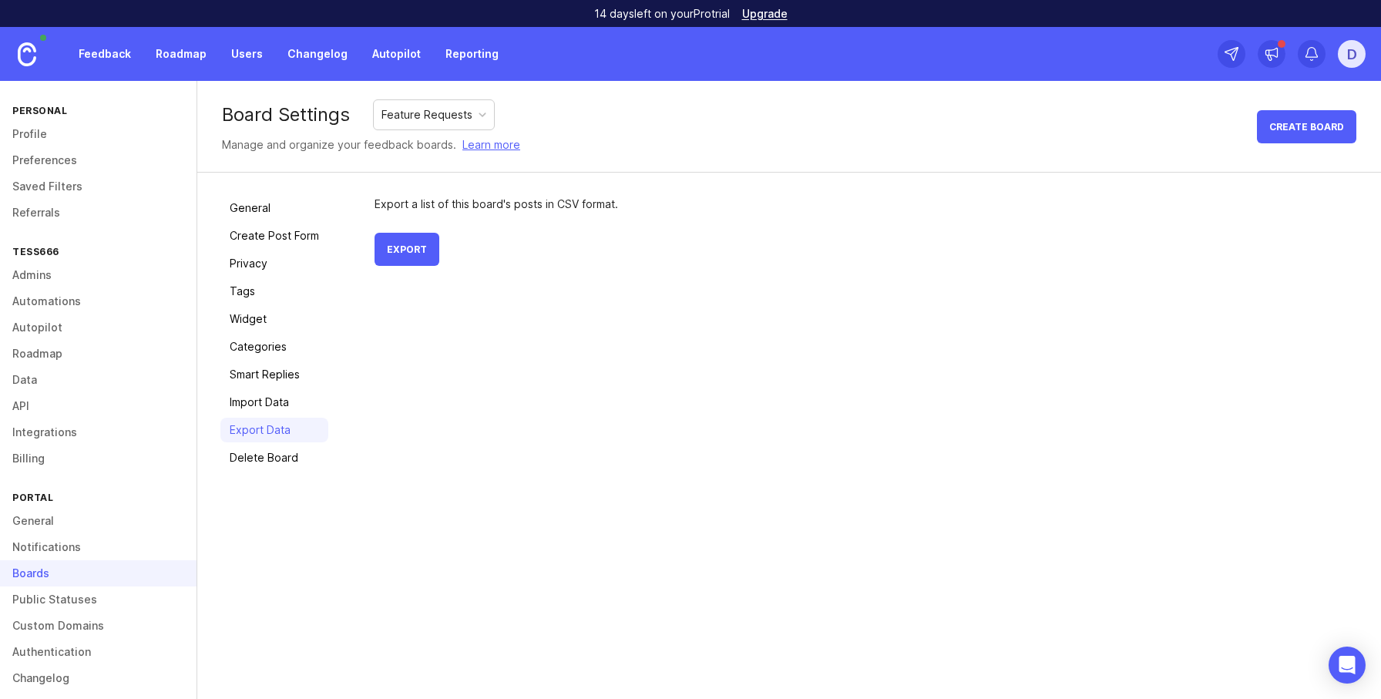
click at [287, 447] on link "Delete Board" at bounding box center [274, 457] width 108 height 25
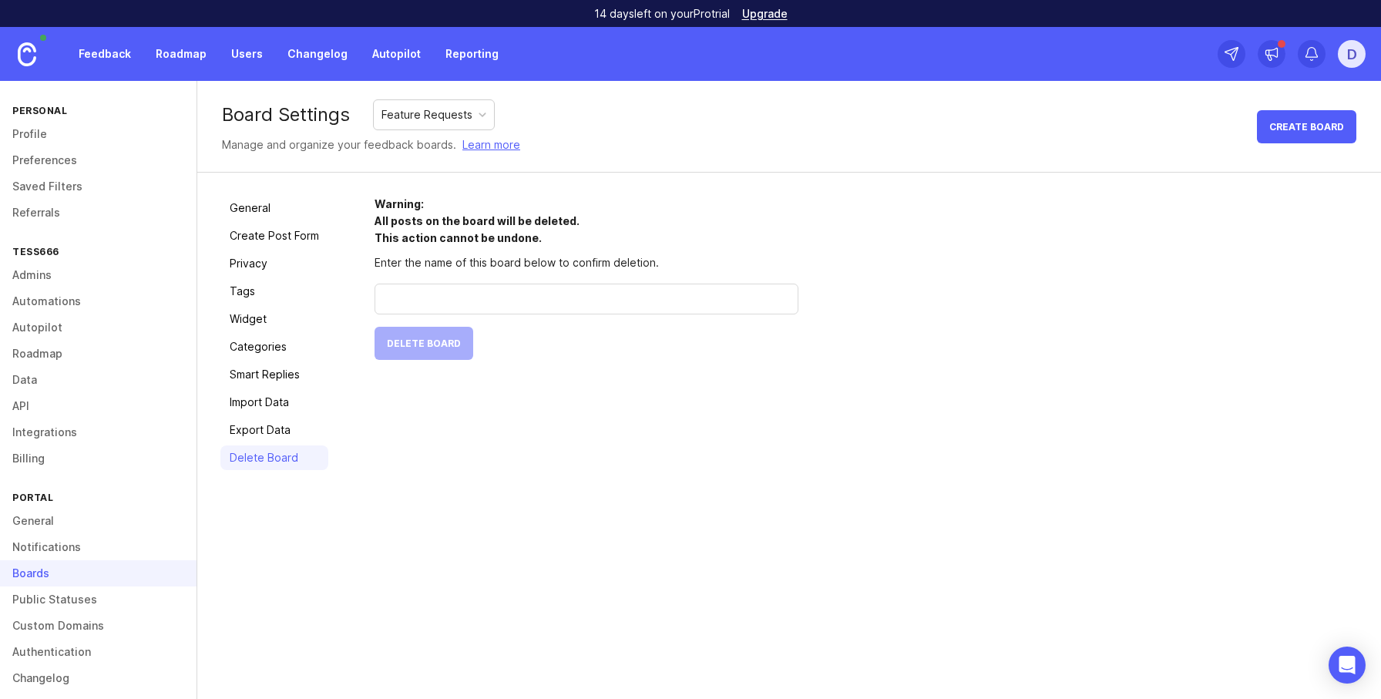
click at [265, 368] on link "Smart Replies" at bounding box center [274, 374] width 108 height 25
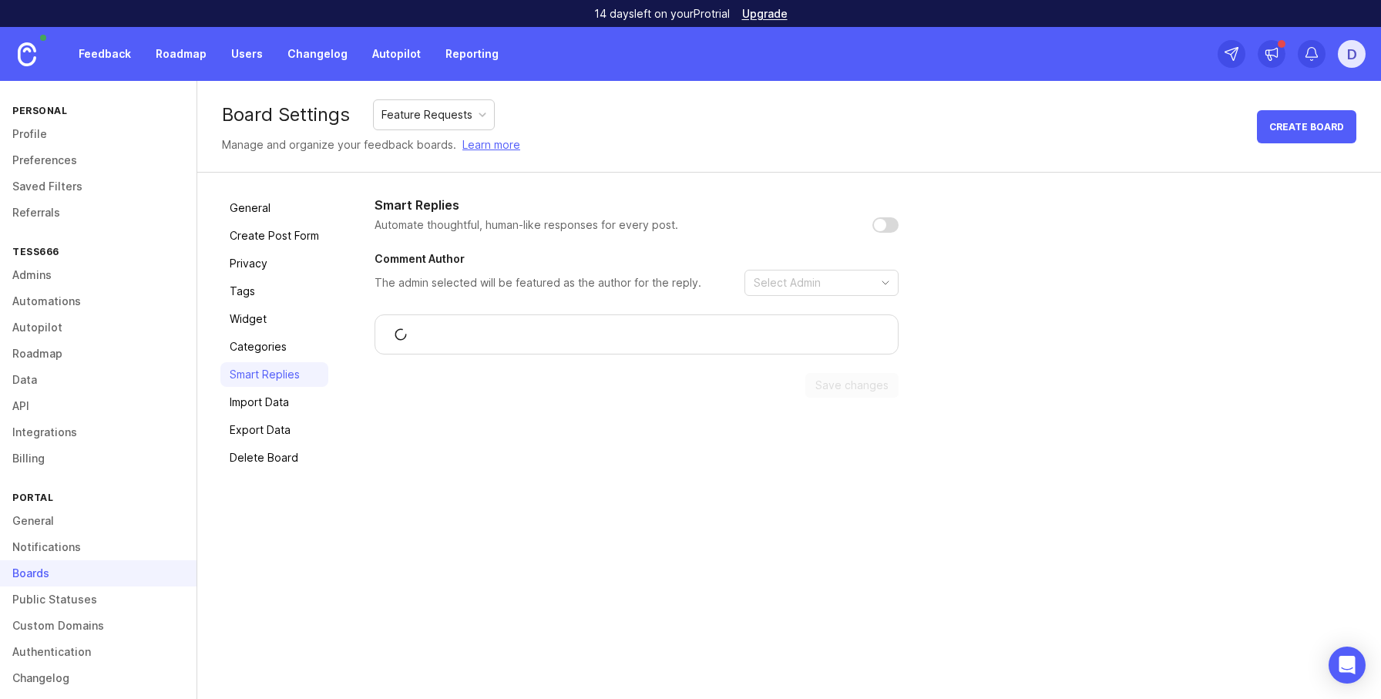
click at [264, 392] on link "Import Data" at bounding box center [274, 402] width 108 height 25
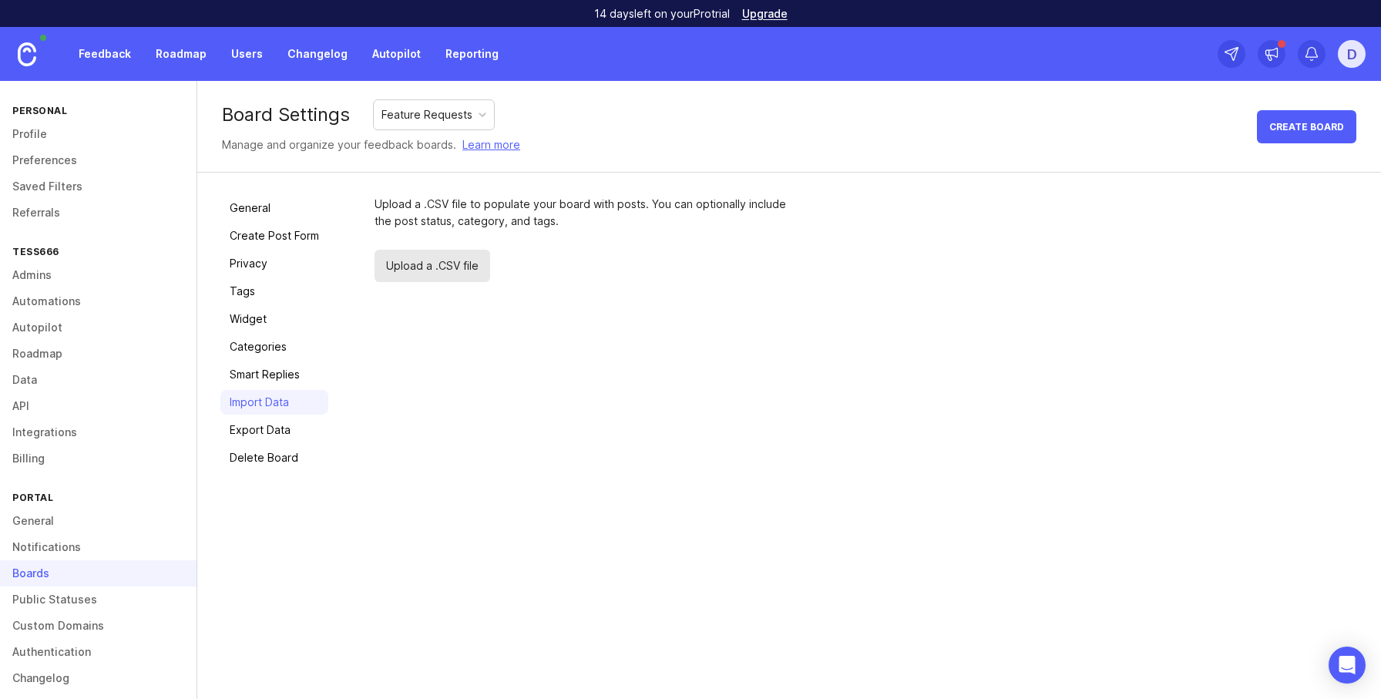
click at [60, 367] on link "Data" at bounding box center [98, 380] width 197 height 26
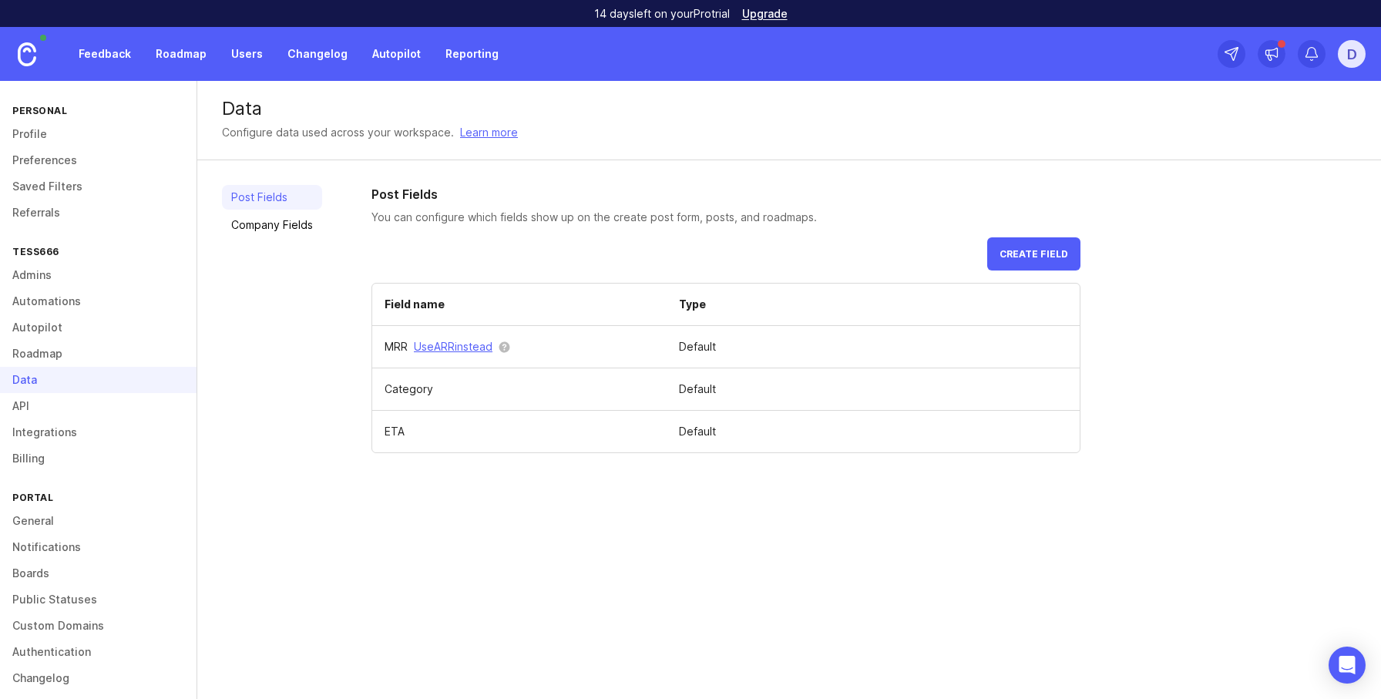
click at [60, 342] on link "Roadmap" at bounding box center [98, 354] width 197 height 26
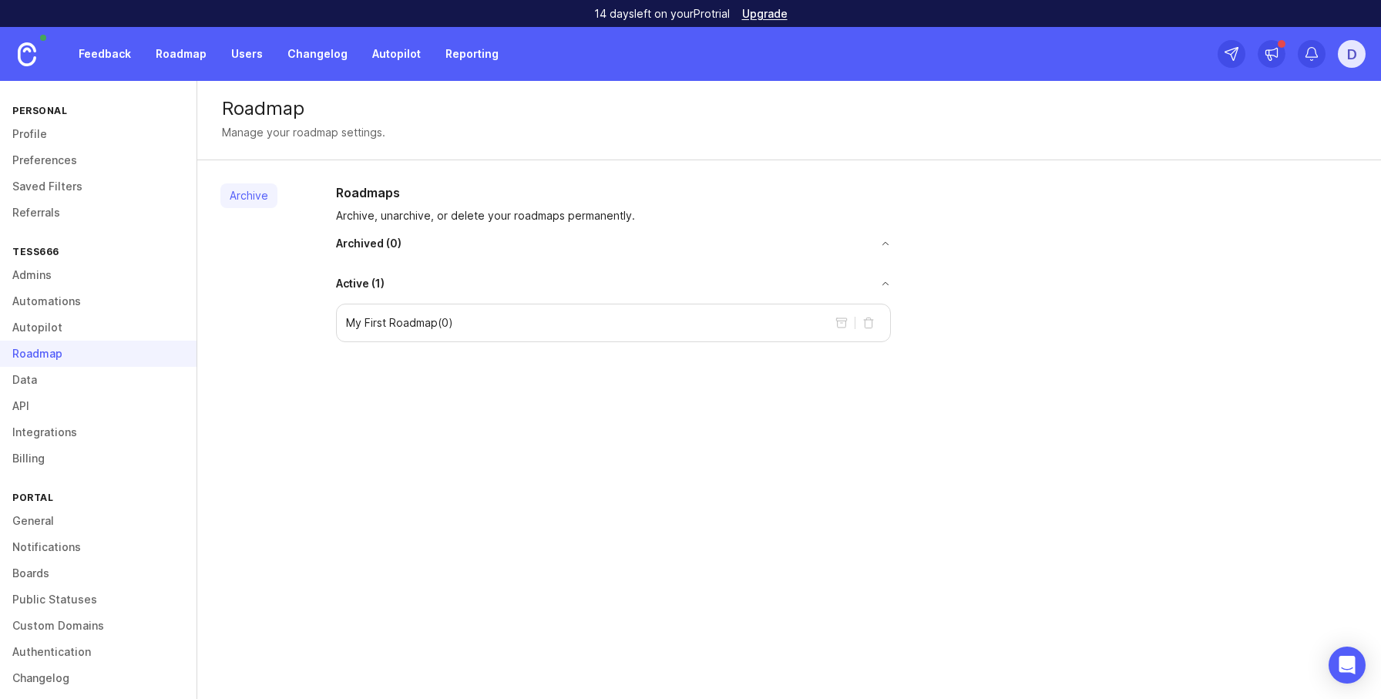
click at [61, 334] on link "Autopilot" at bounding box center [98, 327] width 197 height 26
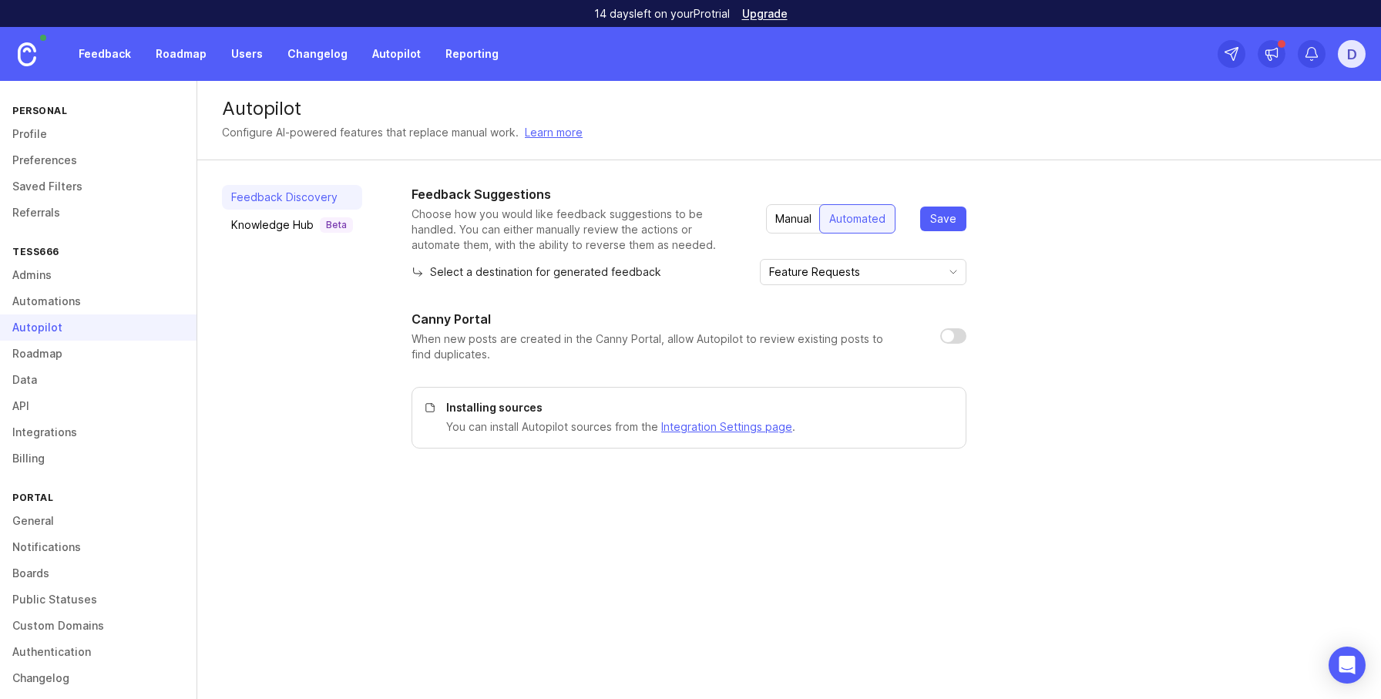
click at [59, 304] on link "Automations" at bounding box center [98, 301] width 197 height 26
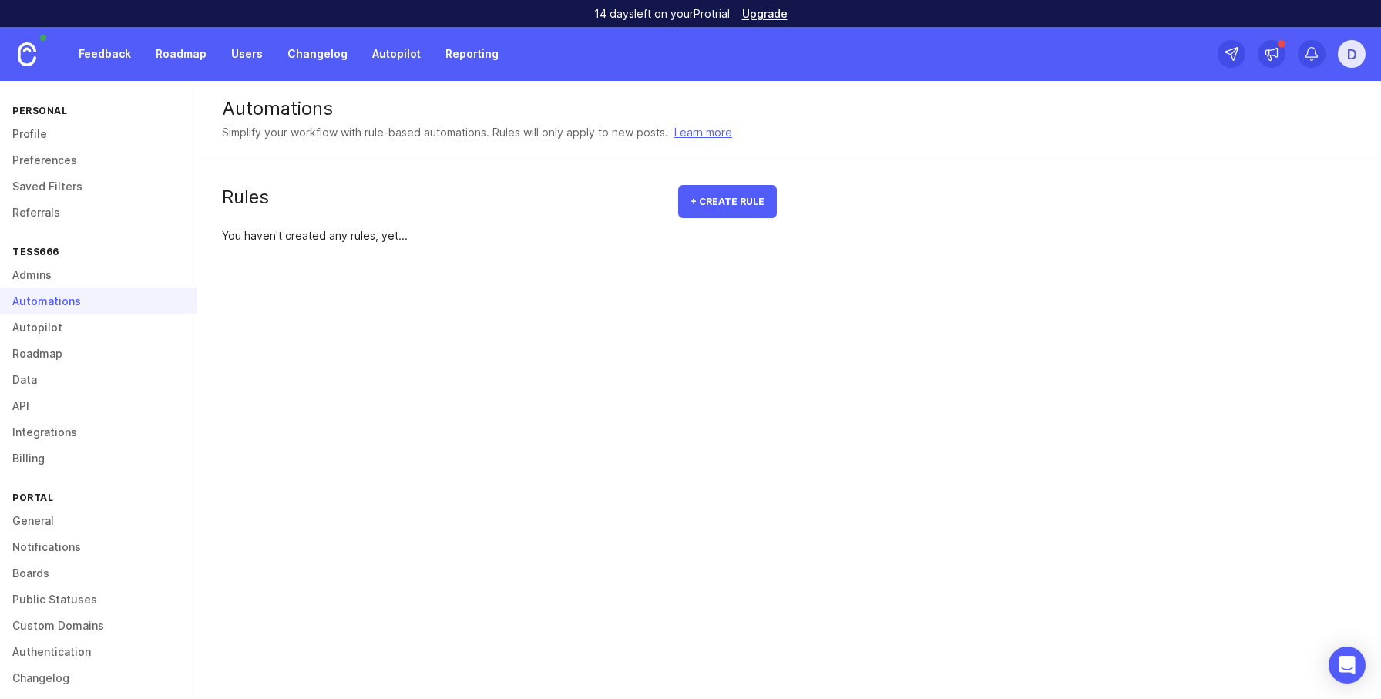
click at [35, 570] on link "Boards" at bounding box center [98, 573] width 197 height 26
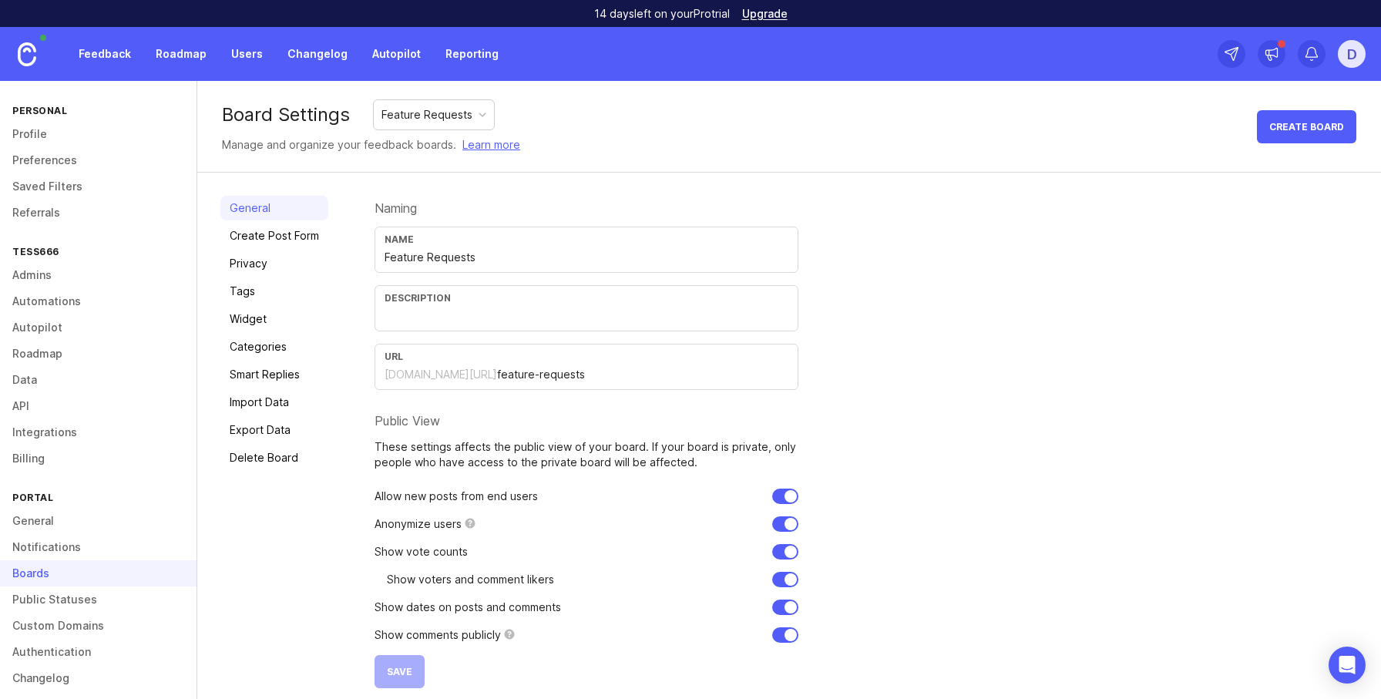
click at [253, 237] on link "Create Post Form" at bounding box center [274, 236] width 108 height 25
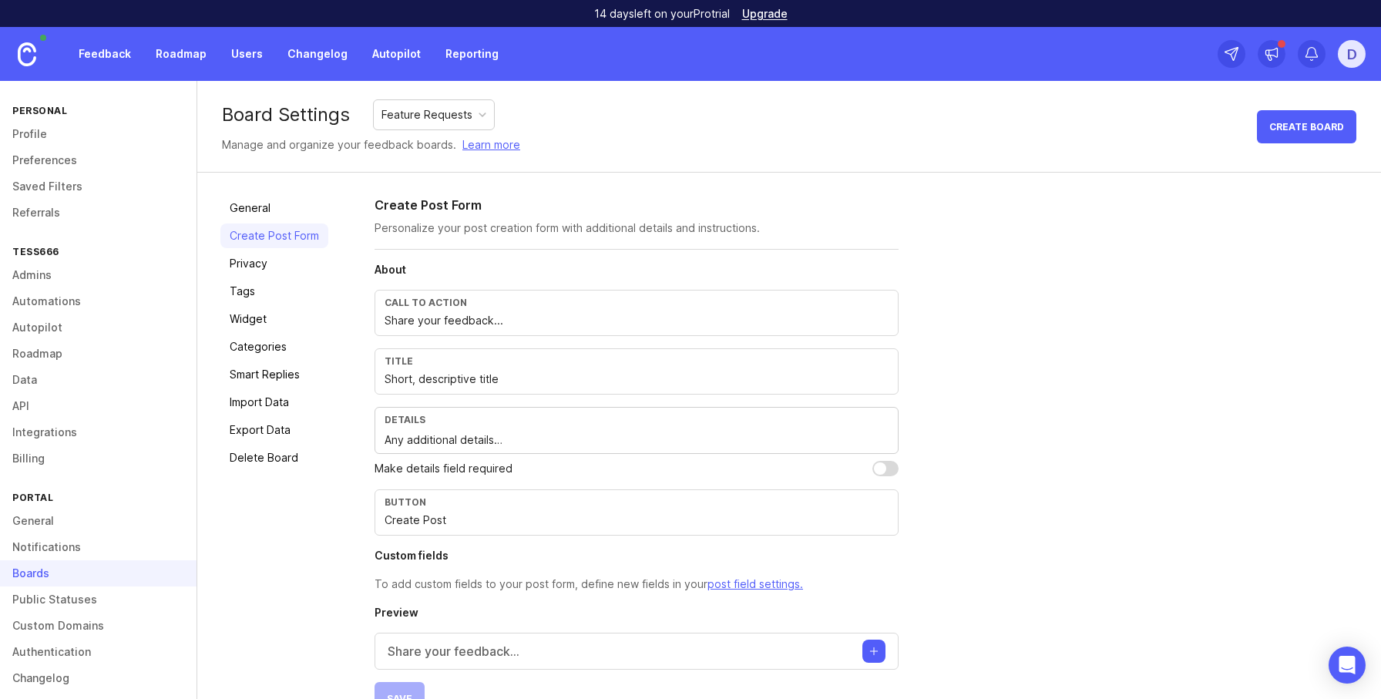
click at [251, 273] on link "Privacy" at bounding box center [274, 263] width 108 height 25
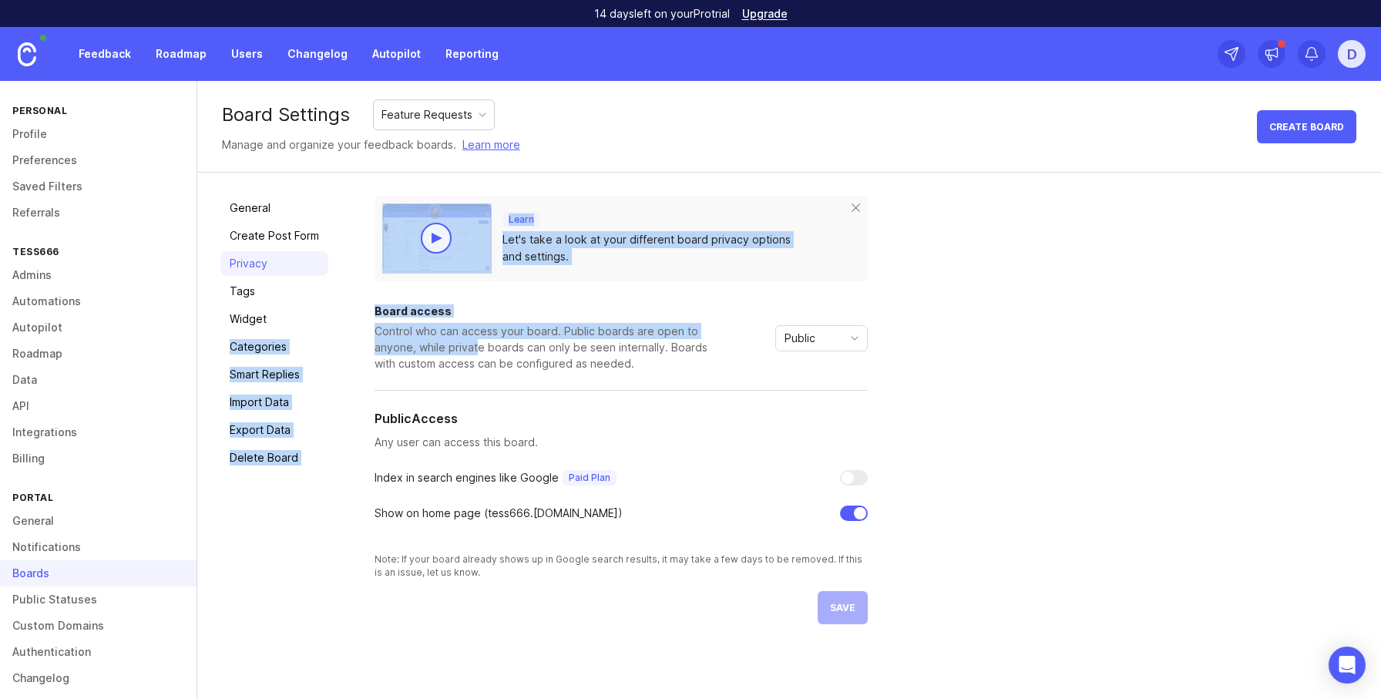
drag, startPoint x: 410, startPoint y: 331, endPoint x: 562, endPoint y: 359, distance: 154.4
click at [518, 348] on div "General Create Post Form Privacy Tags Widget Categories Smart Replies Import Da…" at bounding box center [789, 410] width 1184 height 475
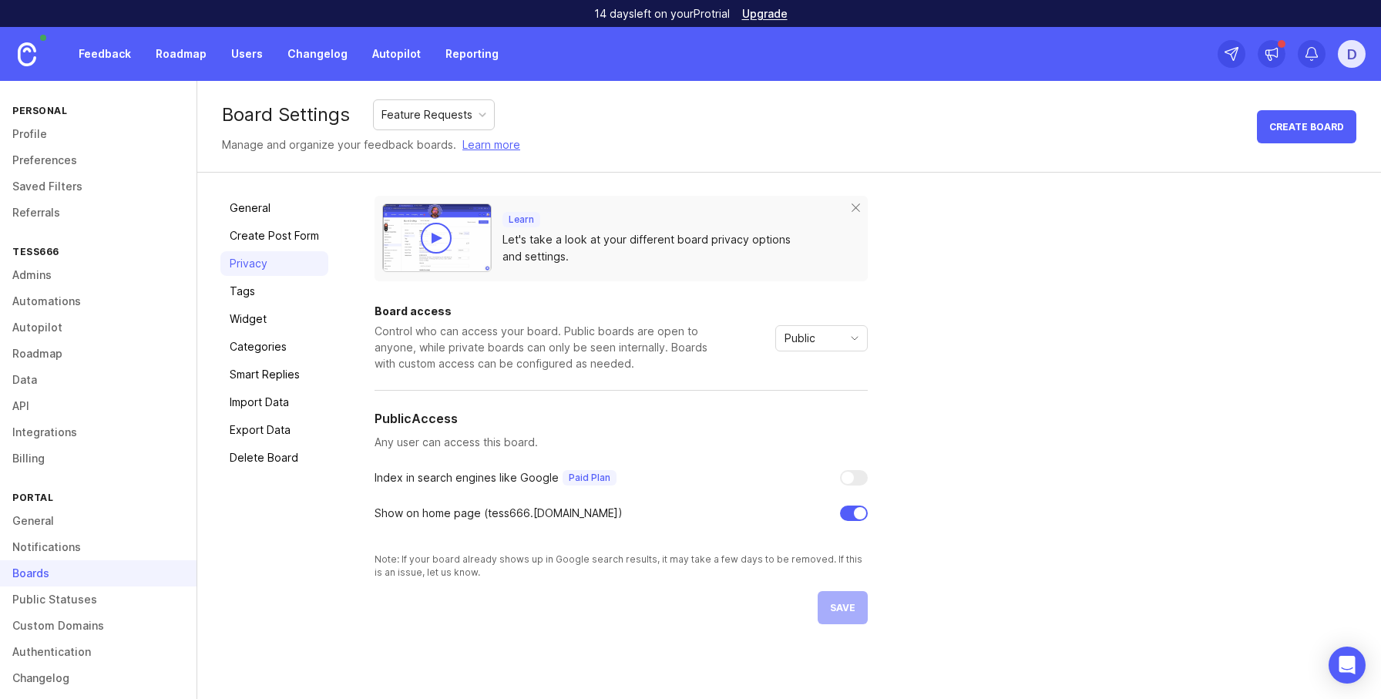
drag, startPoint x: 573, startPoint y: 361, endPoint x: 818, endPoint y: 364, distance: 245.1
click at [573, 361] on div "Control who can access your board. Public boards are open to anyone, while priv…" at bounding box center [544, 347] width 339 height 49
click at [815, 333] on div "Public" at bounding box center [809, 338] width 66 height 25
click at [1008, 370] on div "Learn Let's take a look at your different board privacy options and settings. B…" at bounding box center [866, 410] width 983 height 429
click at [159, 285] on link "Admins" at bounding box center [98, 275] width 197 height 26
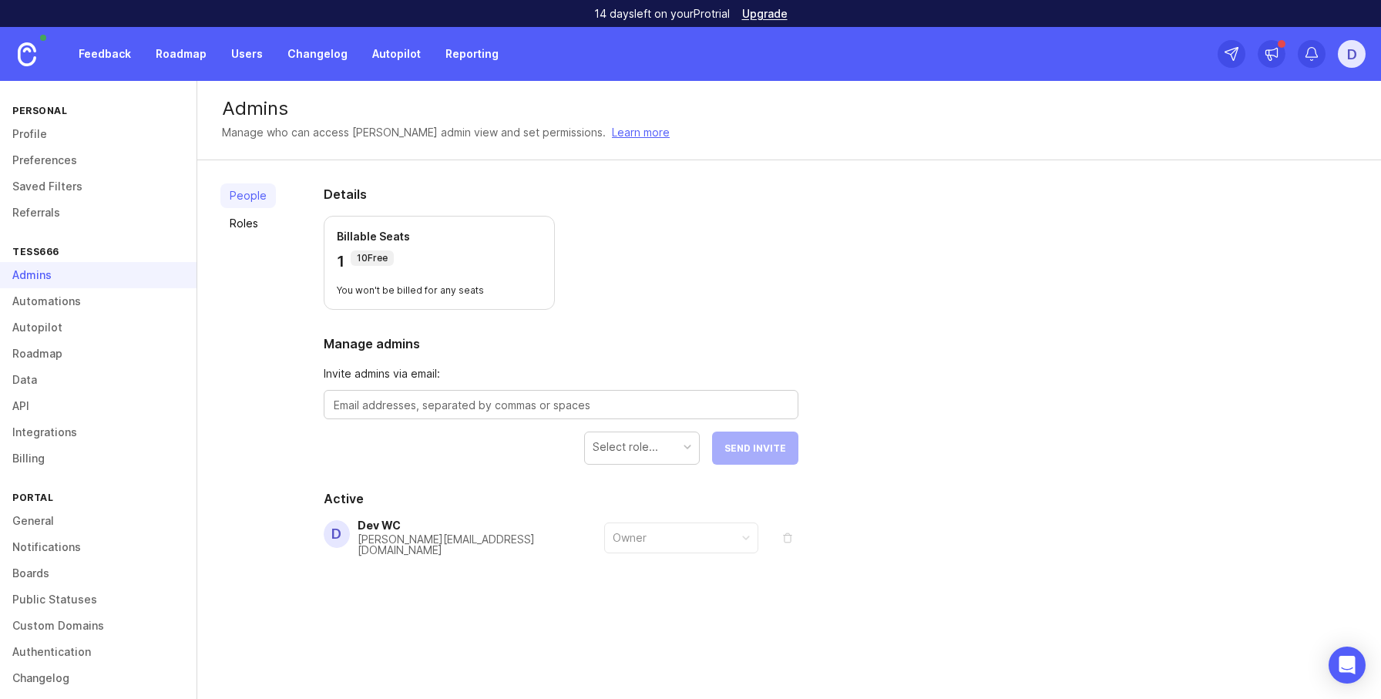
click at [211, 287] on div "People Roles Details Billable Seats 1 10 Free You won't be billed for any seats…" at bounding box center [789, 407] width 1184 height 494
click at [32, 566] on link "Boards" at bounding box center [98, 573] width 197 height 26
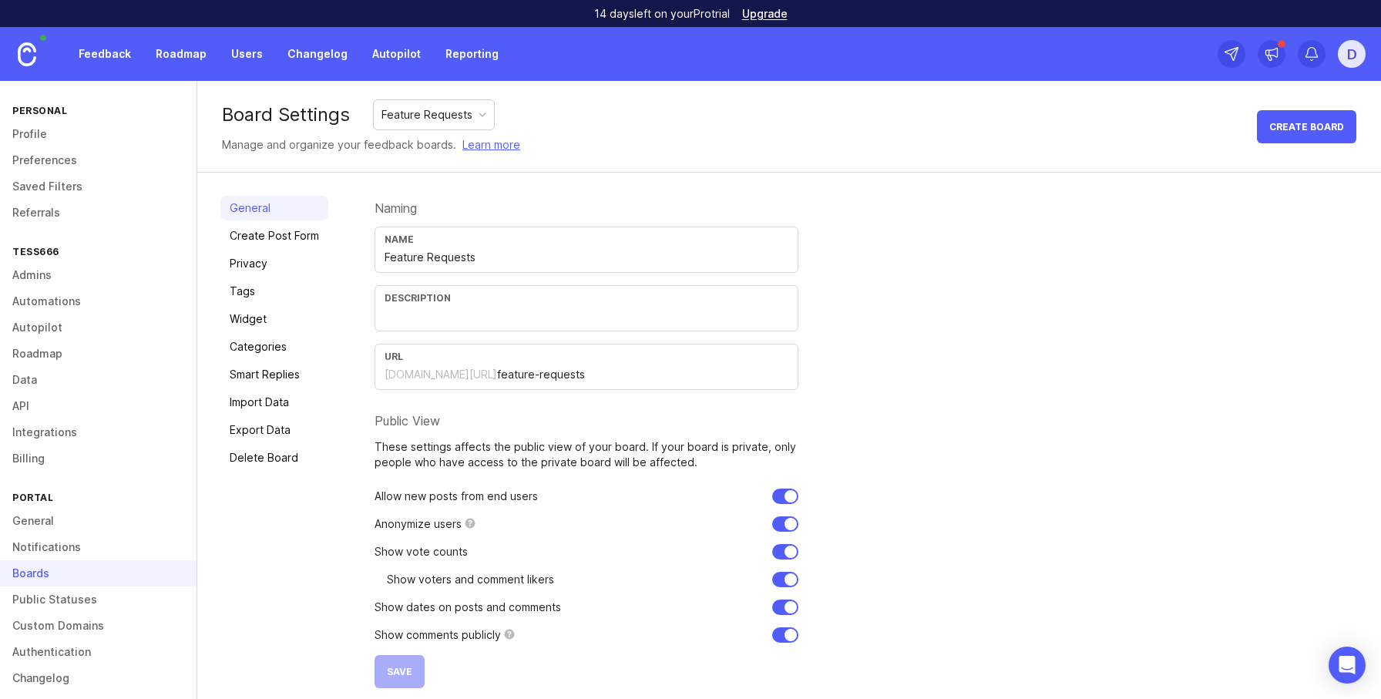
click at [267, 286] on link "Tags" at bounding box center [274, 291] width 108 height 25
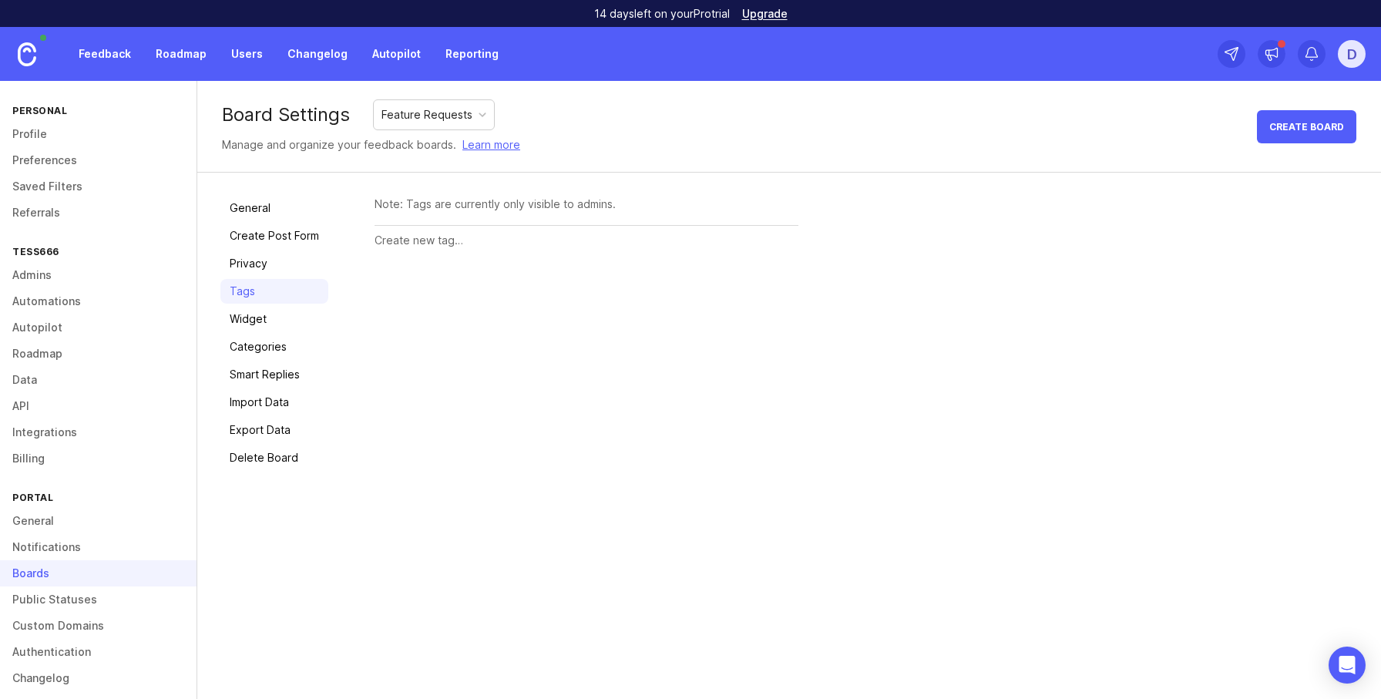
click at [263, 269] on link "Privacy" at bounding box center [274, 263] width 108 height 25
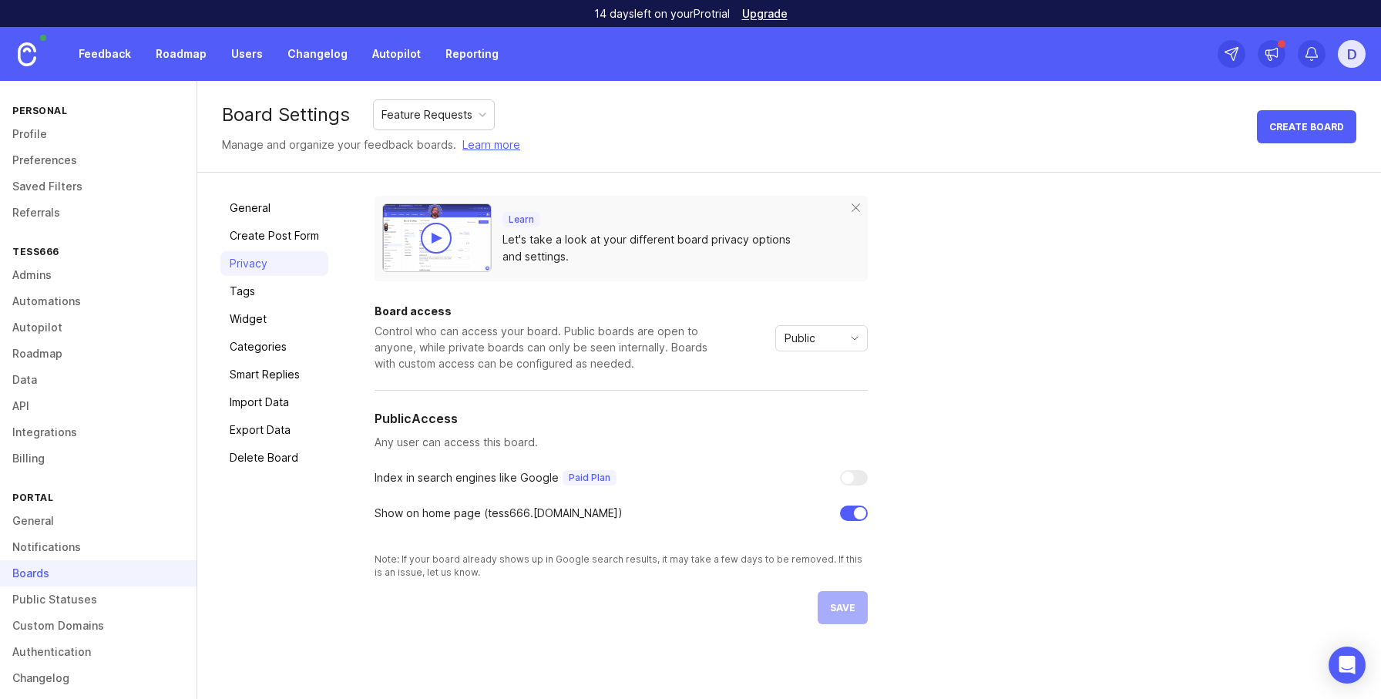
drag, startPoint x: 848, startPoint y: 348, endPoint x: 884, endPoint y: 398, distance: 62.5
click at [848, 348] on div "Public" at bounding box center [821, 338] width 92 height 26
click at [1065, 467] on div "Learn Let's take a look at your different board privacy options and settings. B…" at bounding box center [866, 410] width 983 height 429
click at [233, 288] on link "Tags" at bounding box center [274, 291] width 108 height 25
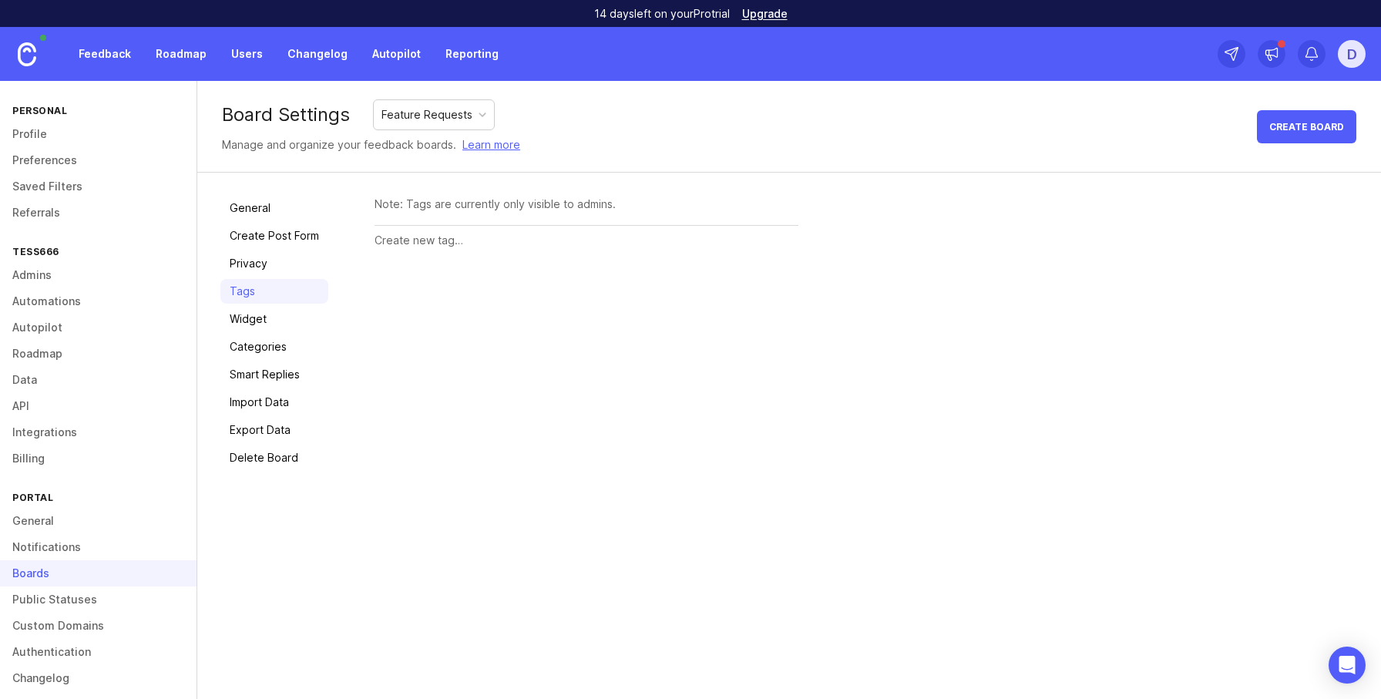
click at [257, 321] on link "Widget" at bounding box center [274, 319] width 108 height 25
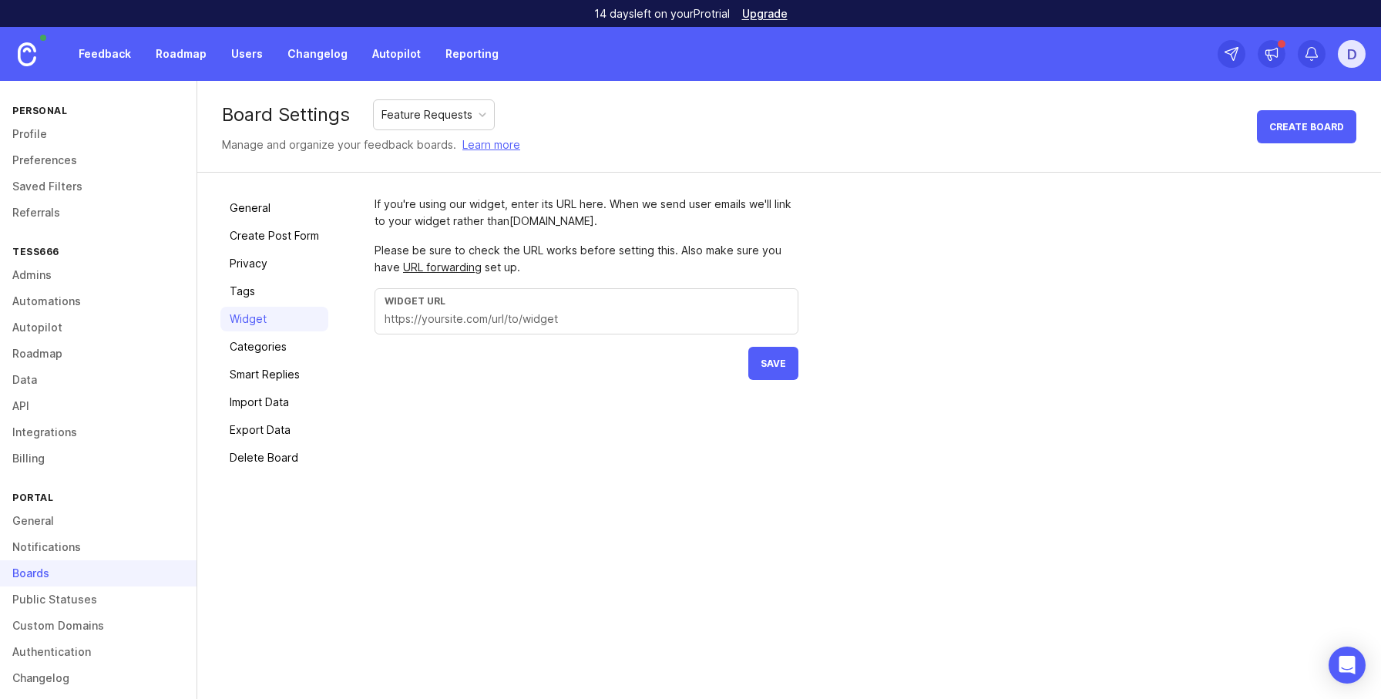
click at [245, 340] on link "Categories" at bounding box center [274, 347] width 108 height 25
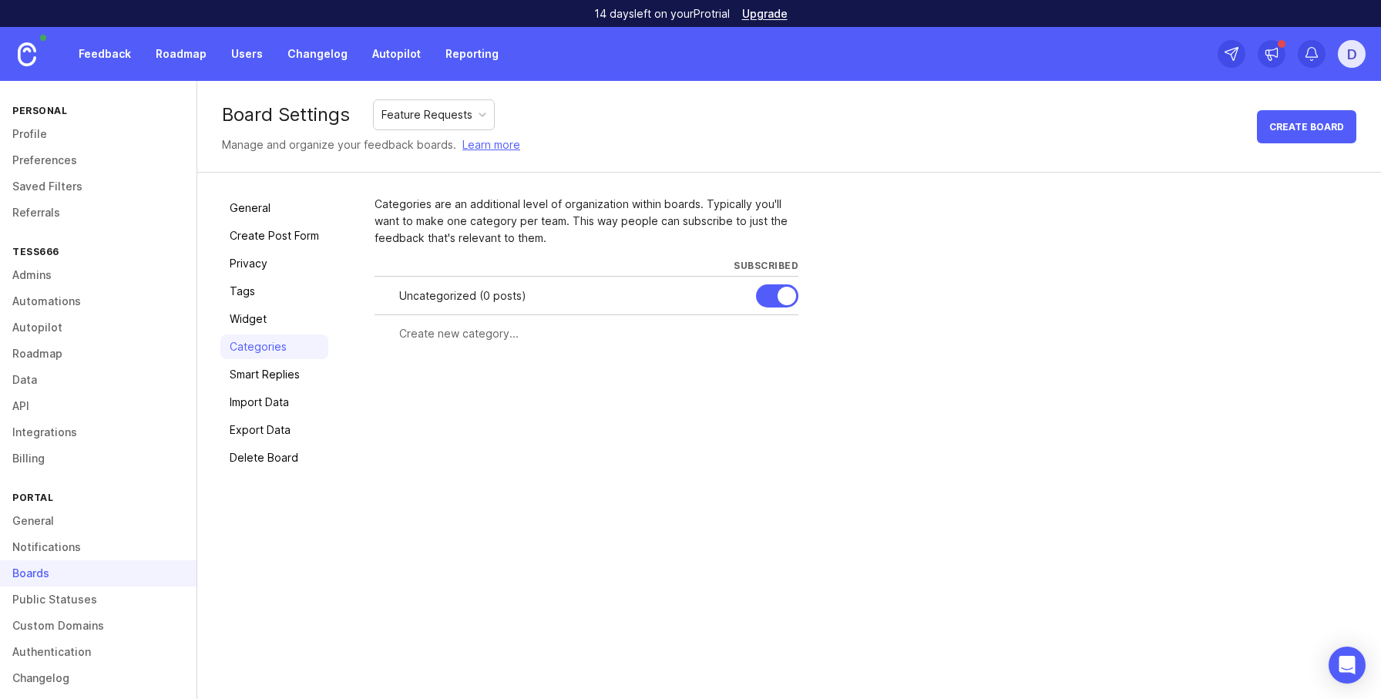
drag, startPoint x: 227, startPoint y: 365, endPoint x: 239, endPoint y: 368, distance: 12.2
click at [228, 365] on link "Smart Replies" at bounding box center [274, 374] width 108 height 25
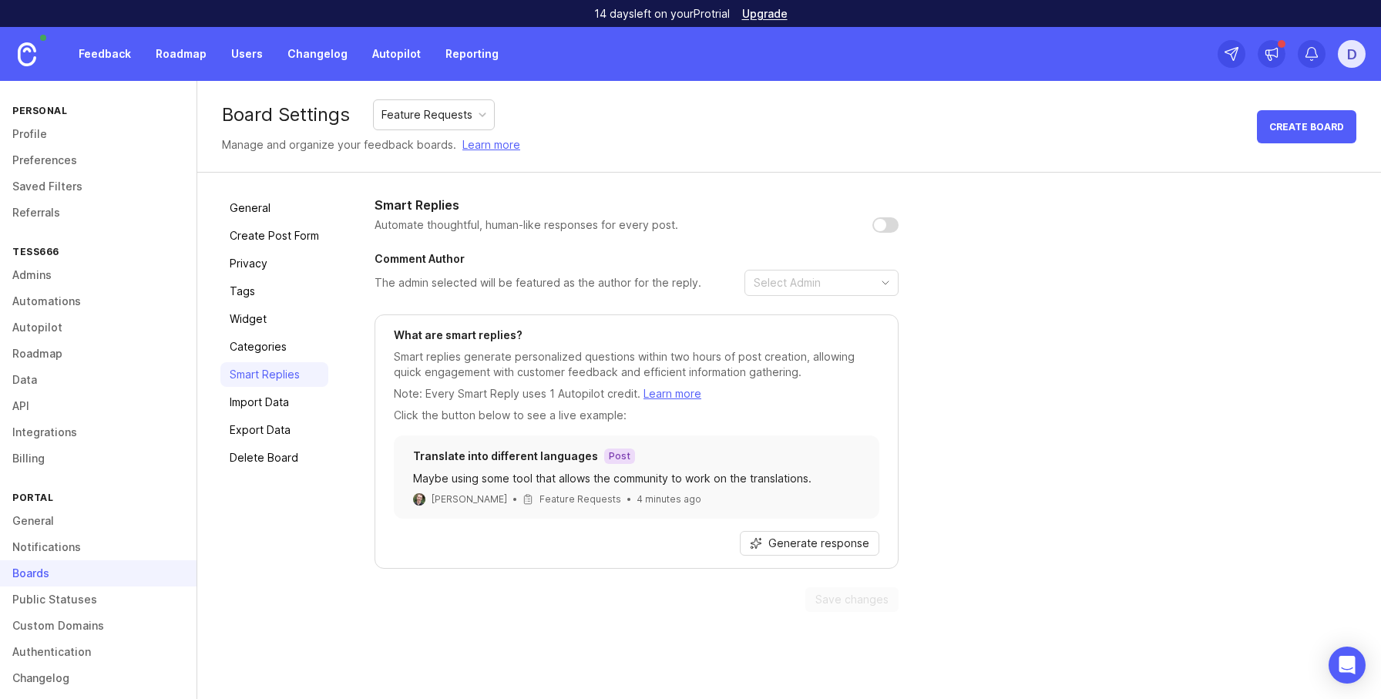
click at [287, 401] on link "Import Data" at bounding box center [274, 402] width 108 height 25
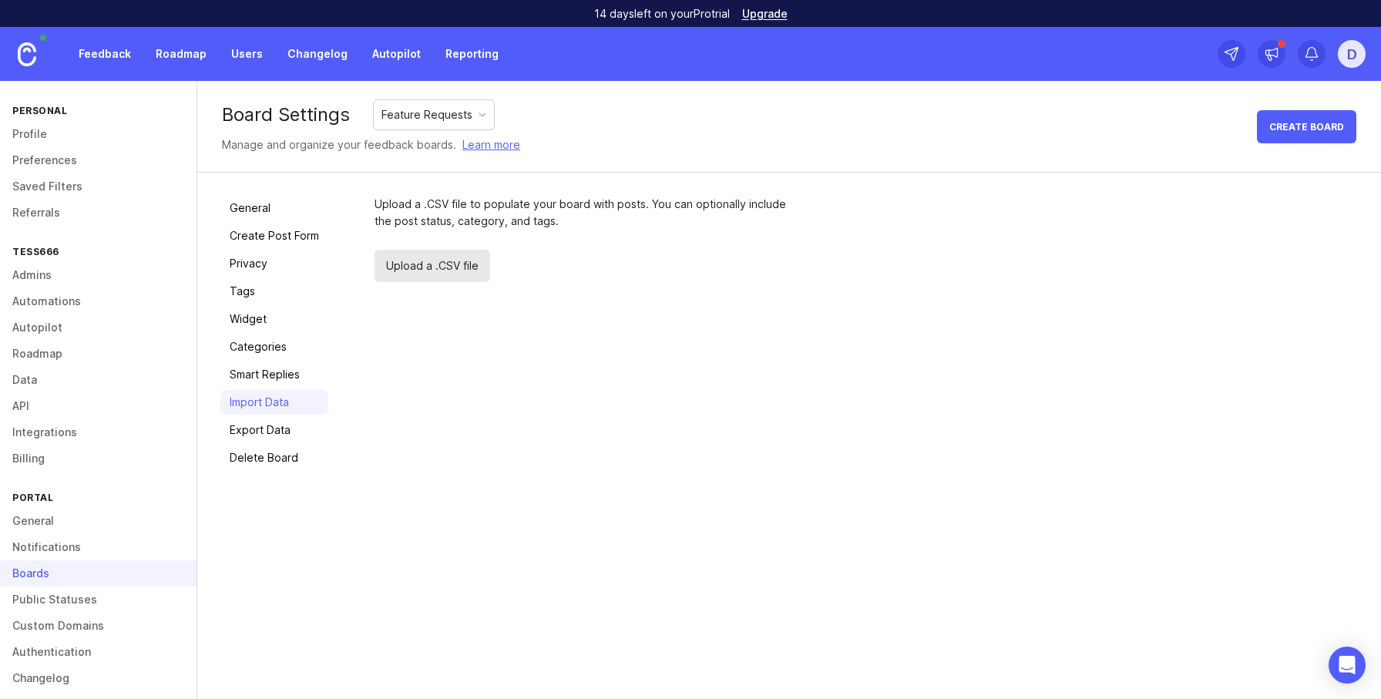
click at [274, 430] on link "Export Data" at bounding box center [274, 430] width 108 height 25
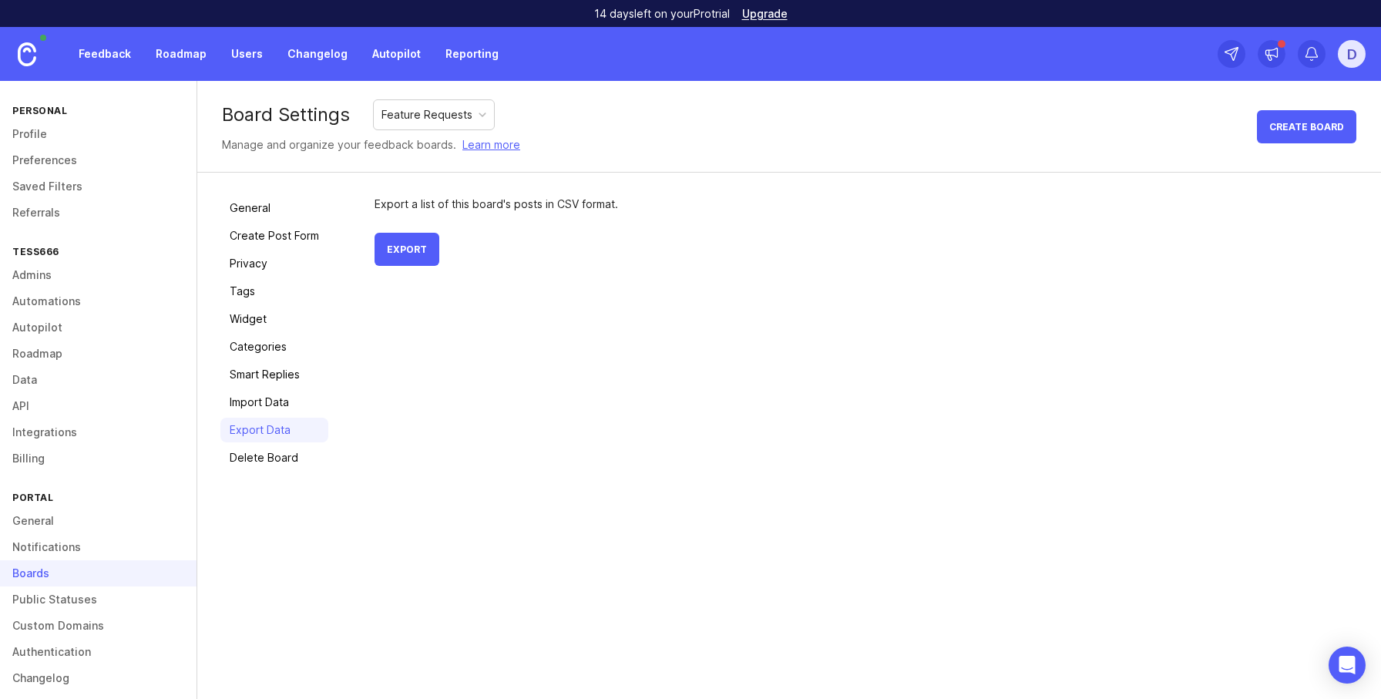
click at [282, 468] on link "Delete Board" at bounding box center [274, 457] width 108 height 25
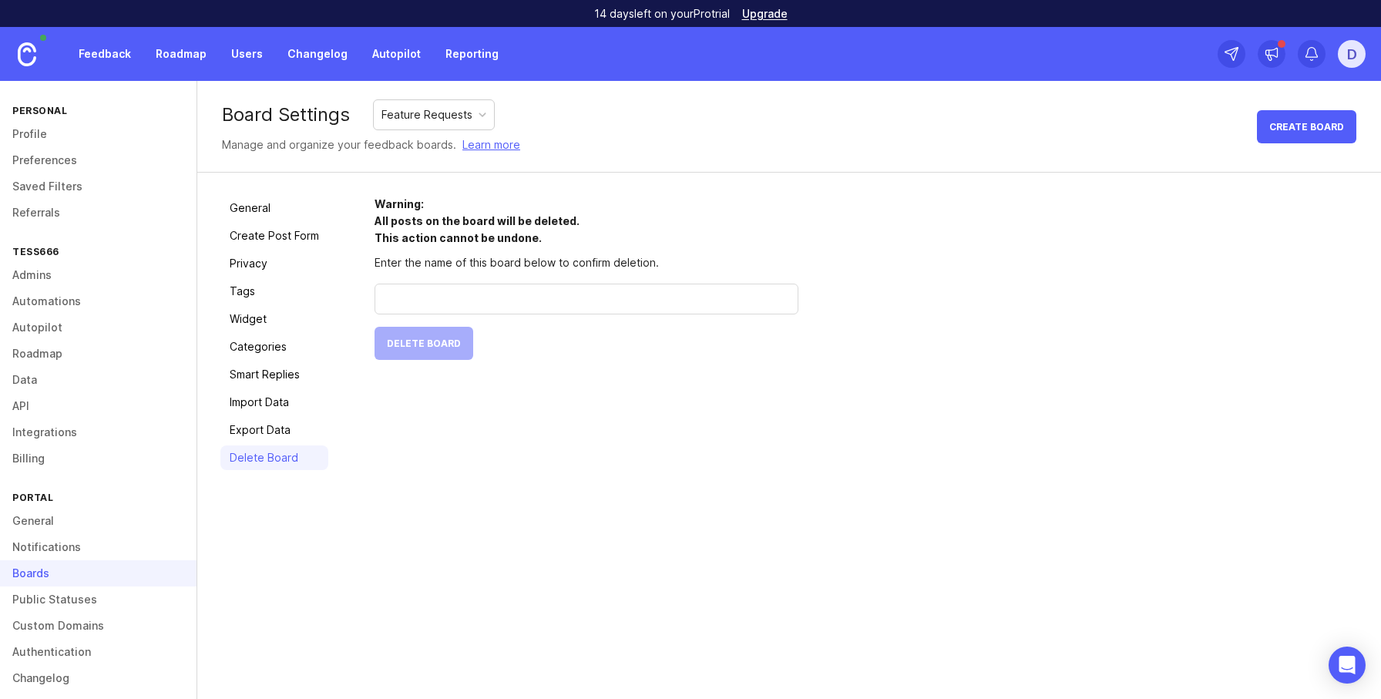
click at [651, 519] on div "Board Settings Feature Requests Manage and organize your feedback boards. Learn…" at bounding box center [789, 390] width 1184 height 618
click at [1249, 45] on div "D" at bounding box center [1292, 54] width 148 height 54
click at [1227, 55] on icon at bounding box center [1231, 53] width 15 height 15
click at [1369, 371] on div "General Create Post Form Privacy Tags Widget Categories Smart Replies Import Da…" at bounding box center [789, 333] width 1184 height 321
click at [120, 60] on link "Feedback" at bounding box center [104, 54] width 71 height 28
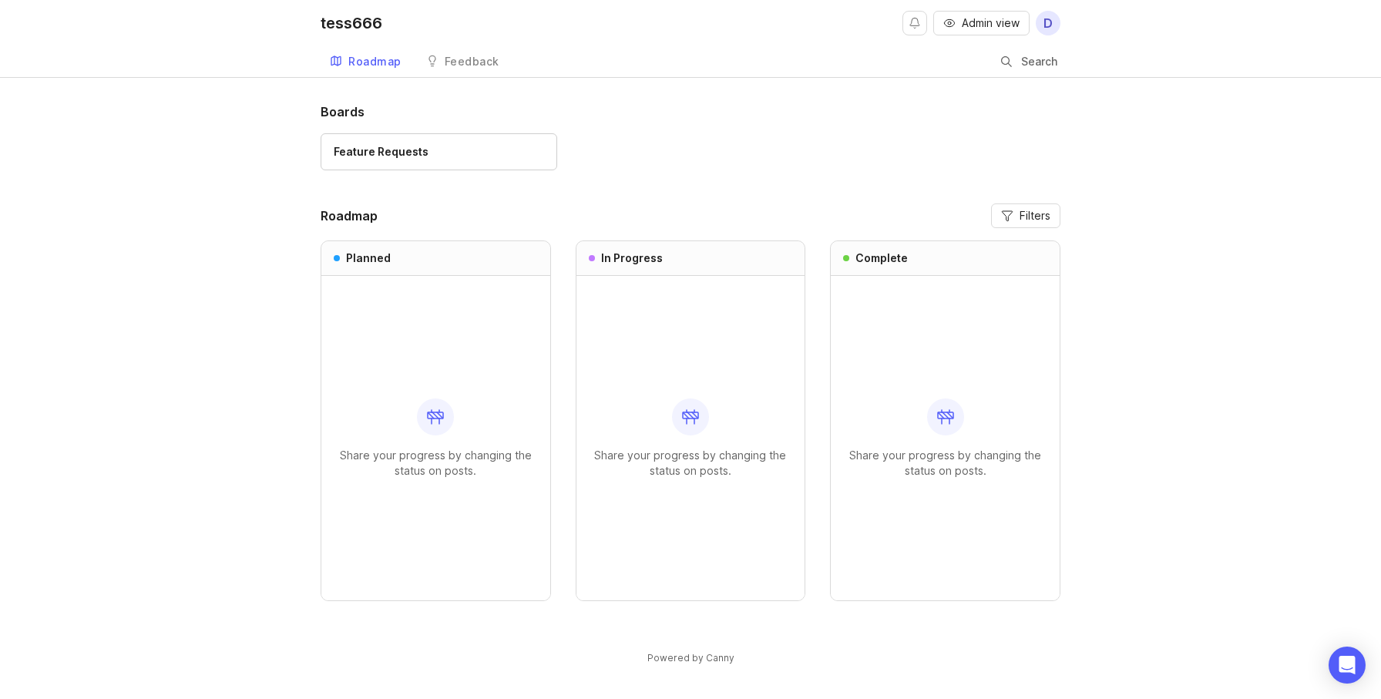
click at [445, 60] on div "Feedback" at bounding box center [472, 61] width 55 height 11
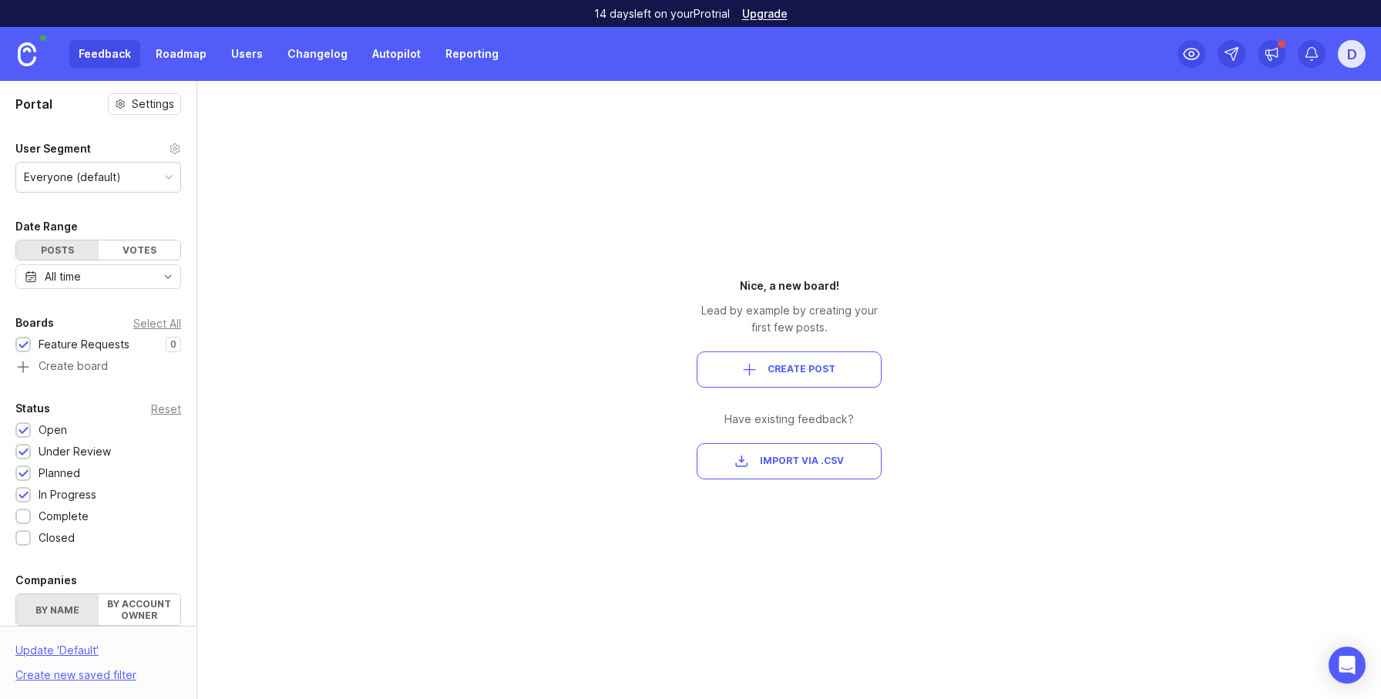
click at [1226, 357] on div "Portal Settings User Segment Everyone (default) Date Range Posts Votes All time…" at bounding box center [690, 390] width 1381 height 618
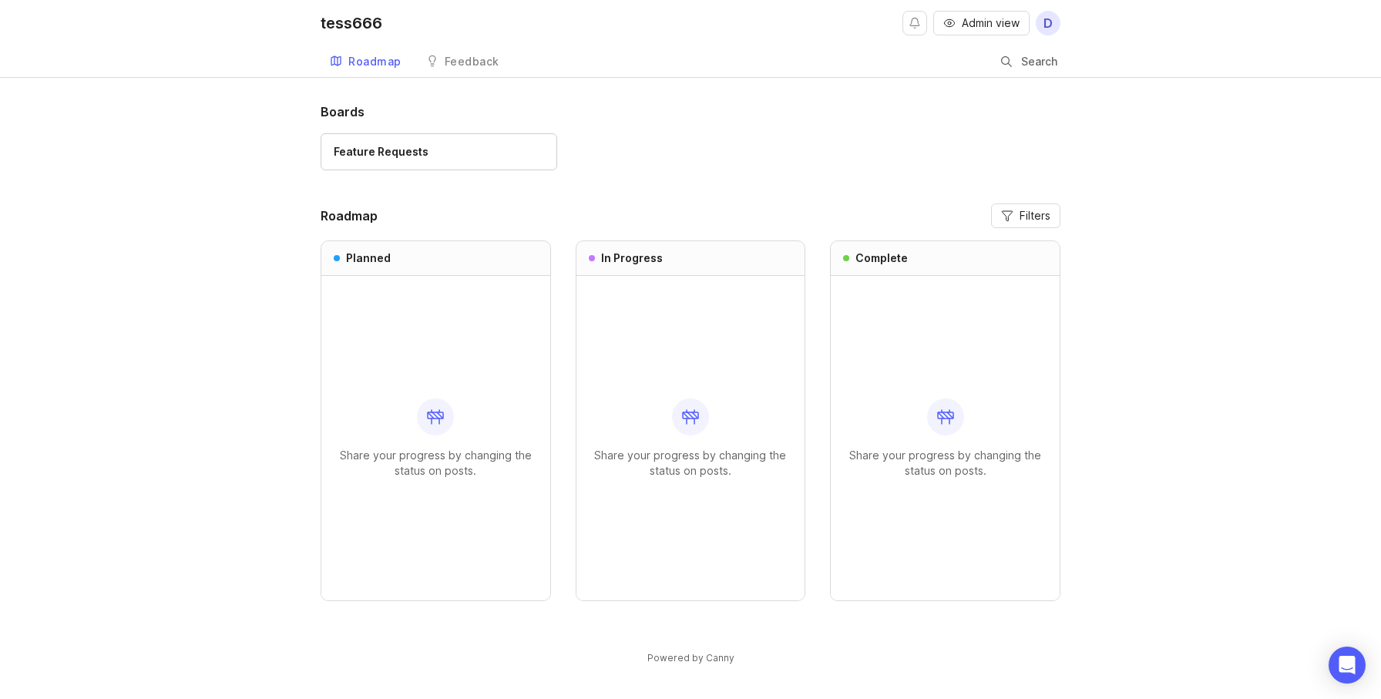
click at [438, 62] on link "Feedback" at bounding box center [463, 62] width 92 height 32
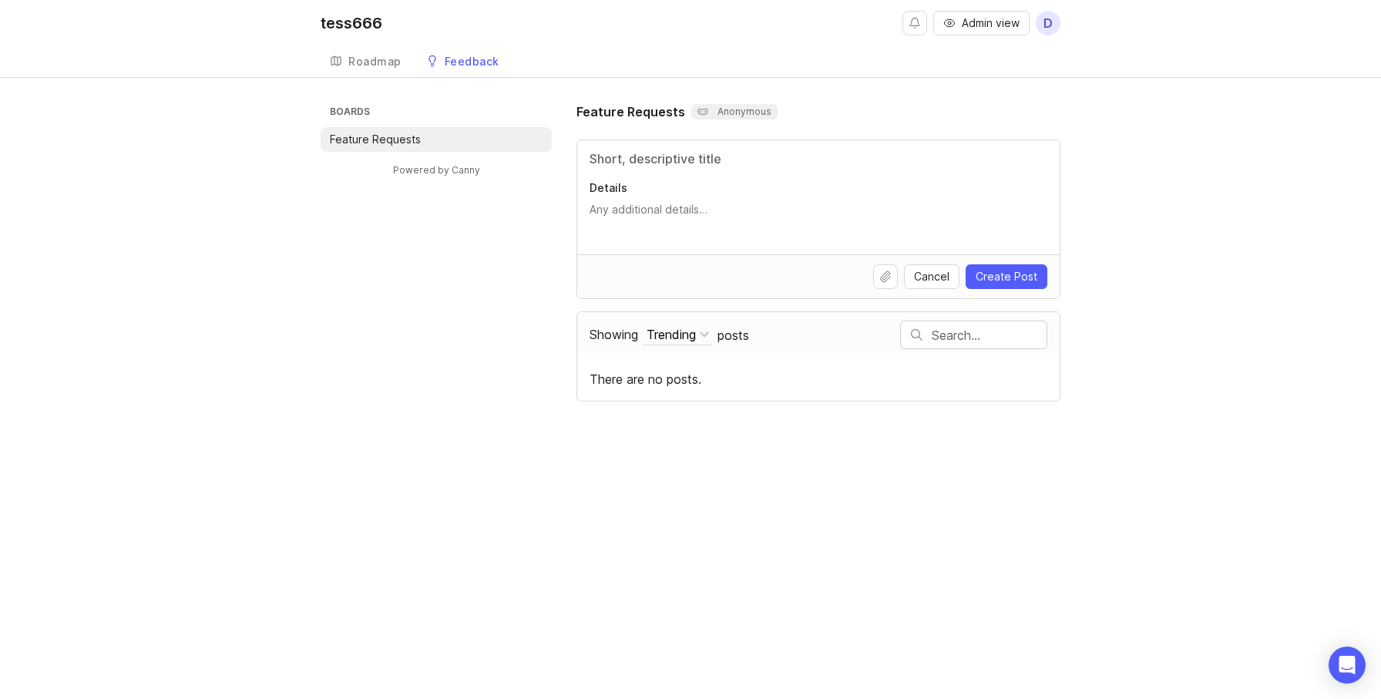
click at [668, 150] on input "Title" at bounding box center [819, 159] width 458 height 18
click at [715, 110] on p "Anonymous" at bounding box center [735, 112] width 74 height 12
type input "weqrwqe"
click at [654, 202] on textarea "Details" at bounding box center [819, 217] width 458 height 31
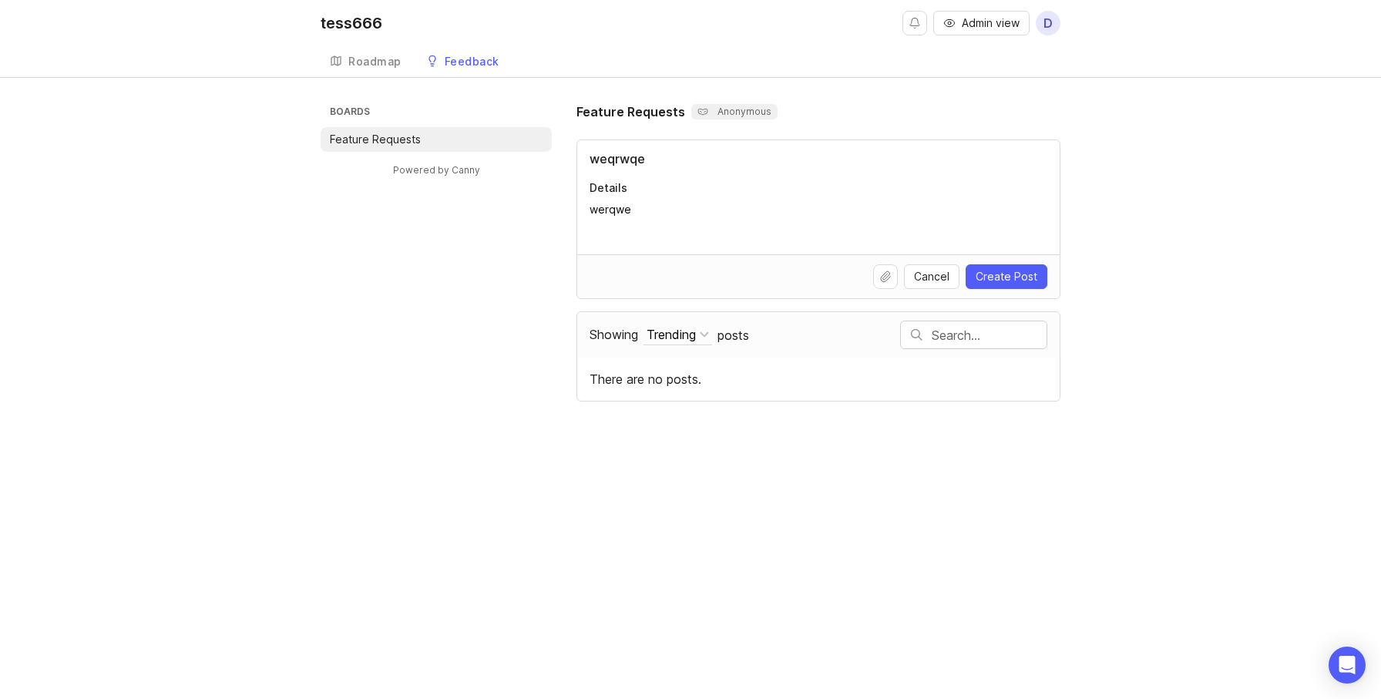
type textarea "werqwe"
click at [1020, 272] on span "Create Post" at bounding box center [1007, 276] width 62 height 15
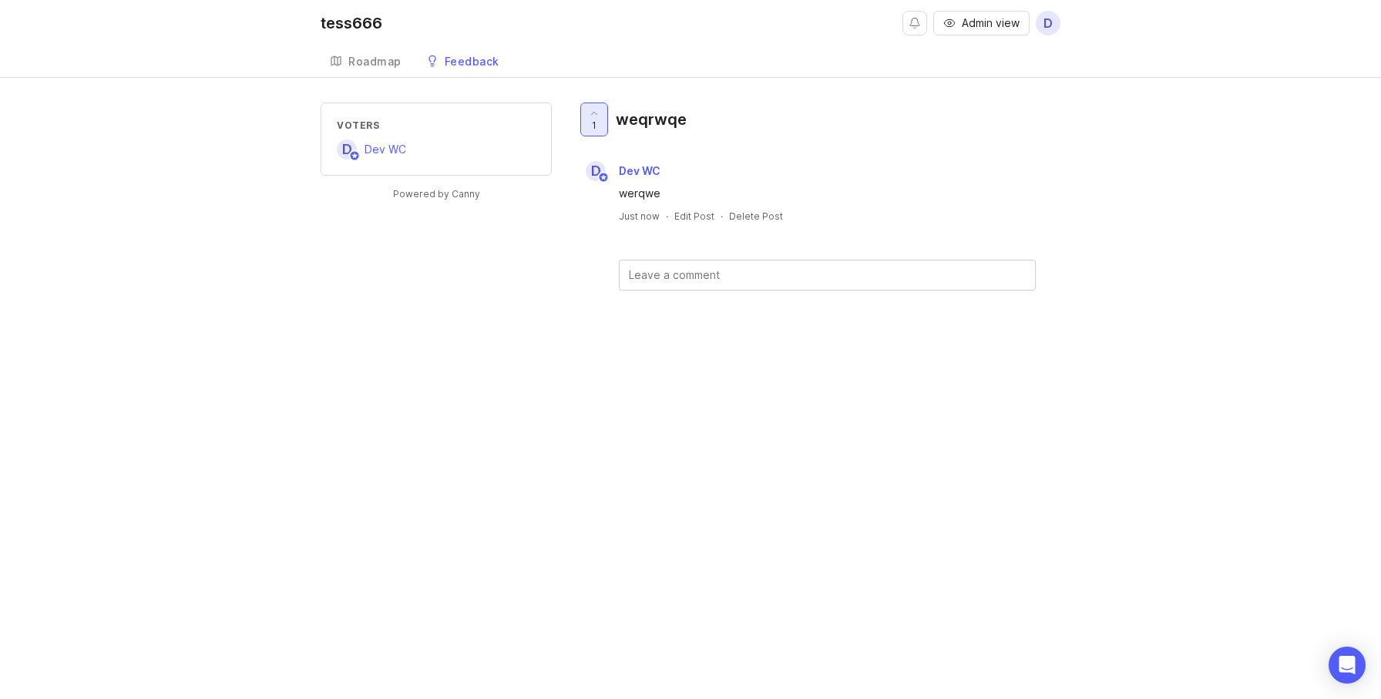
click at [584, 113] on div at bounding box center [594, 119] width 26 height 32
click at [401, 152] on div "Voters" at bounding box center [436, 129] width 231 height 53
click at [402, 129] on div "Voters" at bounding box center [436, 129] width 231 height 53
click at [368, 122] on div "Voters" at bounding box center [436, 125] width 199 height 13
click at [602, 122] on div at bounding box center [594, 119] width 26 height 32
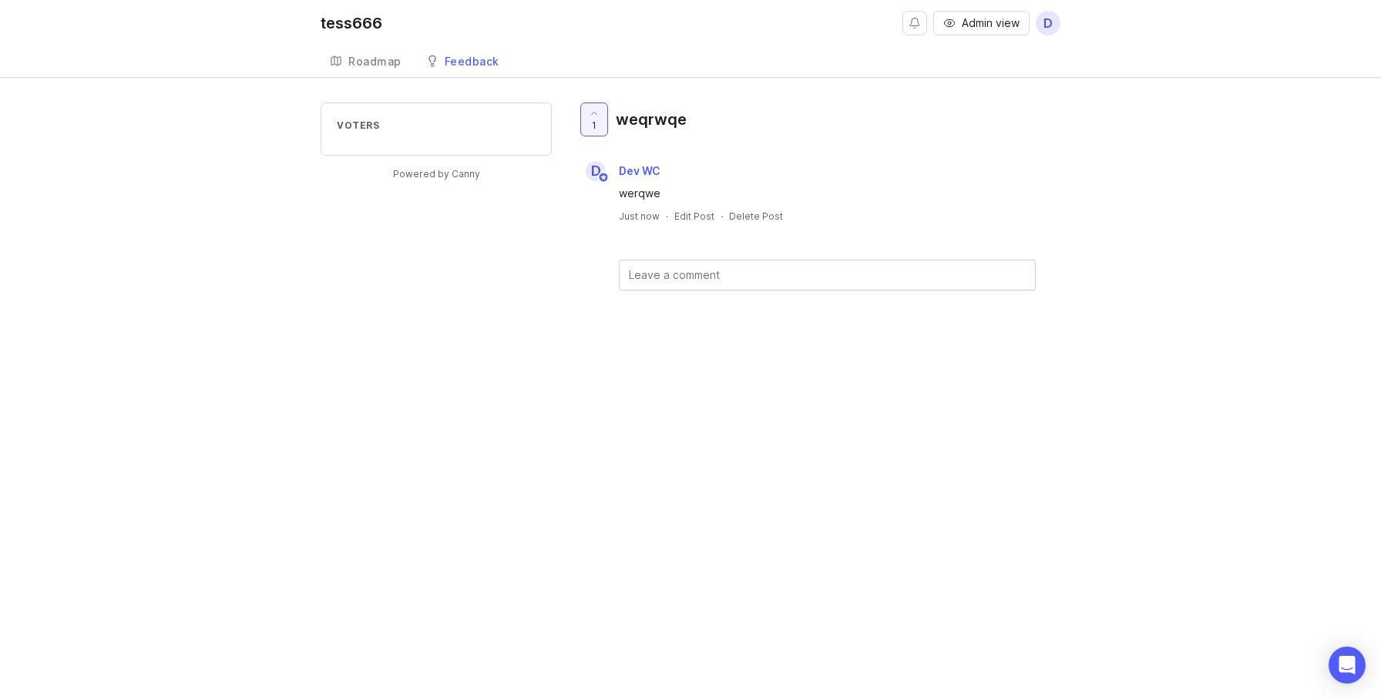
click at [876, 141] on div "1 weqrwqe" at bounding box center [819, 126] width 484 height 46
click at [1036, 23] on span "D" at bounding box center [1048, 23] width 25 height 25
click at [973, 112] on p "tess666" at bounding box center [967, 107] width 42 height 15
